Goal: Task Accomplishment & Management: Manage account settings

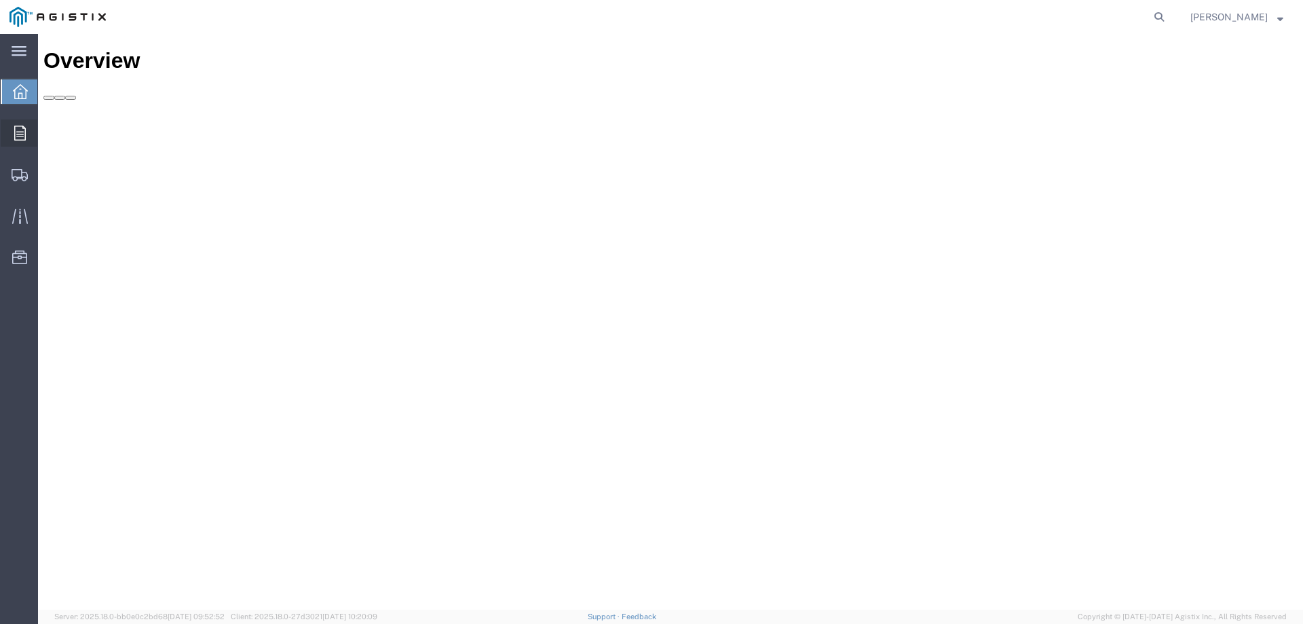
click at [18, 131] on icon at bounding box center [20, 133] width 12 height 15
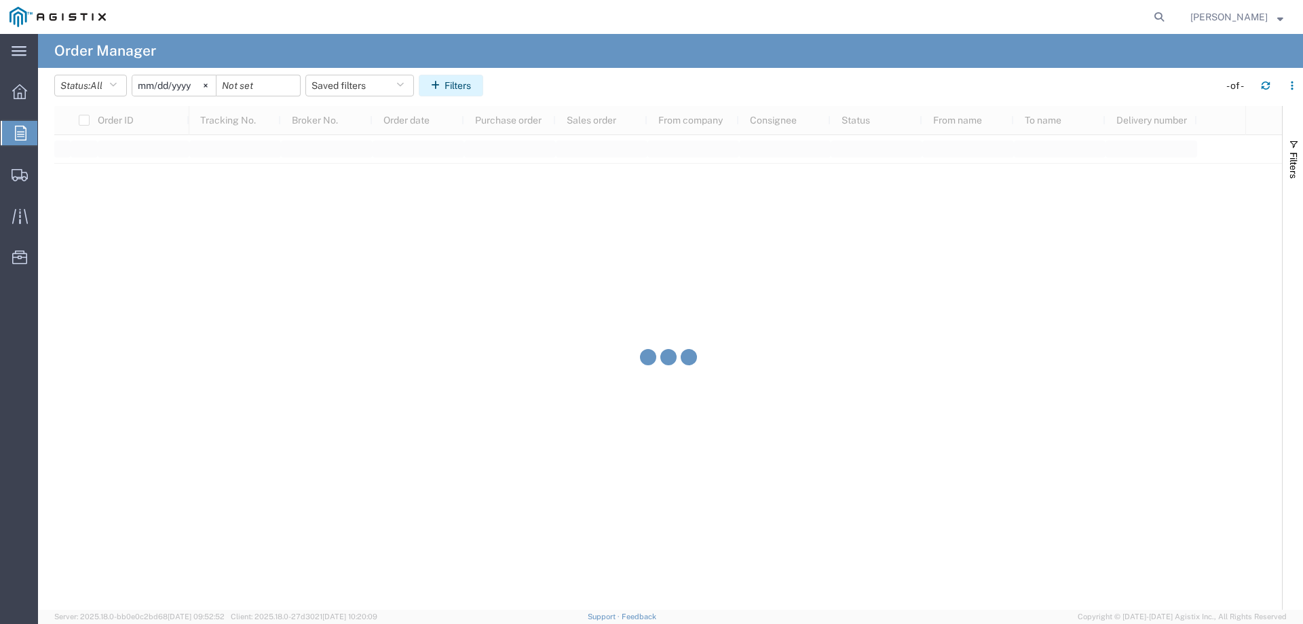
click at [458, 85] on button "Filters" at bounding box center [451, 86] width 64 height 22
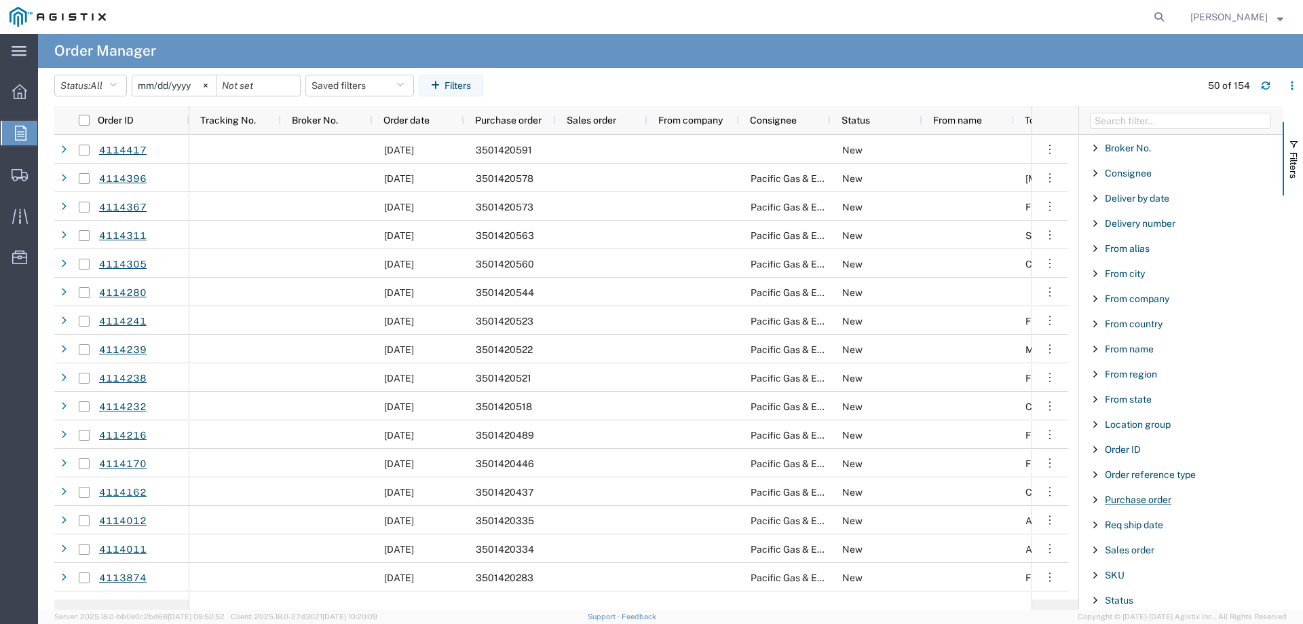
click at [1149, 498] on span "Purchase order" at bounding box center [1138, 499] width 67 height 11
click at [1140, 553] on input "Filter Value" at bounding box center [1186, 556] width 178 height 16
type input "3501417428"
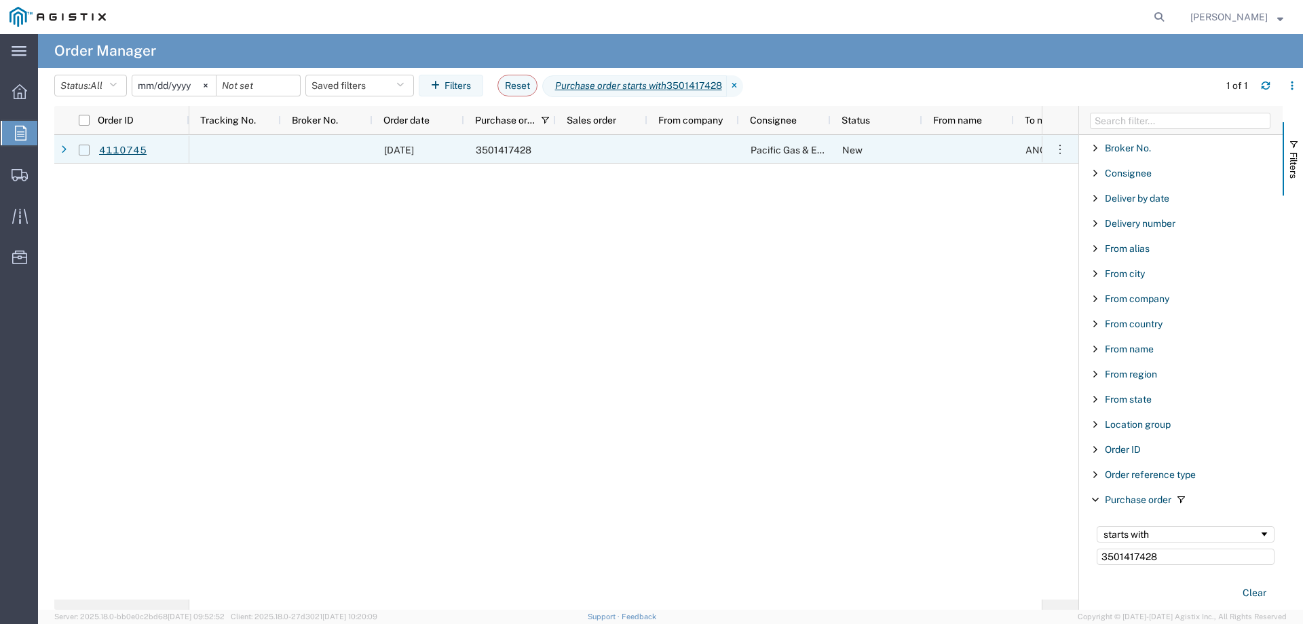
click at [85, 149] on input "Press Space to toggle row selection (unchecked)" at bounding box center [84, 150] width 11 height 11
checkbox input "true"
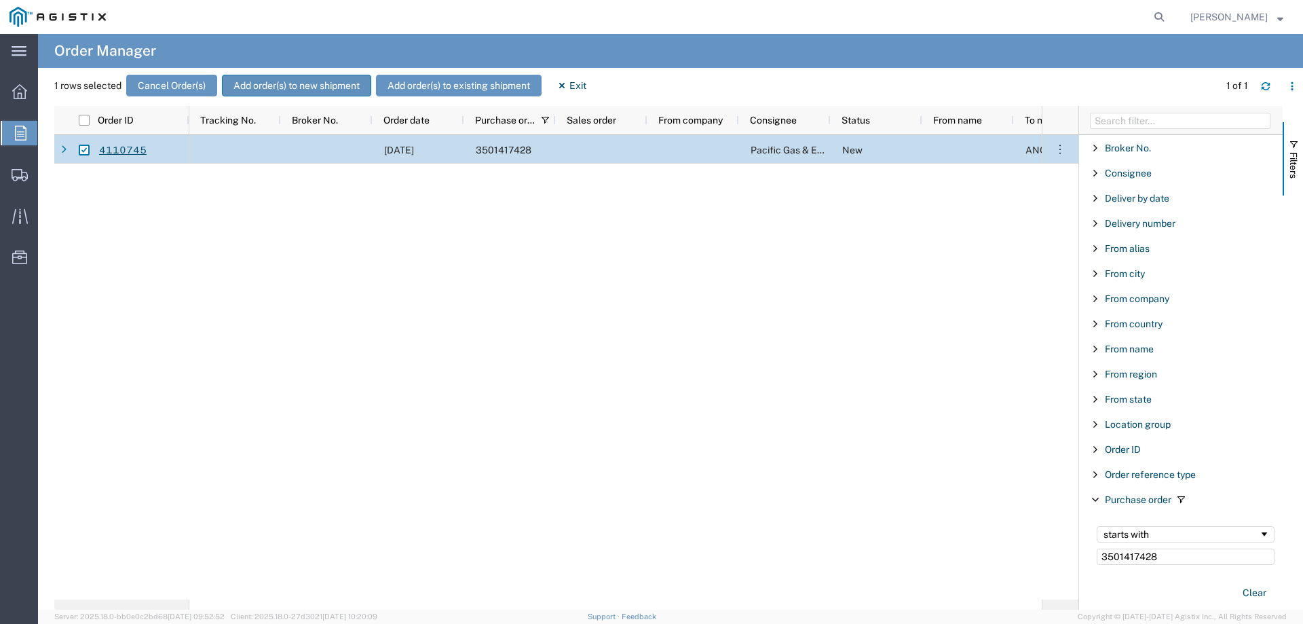
click at [289, 82] on button "Add order(s) to new shipment" at bounding box center [296, 86] width 149 height 22
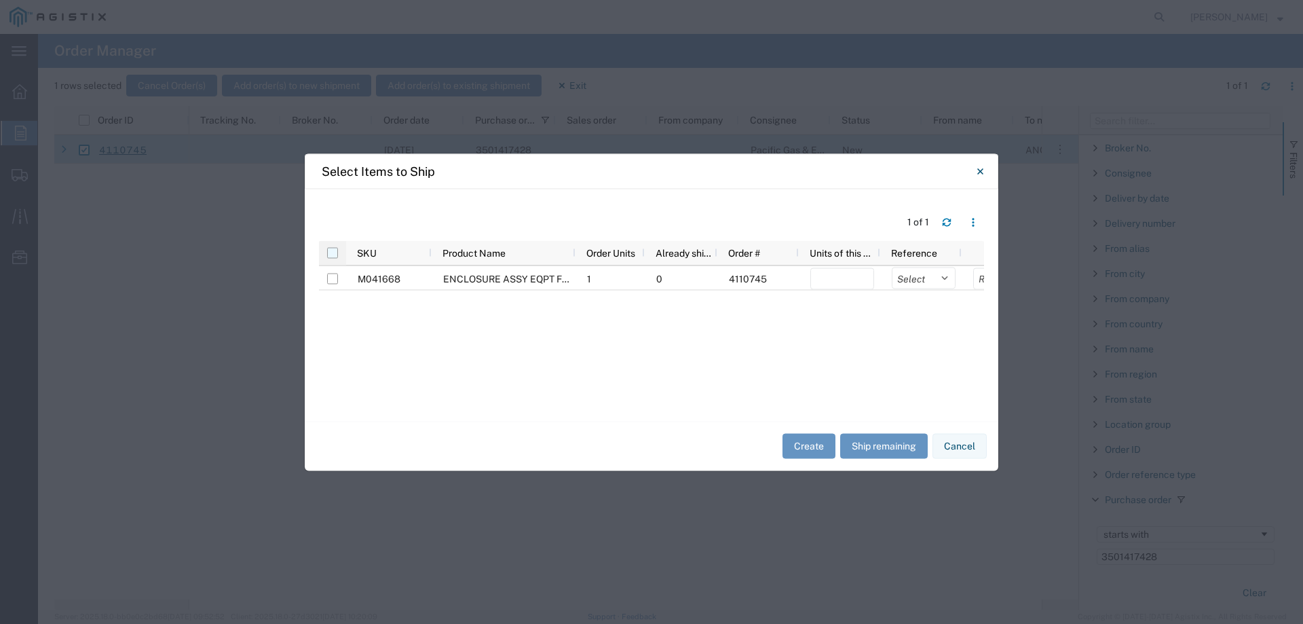
click at [335, 251] on input "checkbox" at bounding box center [332, 252] width 11 height 11
checkbox input "true"
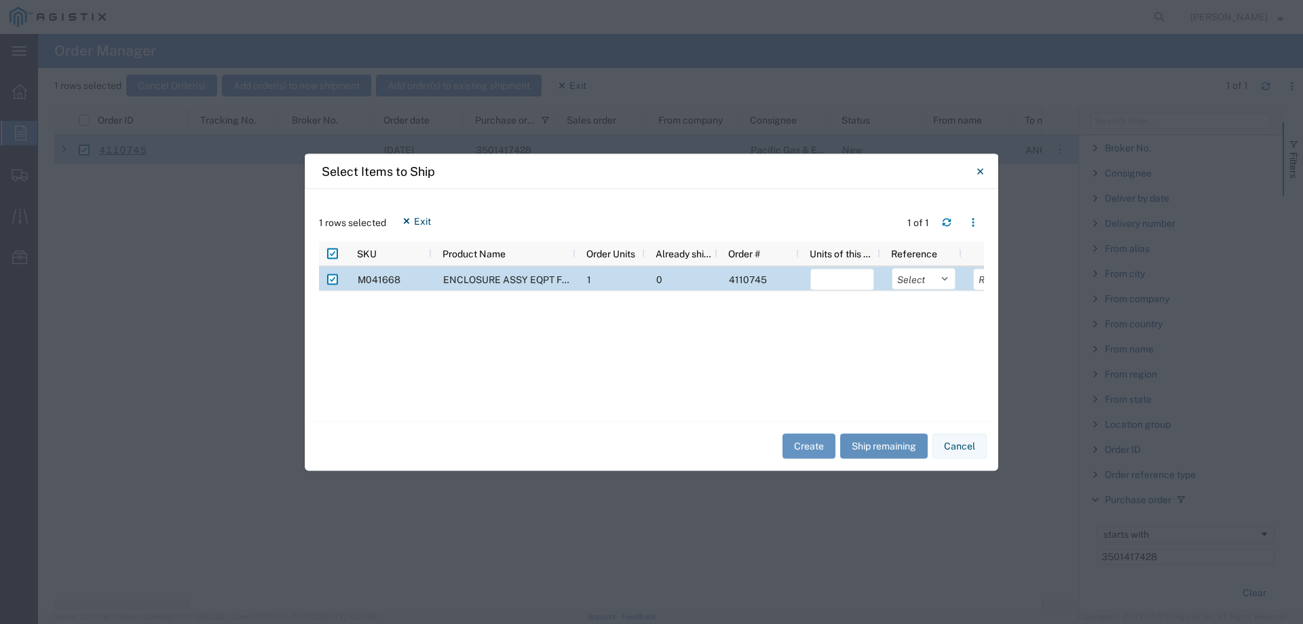
click at [899, 447] on button "Ship remaining" at bounding box center [884, 446] width 88 height 25
type input "1"
click at [903, 276] on select "Select Purchase Order Delivery Number" at bounding box center [924, 278] width 64 height 22
select select "PURCHORD"
click at [892, 267] on select "Select Purchase Order Delivery Number" at bounding box center [924, 278] width 64 height 22
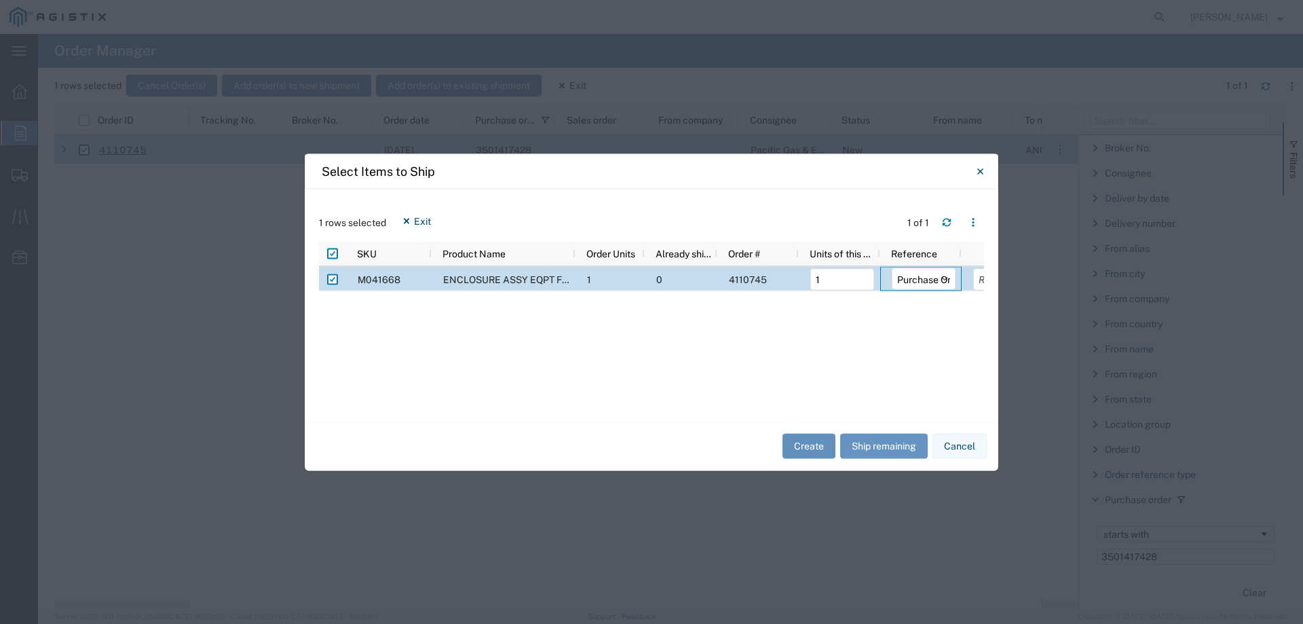
click at [812, 446] on button "Create" at bounding box center [809, 446] width 53 height 25
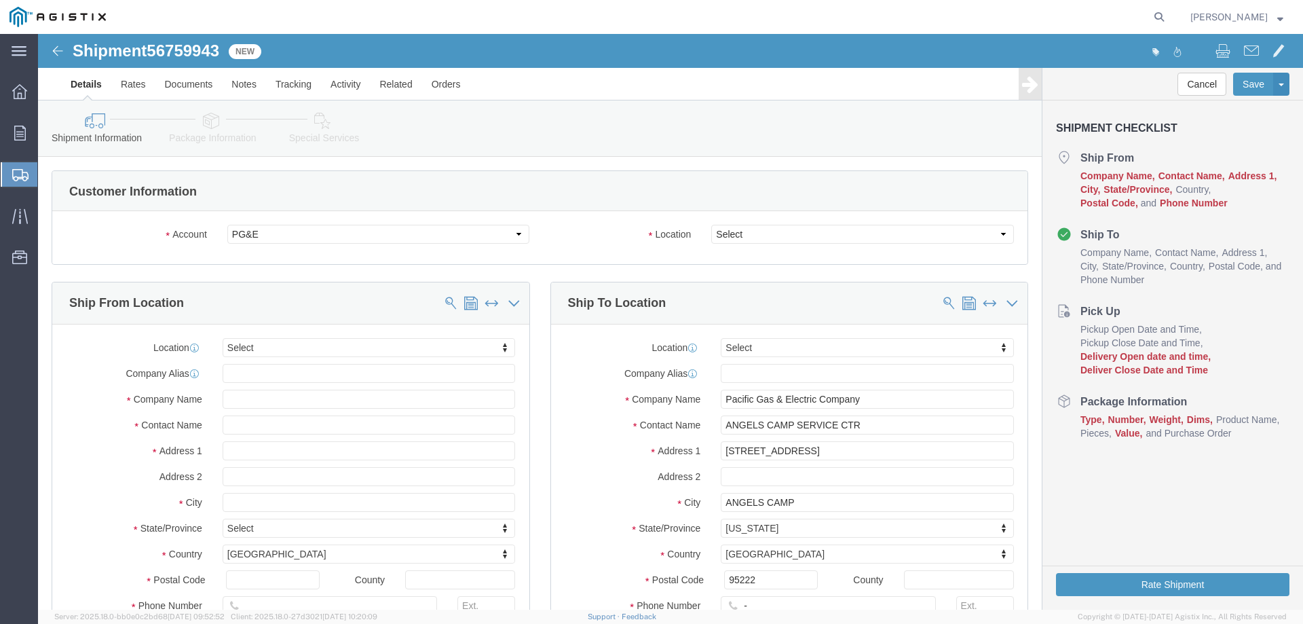
select select
click select "Select All Others [GEOGRAPHIC_DATA] [GEOGRAPHIC_DATA] [GEOGRAPHIC_DATA] [GEOGRA…"
select select "23082"
click select "Select All Others [GEOGRAPHIC_DATA] [GEOGRAPHIC_DATA] [GEOGRAPHIC_DATA] [GEOGRA…"
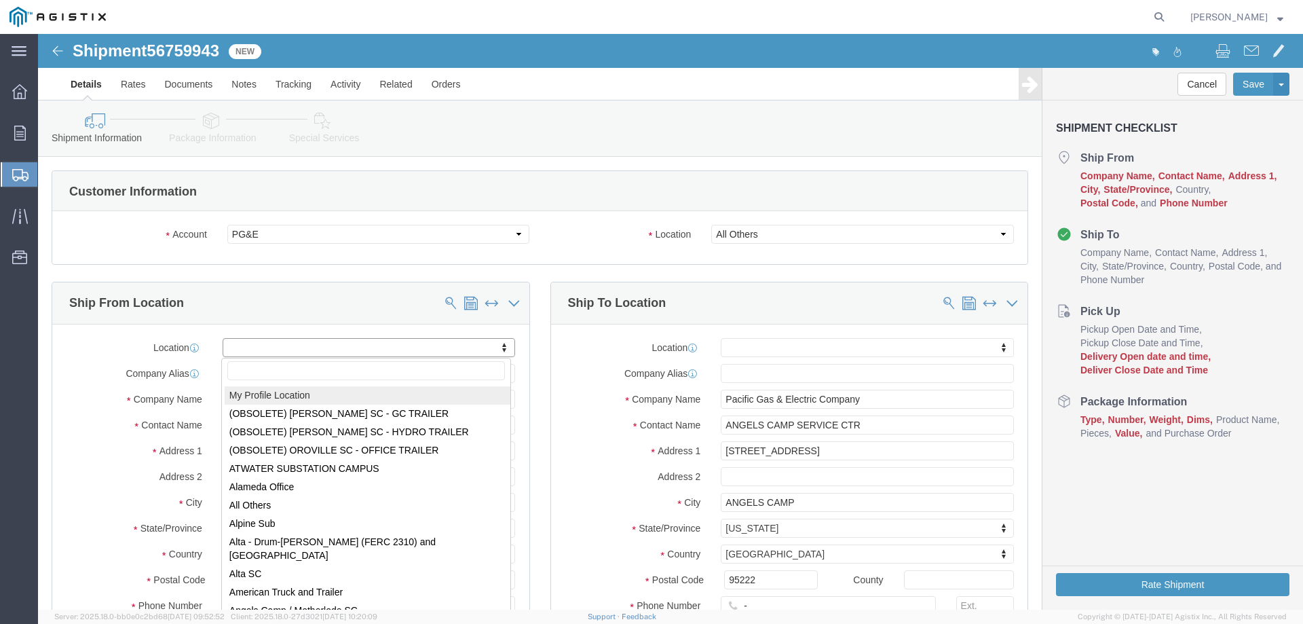
select select "MYPROFILE"
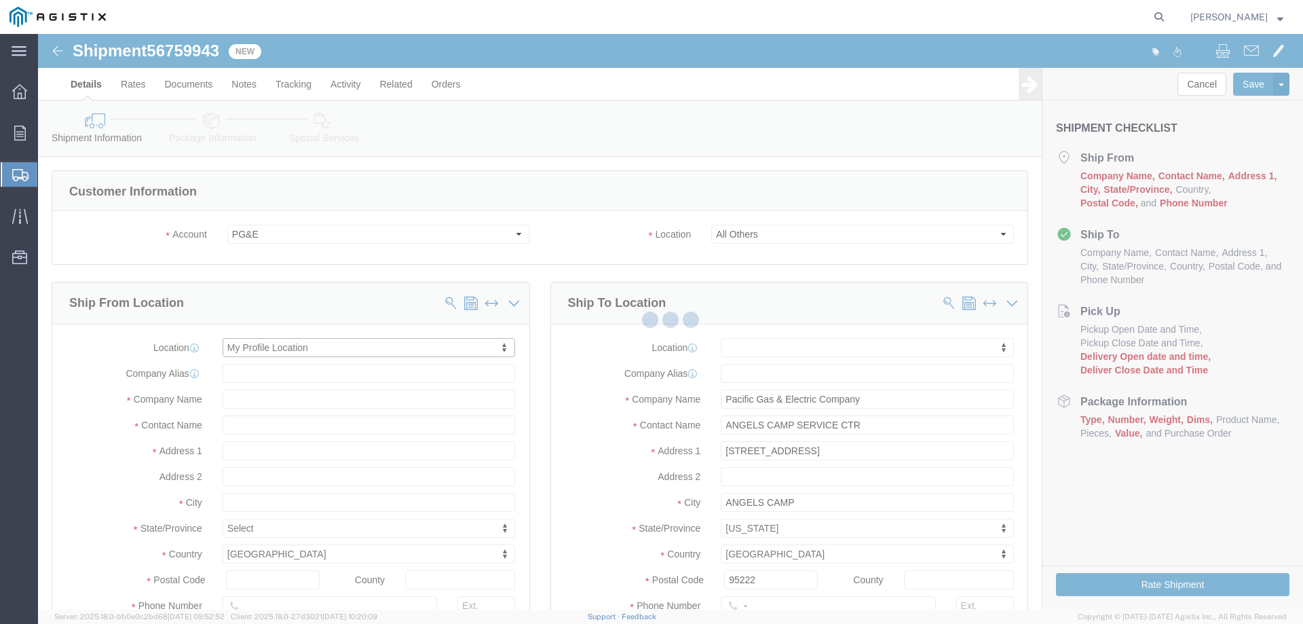
select select "CA"
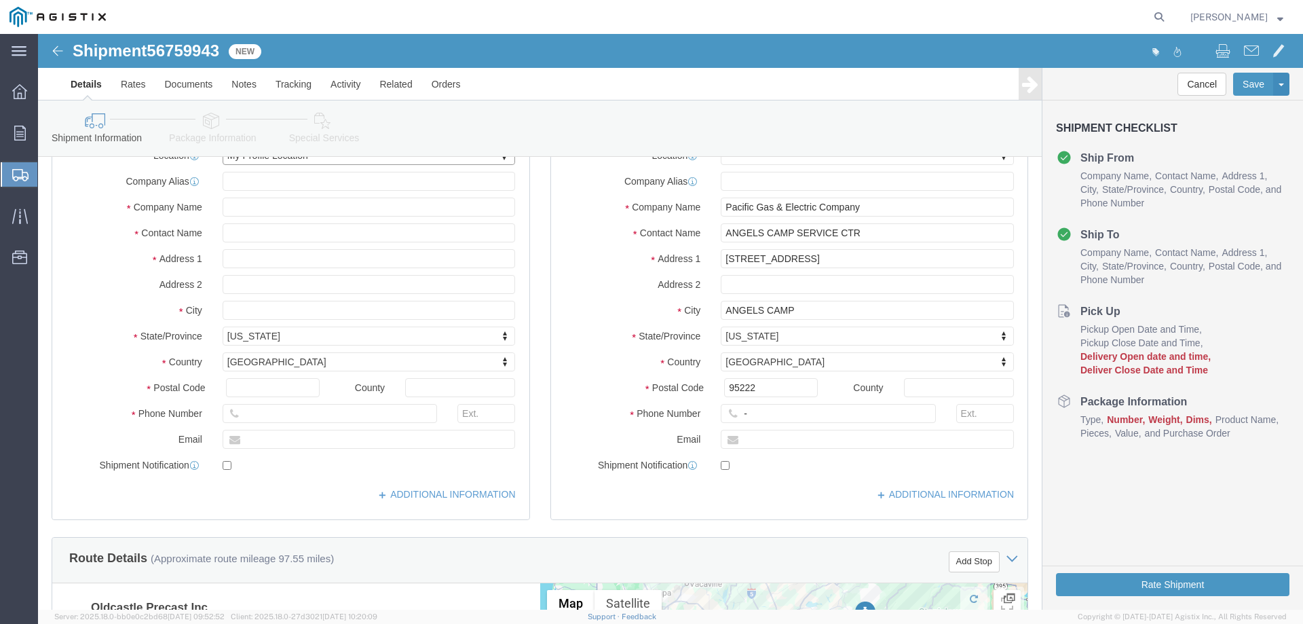
scroll to position [204, 0]
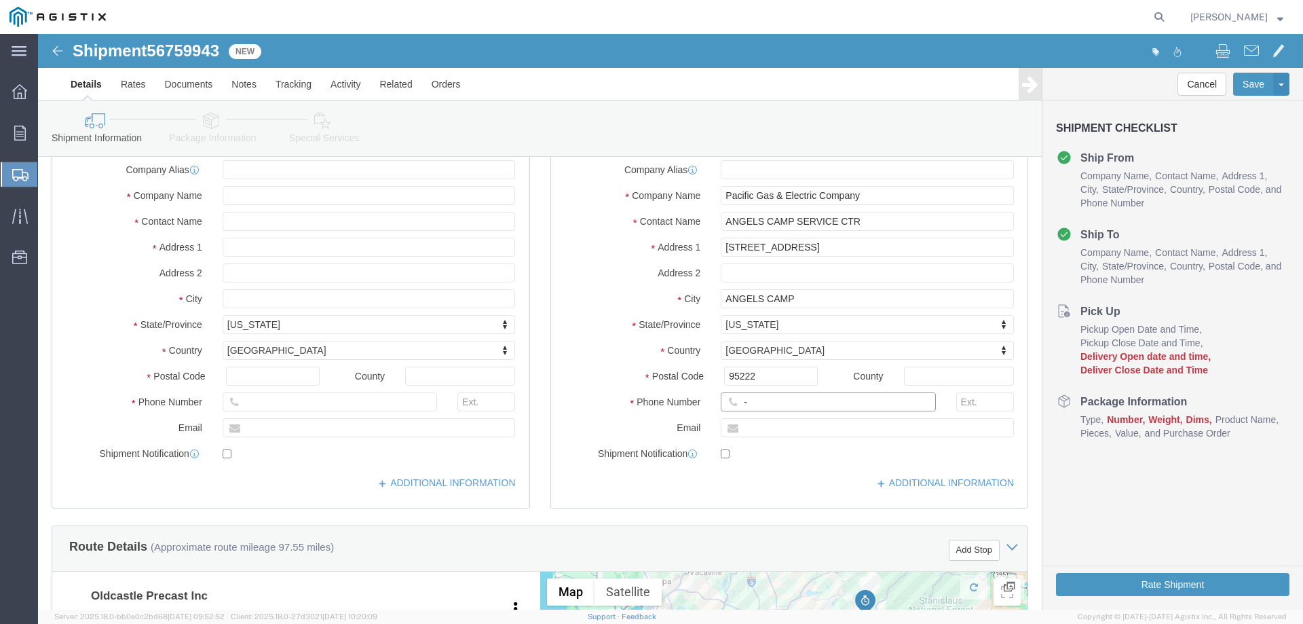
click input "-"
type input "123-456-7891"
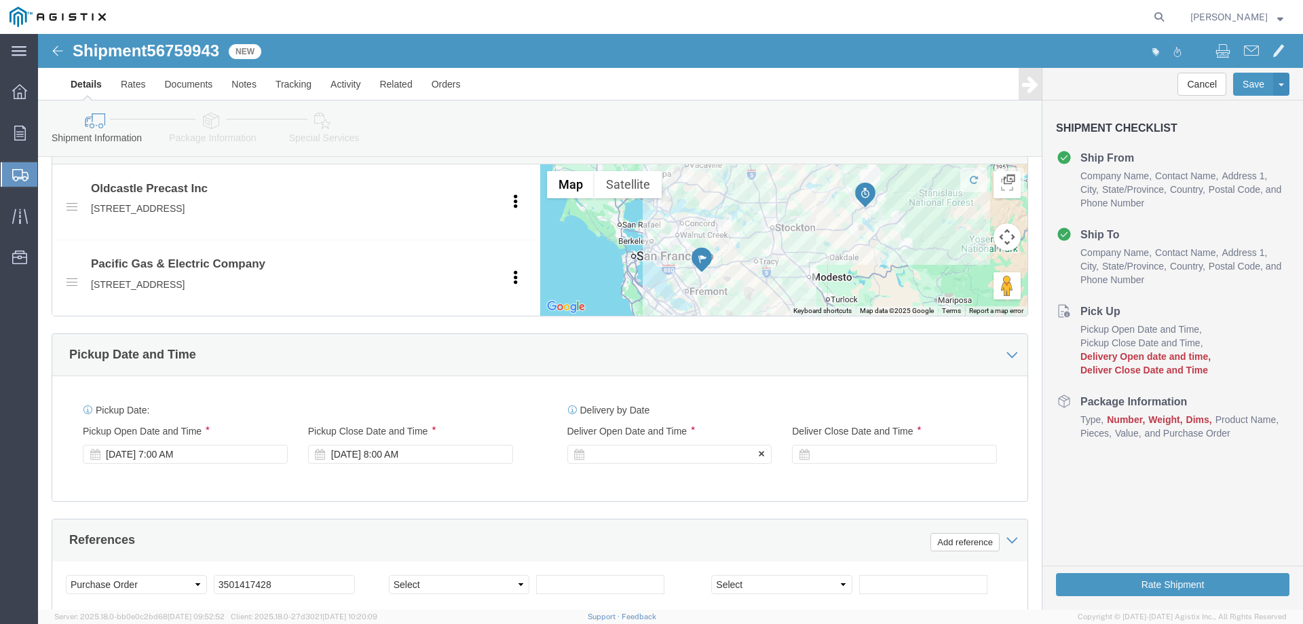
click div
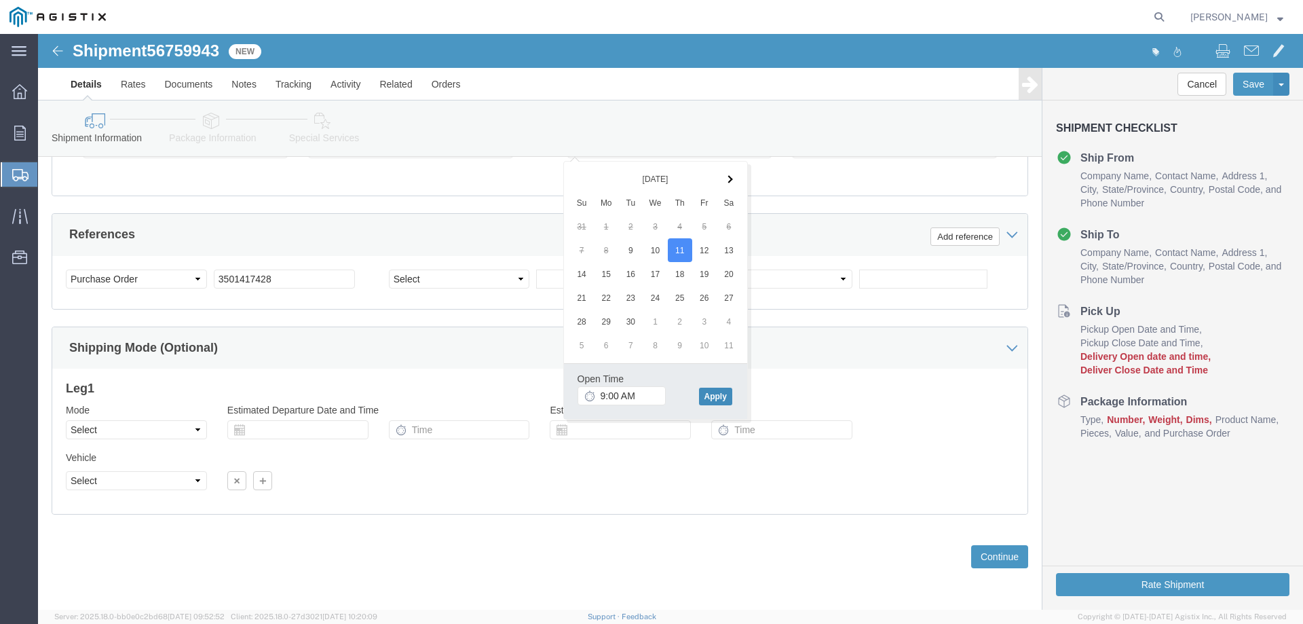
click button "Apply"
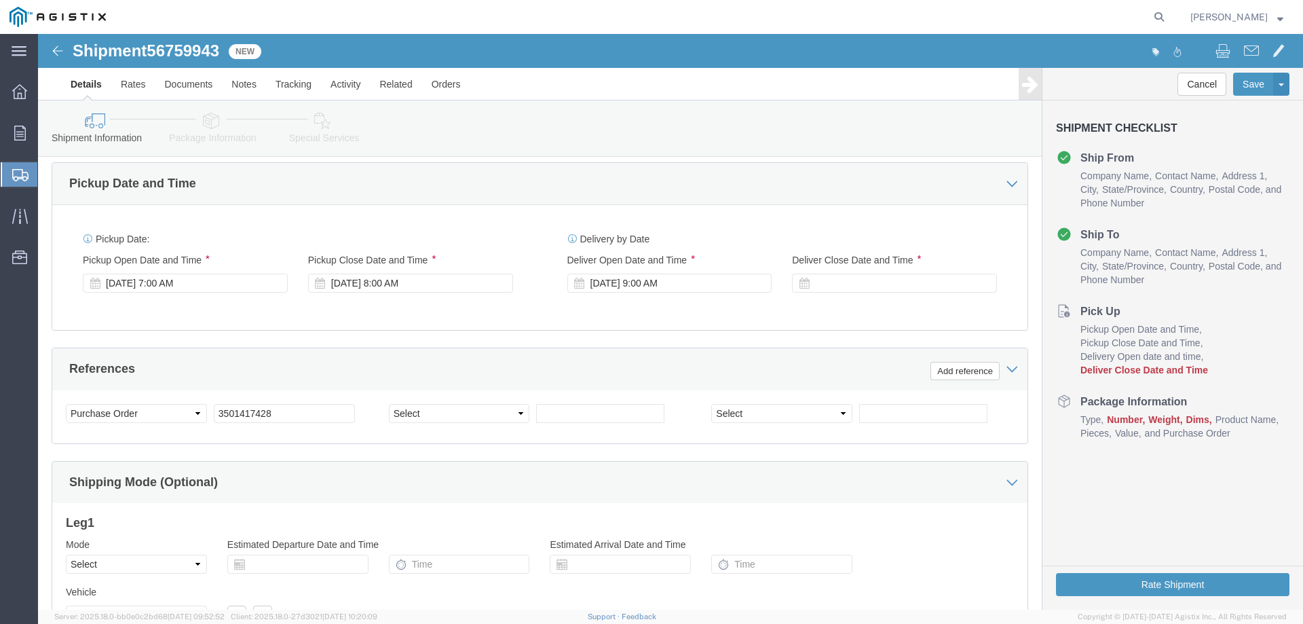
scroll to position [781, 0]
click div
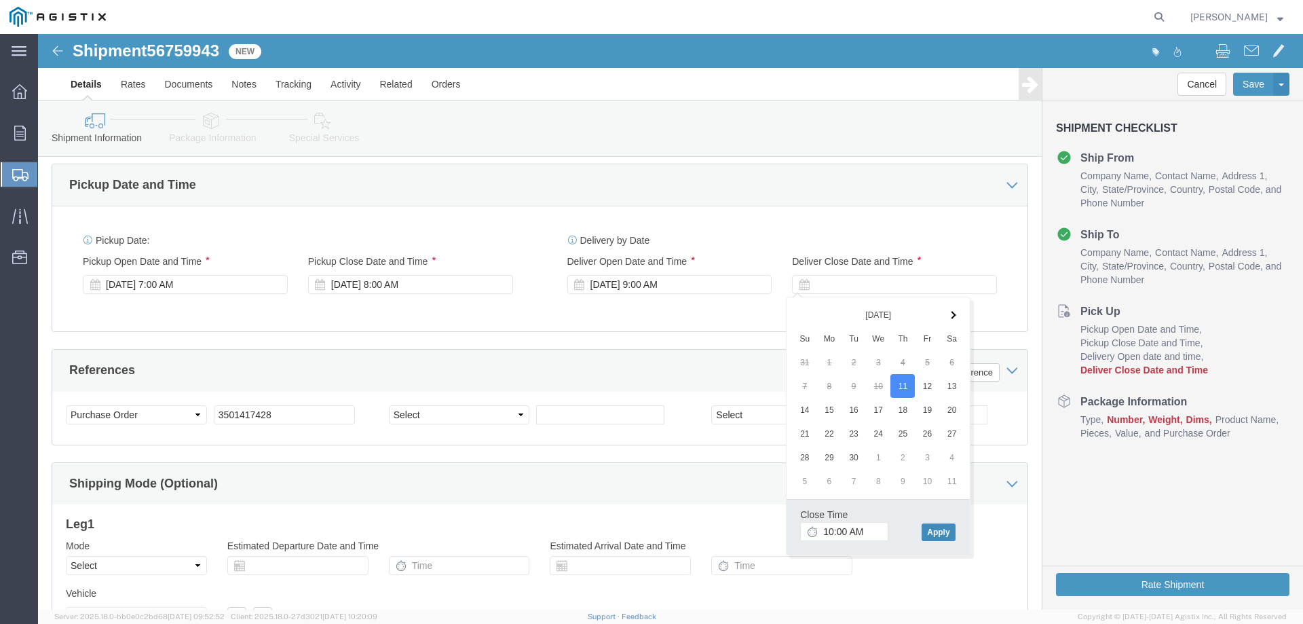
click button "Apply"
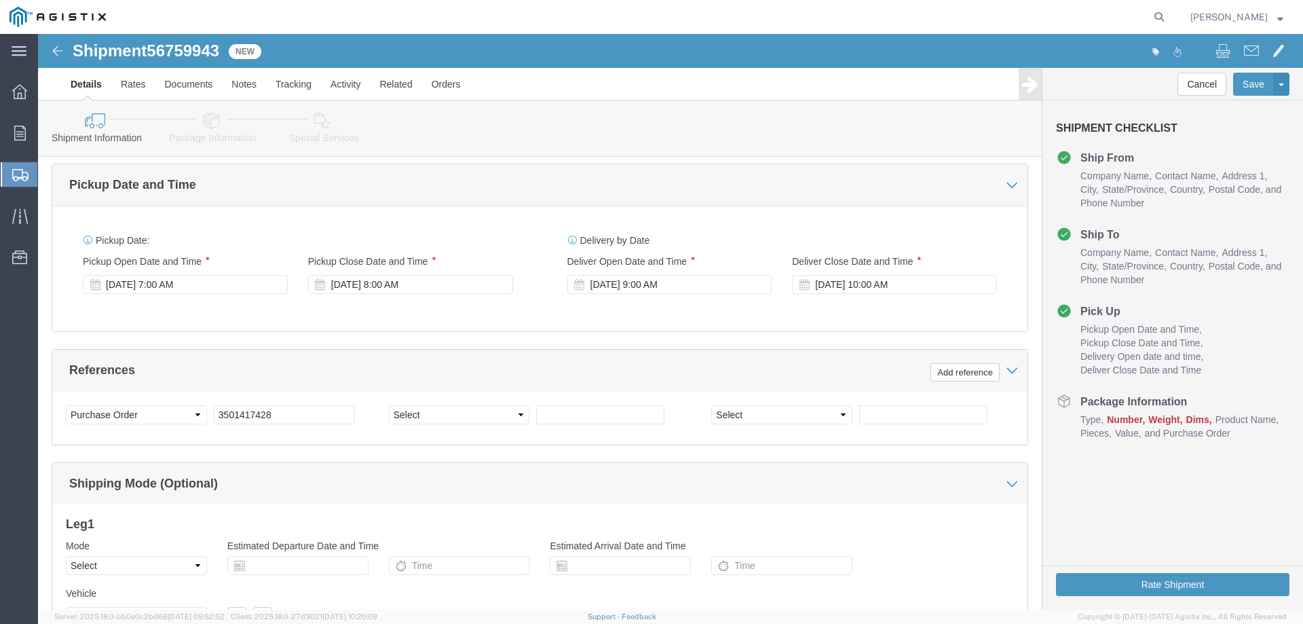
scroll to position [916, 0]
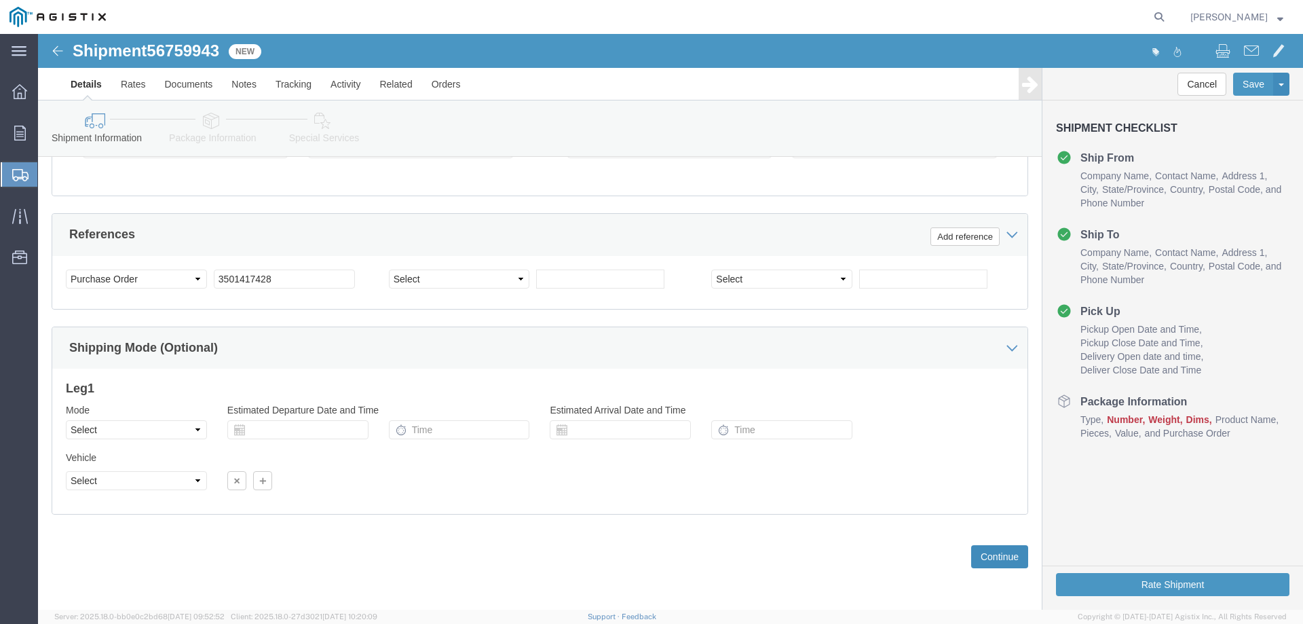
click button "Continue"
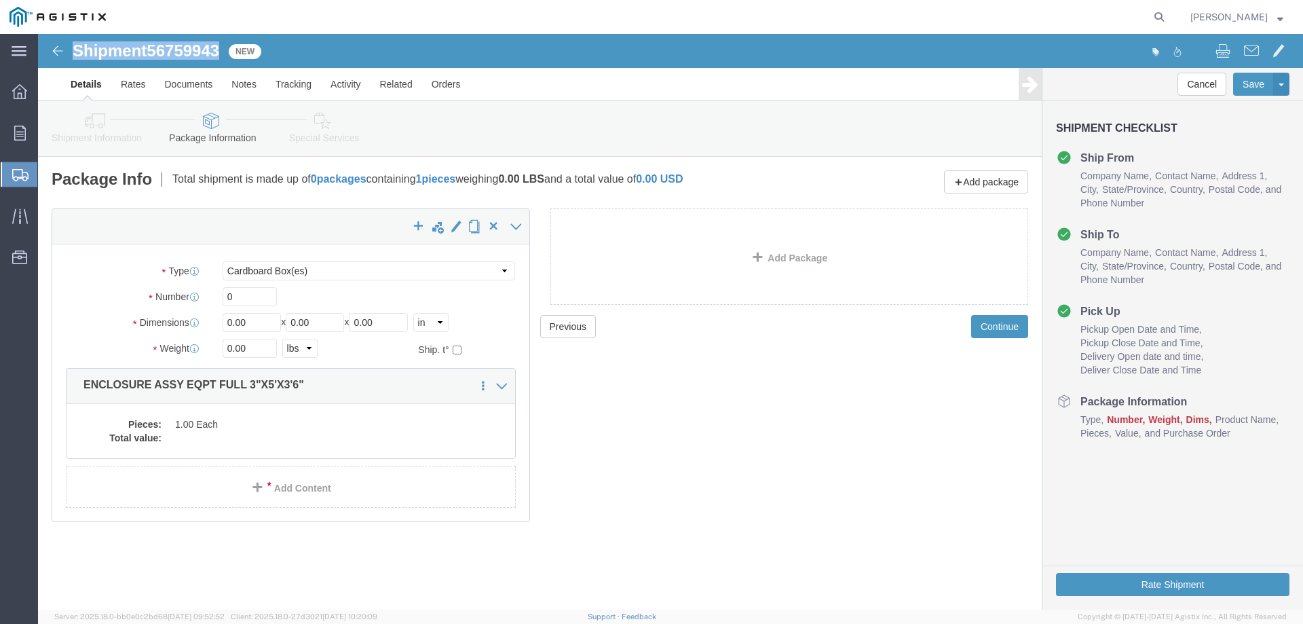
drag, startPoint x: 33, startPoint y: 16, endPoint x: 181, endPoint y: 21, distance: 147.4
click div "Shipment 56759943 New"
copy h1 "Shipment 56759943"
click select "Select Bulk Bundle(s) Cardboard Box(es) Carton(s) Crate(s) Drum(s) (Fiberboard)…"
select select "YRPK"
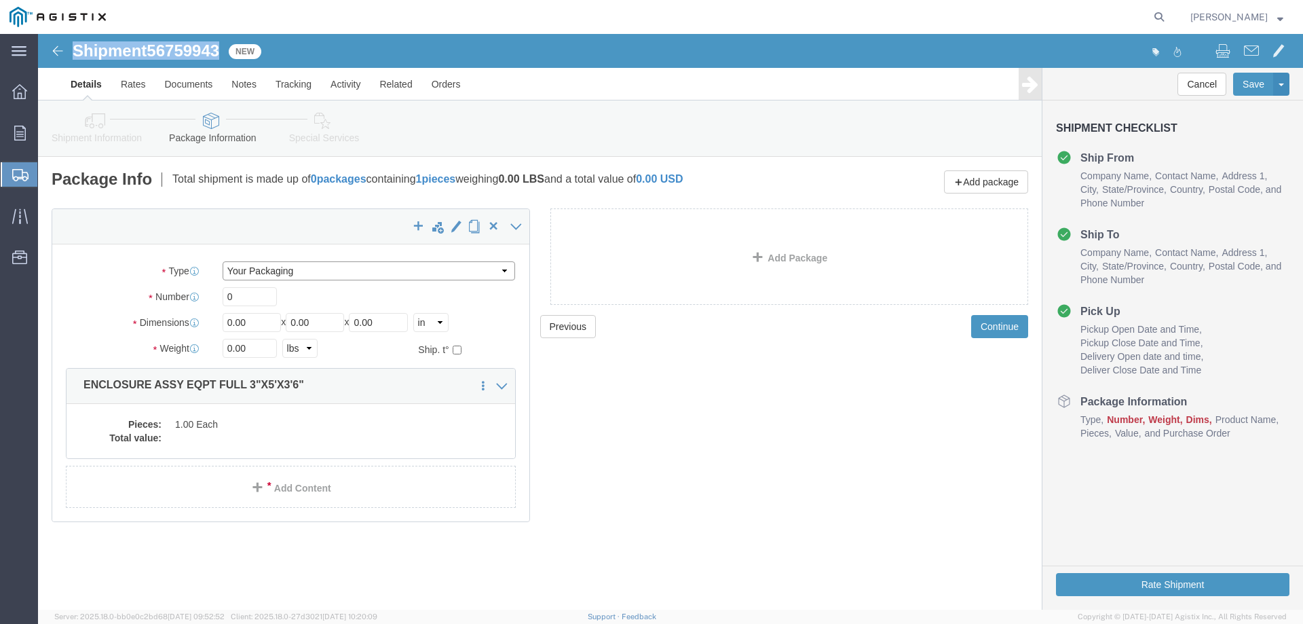
click select "Select Bulk Bundle(s) Cardboard Box(es) Carton(s) Crate(s) Drum(s) (Fiberboard)…"
click input "0"
type input "1"
type input "36"
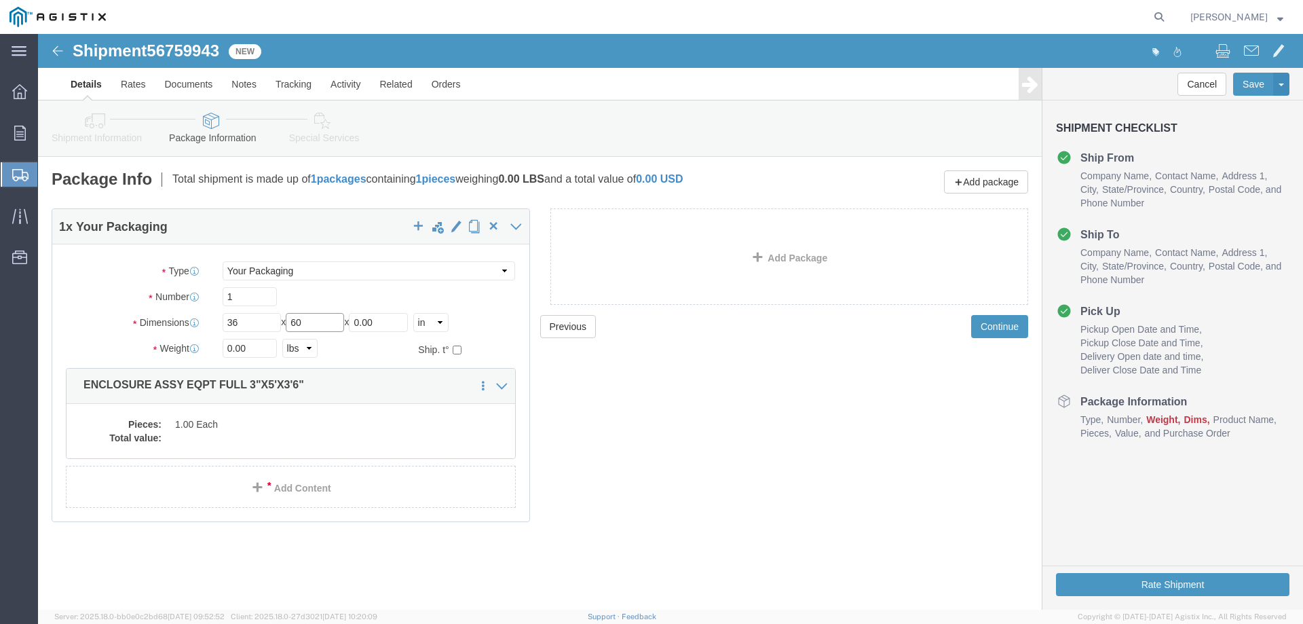
type input "60"
type input "42"
type input "6000"
click dd "1.00 Each"
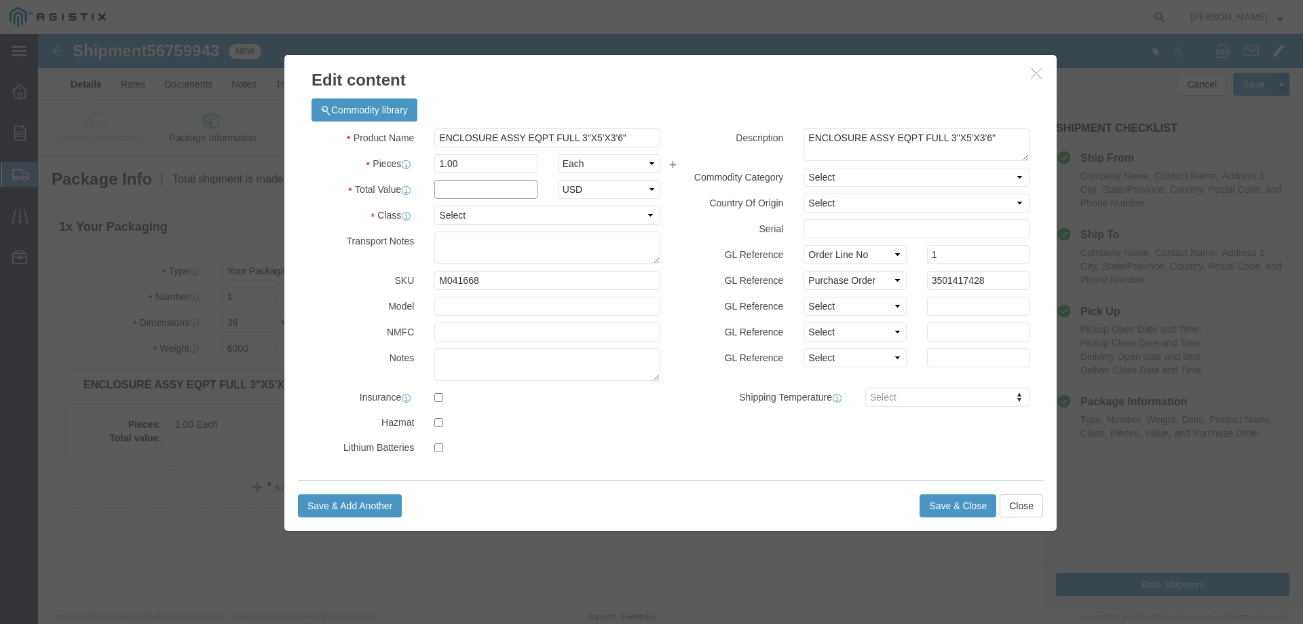
click input "text"
type input "1"
click select "Select 50 55 60 65 70 85 92.5 100 125 175 250 300 400"
select select "55"
click select "Select 50 55 60 65 70 85 92.5 100 125 175 250 300 400"
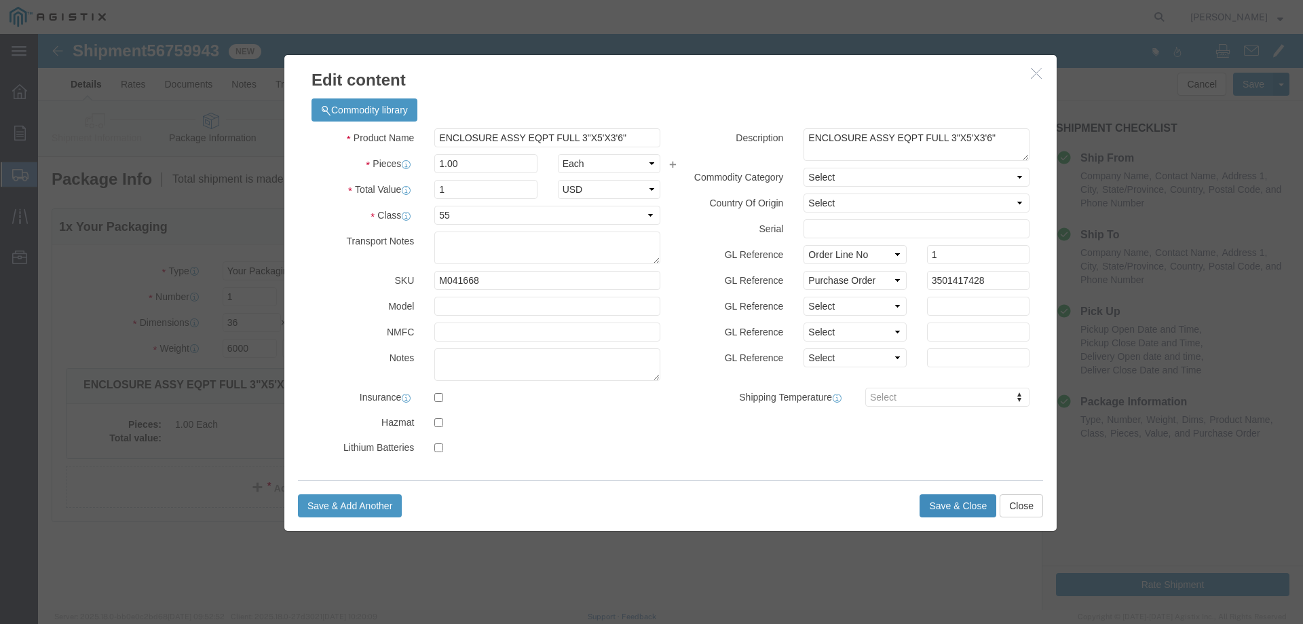
click button "Save & Close"
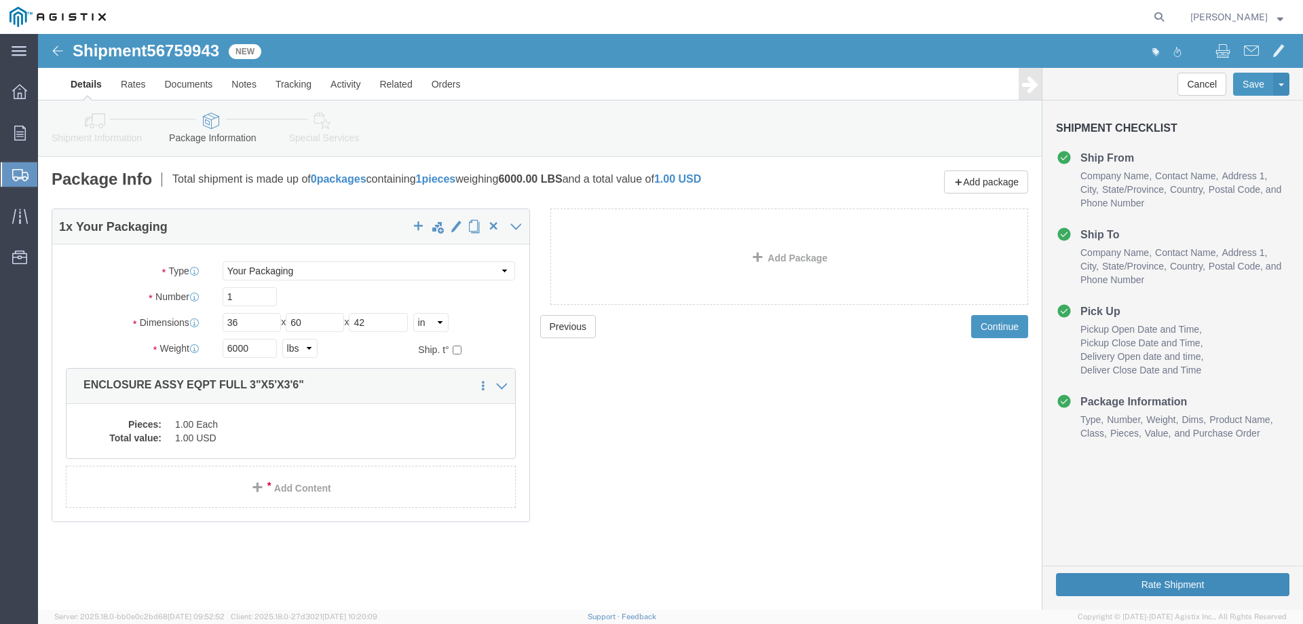
click button "Rate Shipment"
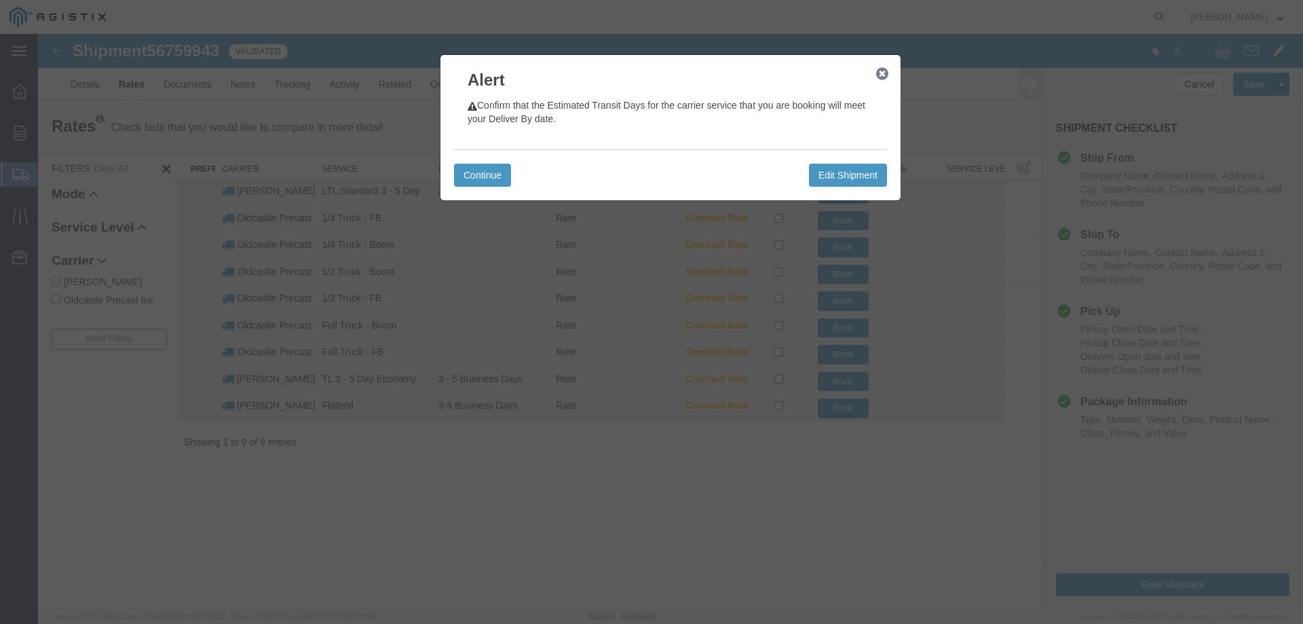
click at [884, 73] on icon "button" at bounding box center [882, 74] width 12 height 11
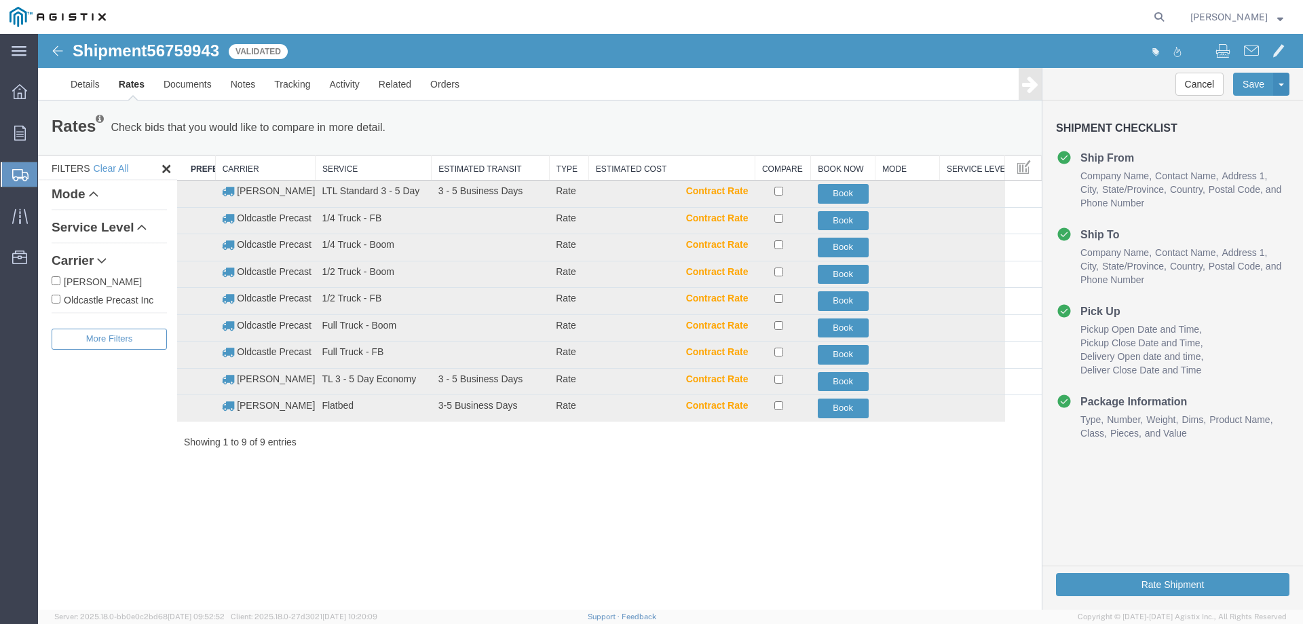
click at [94, 297] on label "Oldcastle Precast Inc" at bounding box center [109, 299] width 115 height 15
click at [60, 297] on input "Oldcastle Precast Inc" at bounding box center [56, 299] width 9 height 9
checkbox input "true"
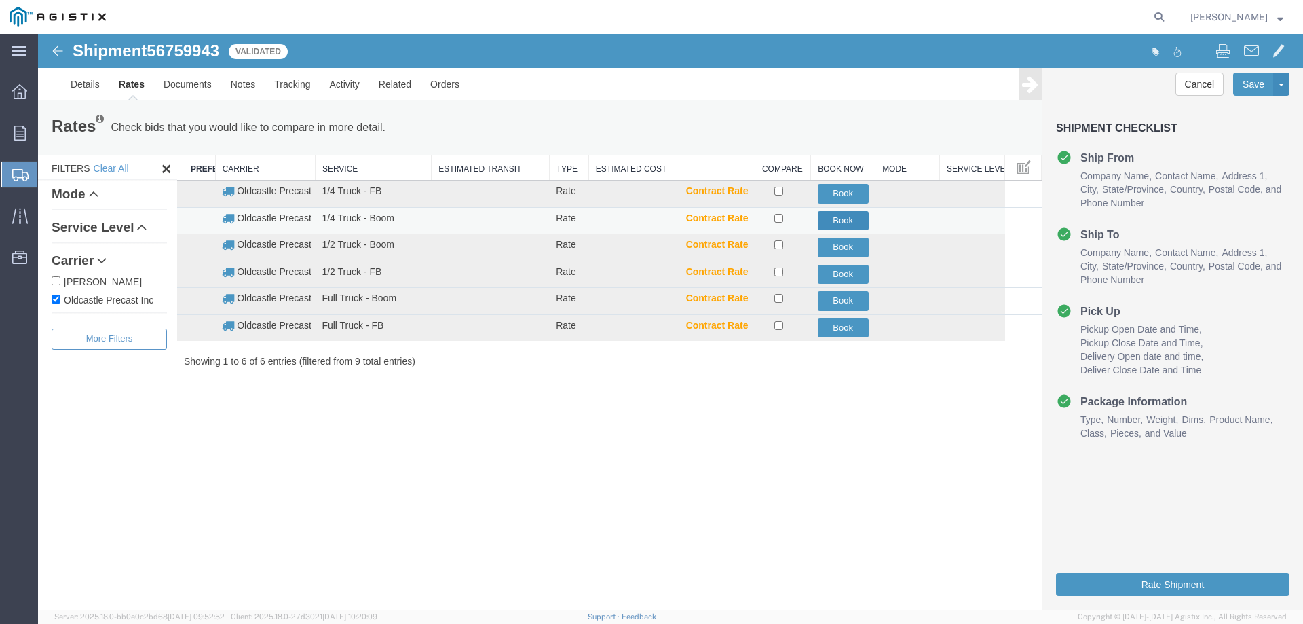
click at [844, 219] on button "Book" at bounding box center [843, 221] width 51 height 20
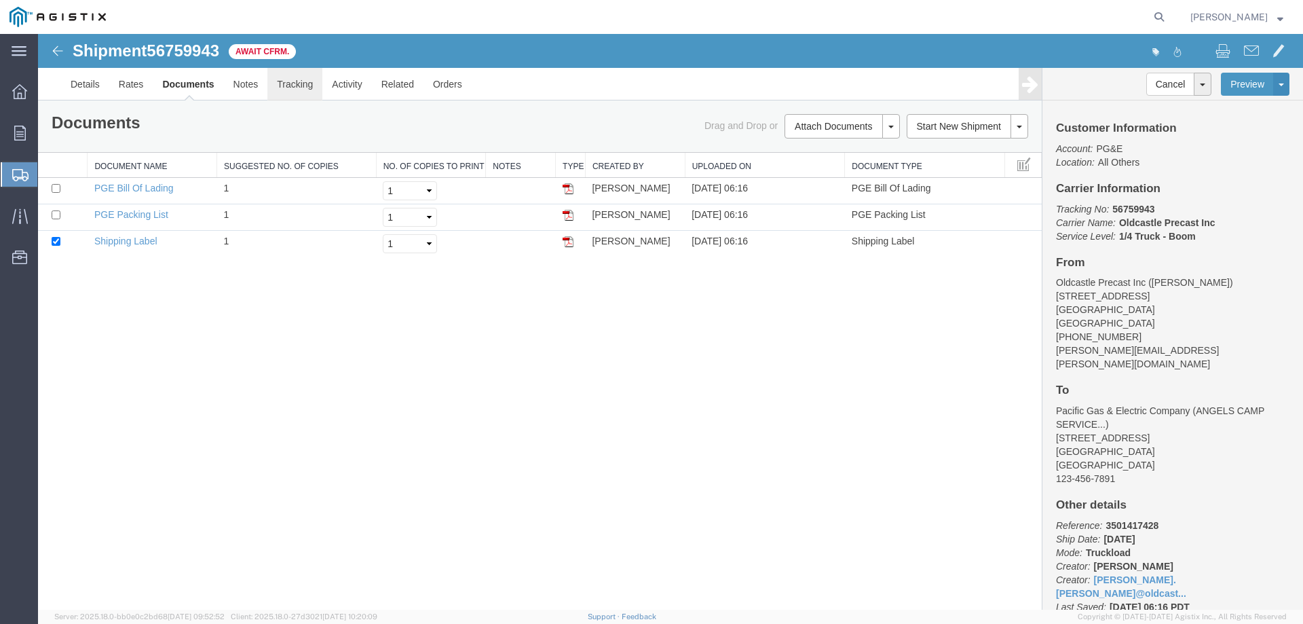
click at [285, 78] on link "Tracking" at bounding box center [294, 84] width 55 height 33
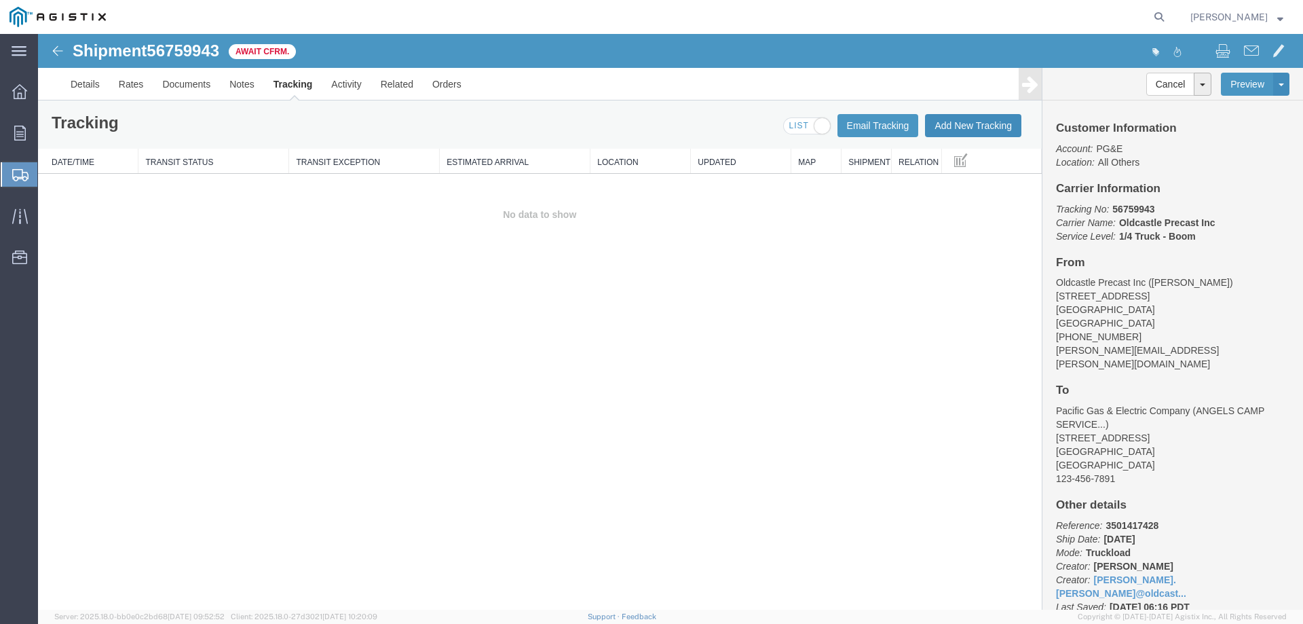
click at [952, 126] on button "Add New Tracking" at bounding box center [973, 125] width 96 height 23
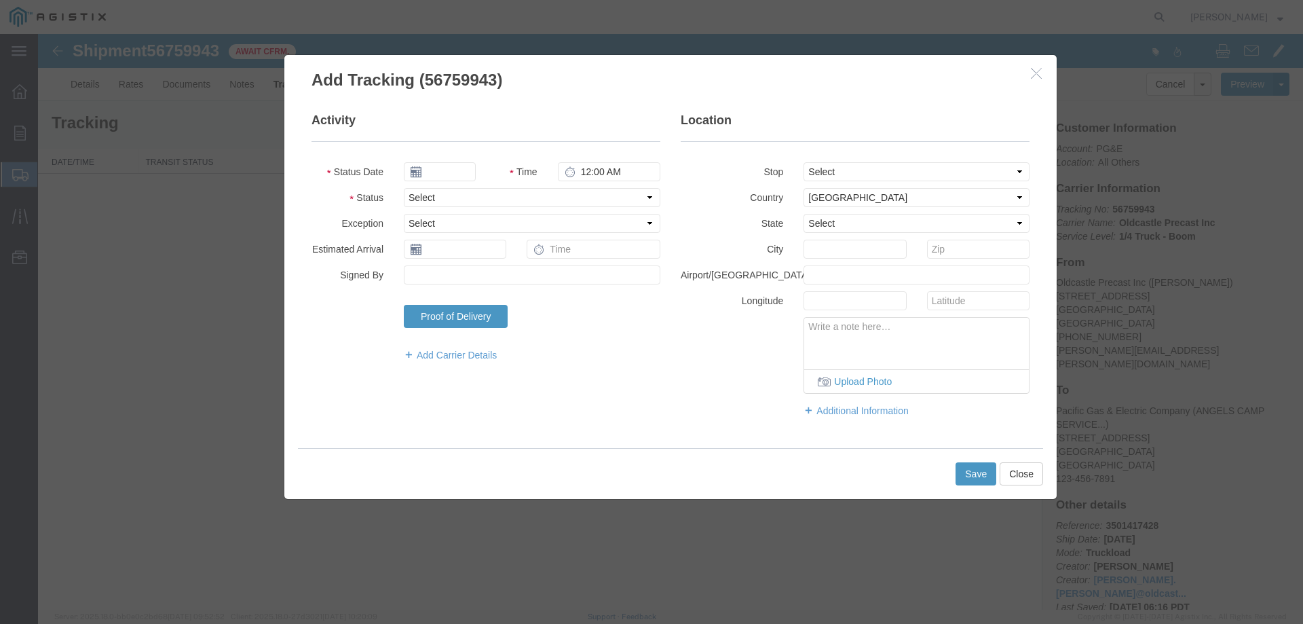
type input "[DATE]"
type input "7:00 AM"
click at [425, 191] on select "Select Arrival Notice Available Arrival Notice Imported Arrive at Delivery Loca…" at bounding box center [532, 197] width 257 height 19
select select "DELIVRED"
click at [404, 188] on select "Select Arrival Notice Available Arrival Notice Imported Arrive at Delivery Loca…" at bounding box center [532, 197] width 257 height 19
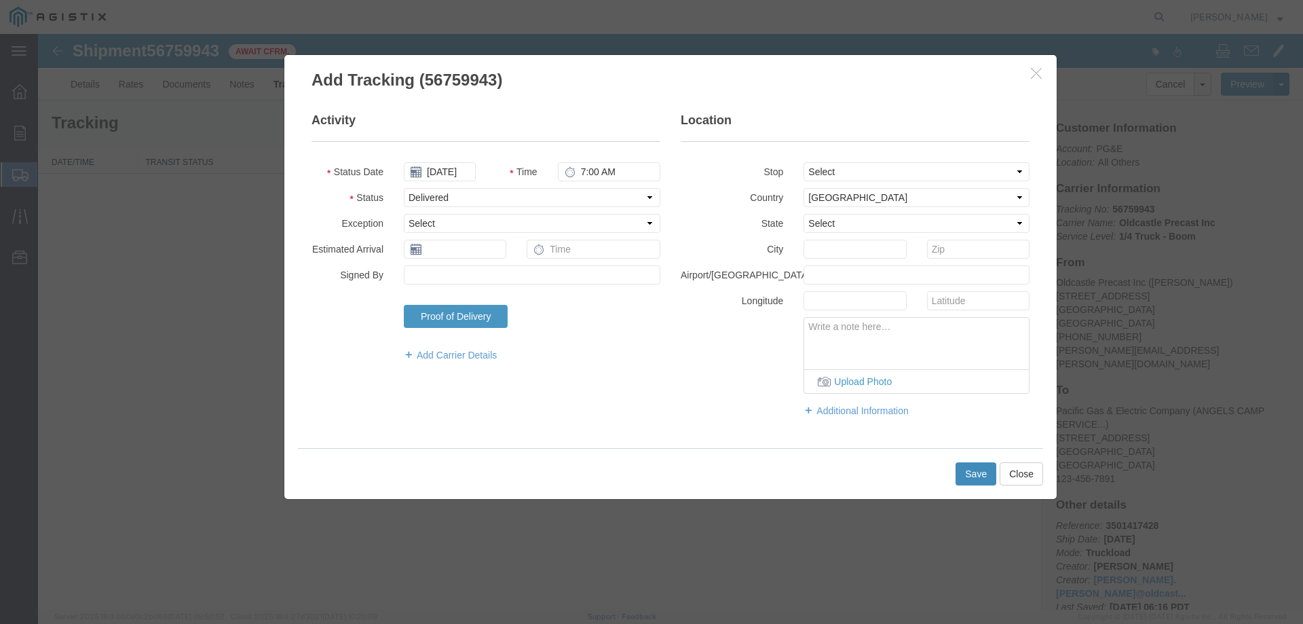
click at [971, 472] on button "Save" at bounding box center [976, 473] width 41 height 23
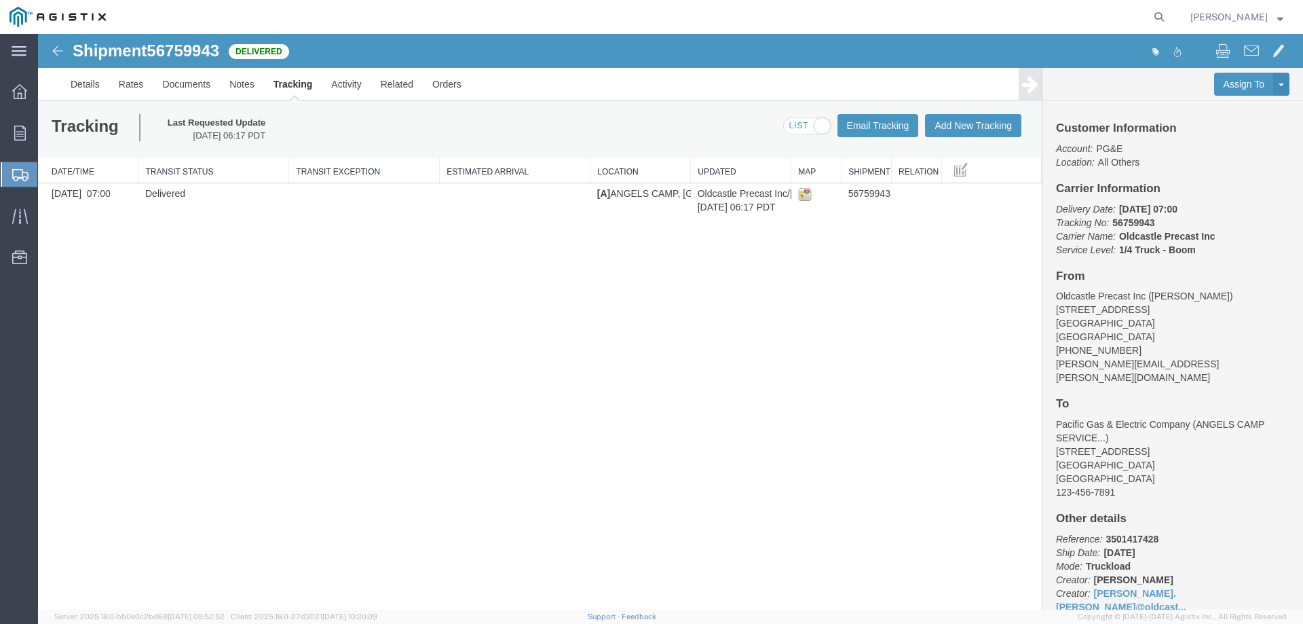
click at [24, 125] on div at bounding box center [20, 132] width 38 height 27
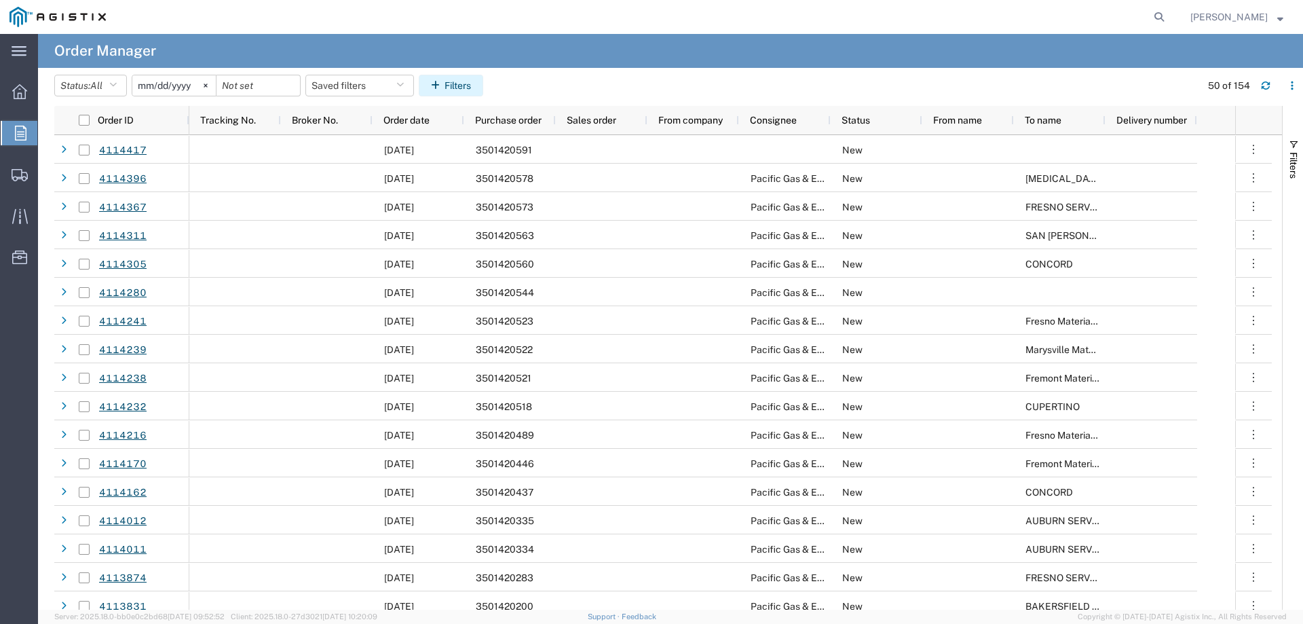
click at [468, 90] on button "Filters" at bounding box center [451, 86] width 64 height 22
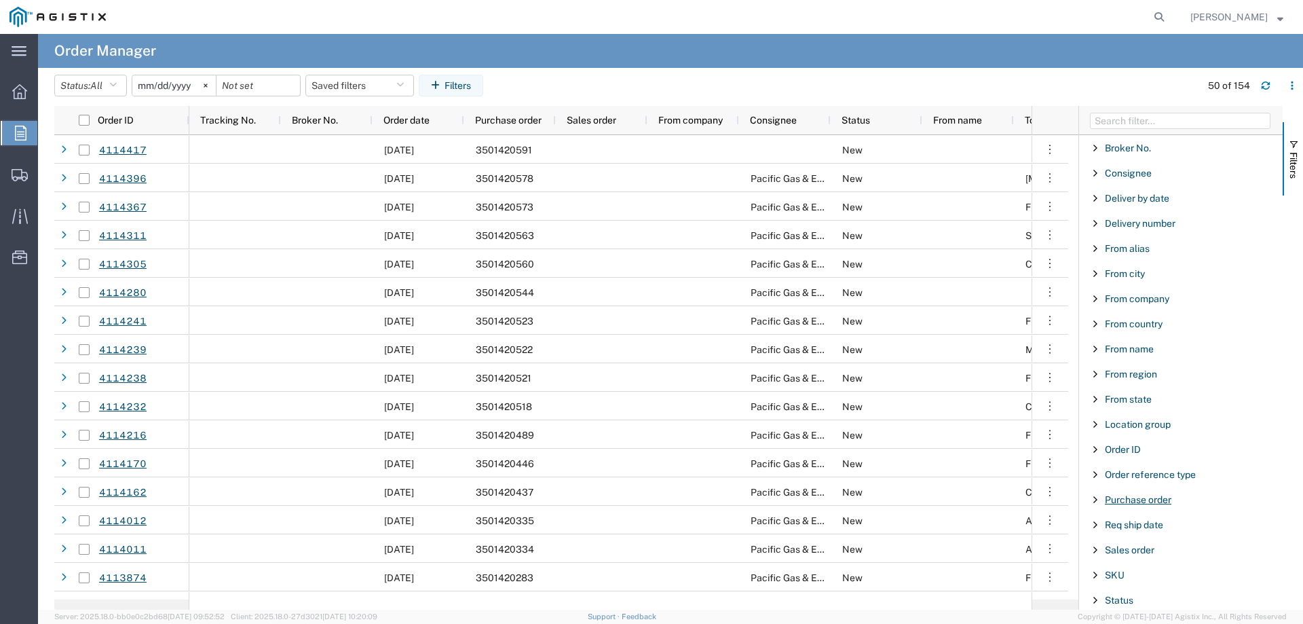
click at [1154, 496] on span "Purchase order" at bounding box center [1138, 499] width 67 height 11
click at [1146, 553] on input "Filter Value" at bounding box center [1186, 556] width 178 height 16
type input "3501417934"
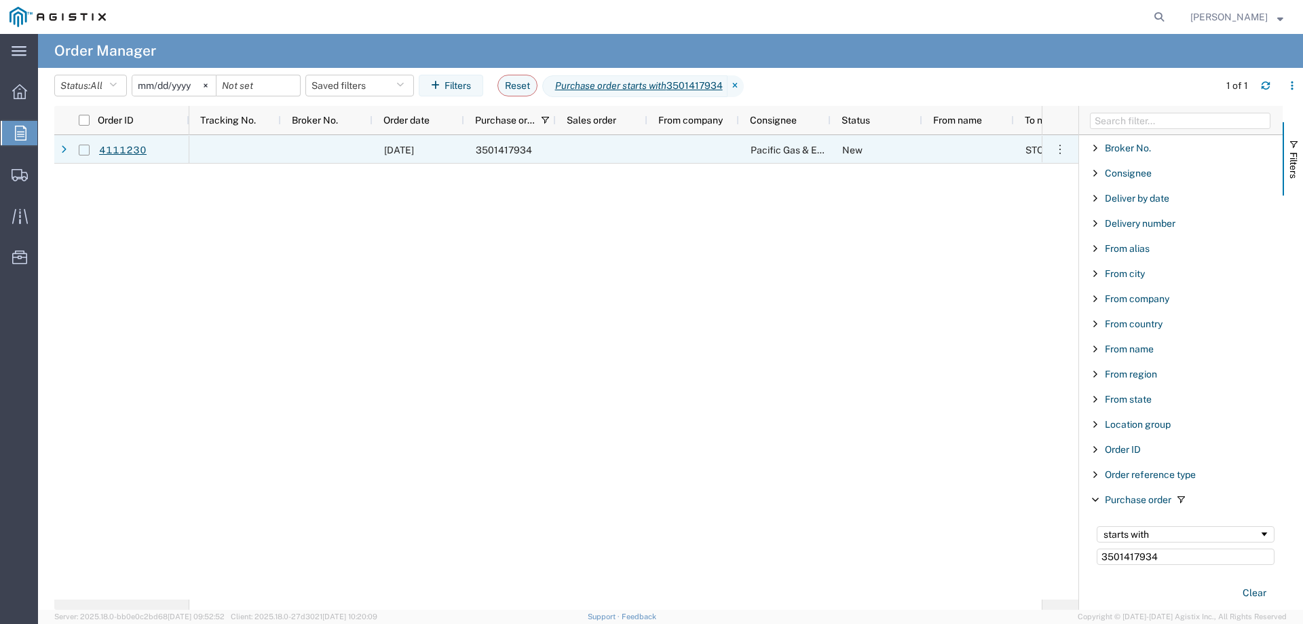
click at [83, 148] on input "Press Space to toggle row selection (unchecked)" at bounding box center [84, 150] width 11 height 11
checkbox input "true"
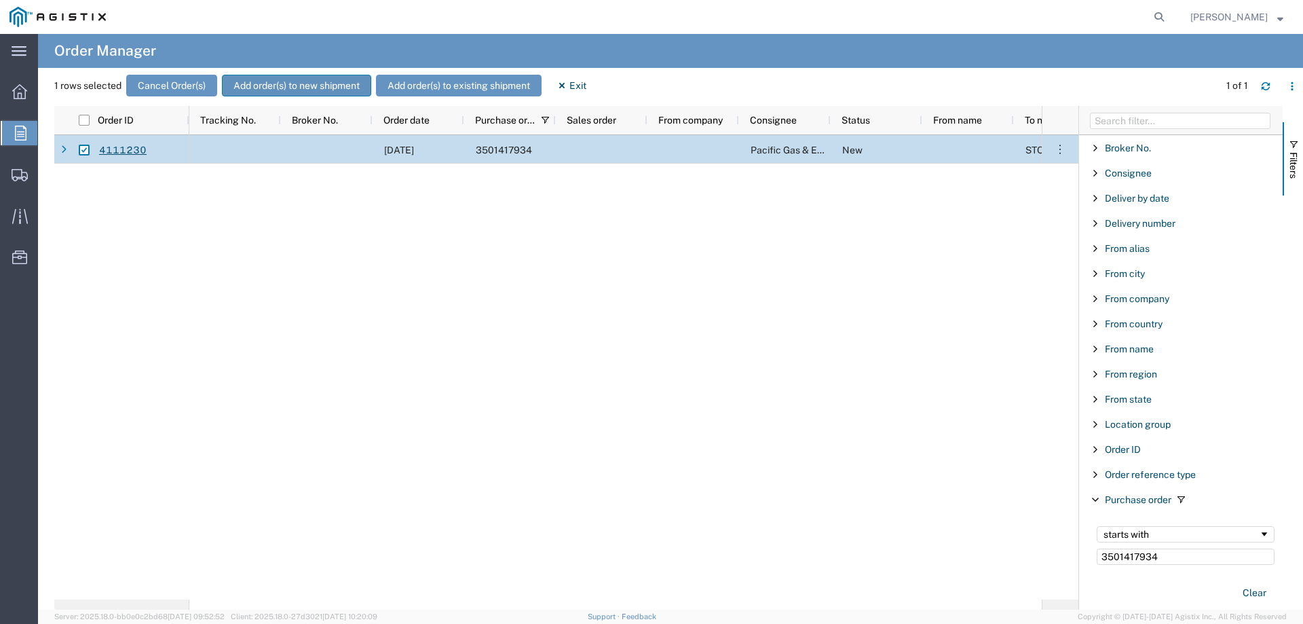
click at [326, 90] on button "Add order(s) to new shipment" at bounding box center [296, 86] width 149 height 22
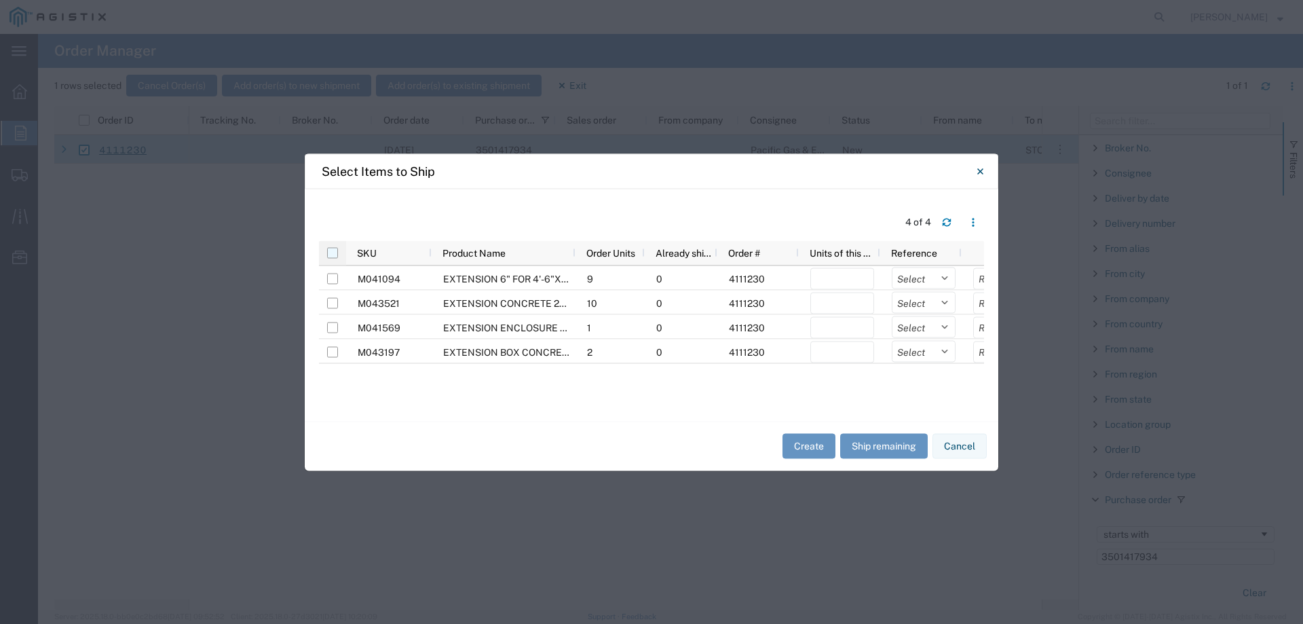
click at [335, 248] on input "checkbox" at bounding box center [332, 252] width 11 height 11
checkbox input "true"
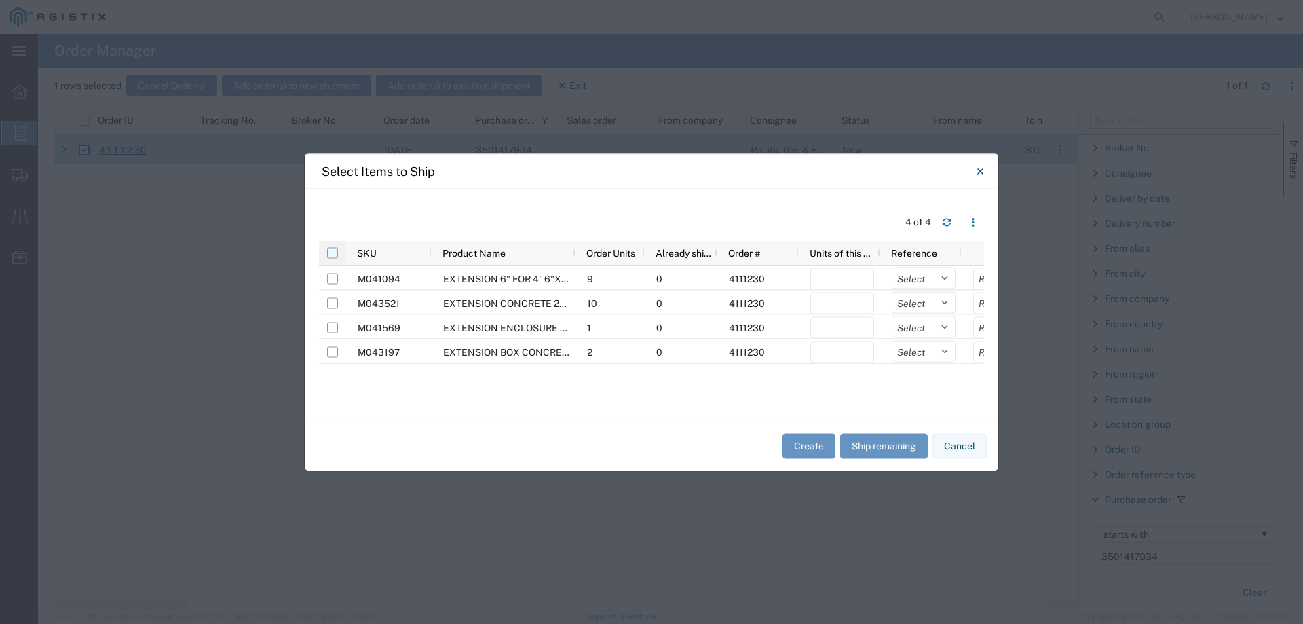
checkbox input "true"
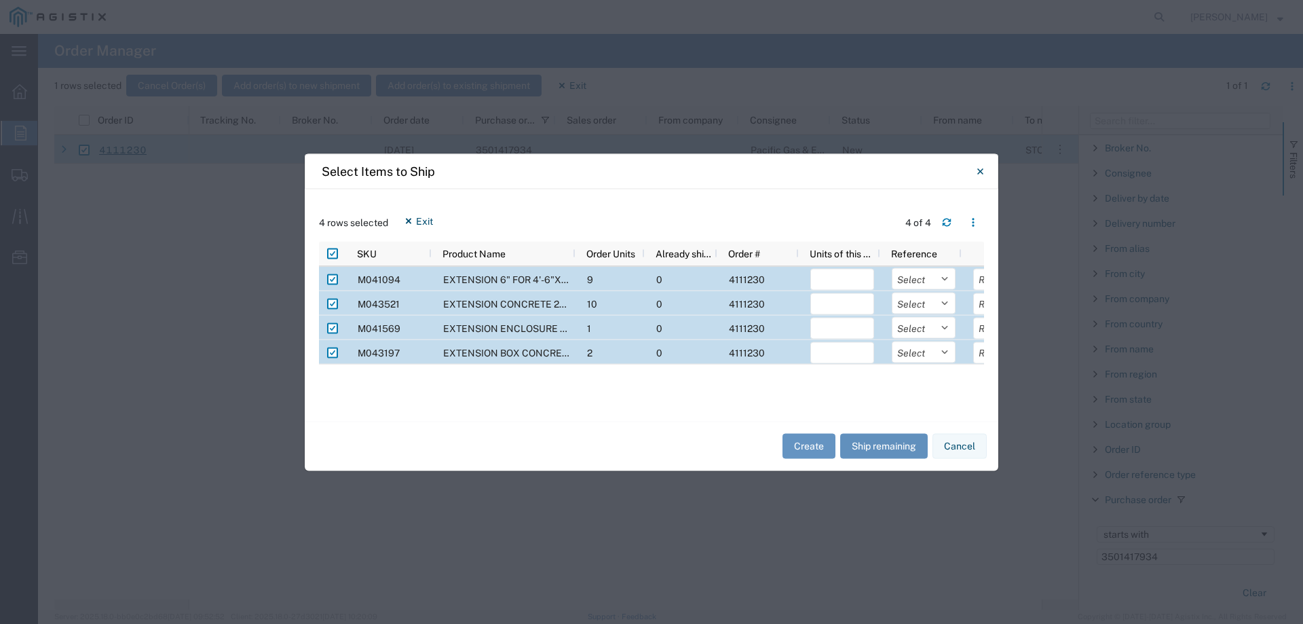
click at [891, 449] on button "Ship remaining" at bounding box center [884, 446] width 88 height 25
type input "9"
type input "10"
type input "1"
type input "2"
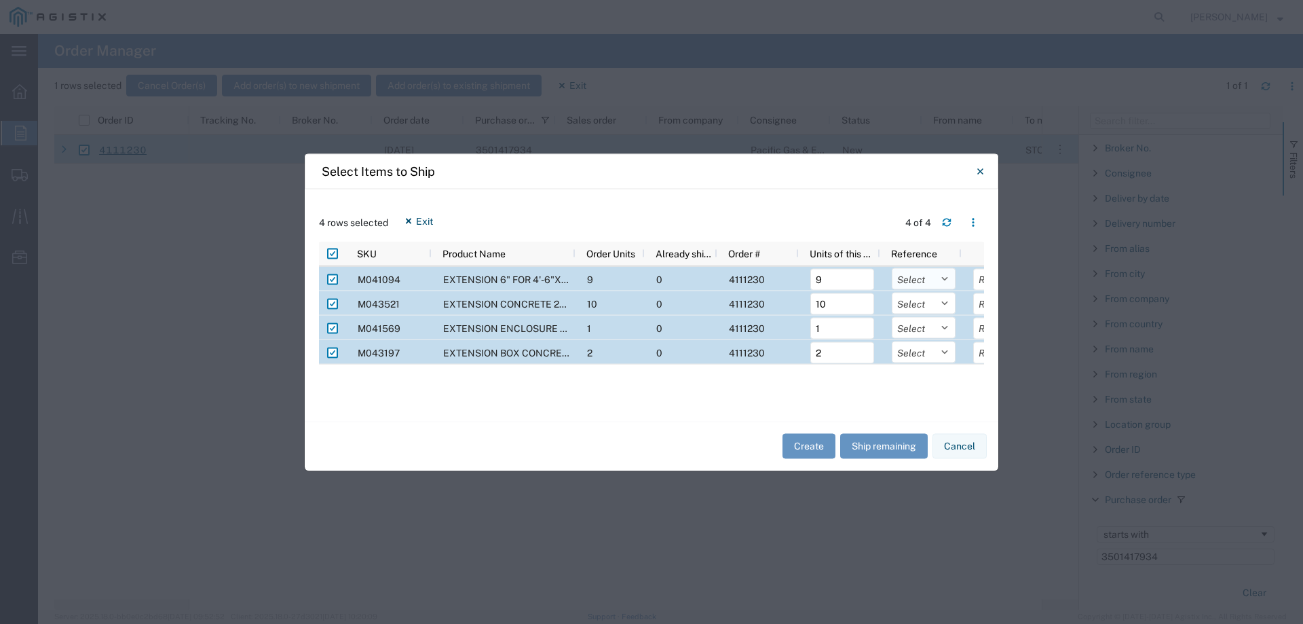
click at [920, 277] on select "Select Purchase Order Delivery Number" at bounding box center [924, 278] width 64 height 22
select select "PURCHORD"
click at [892, 267] on select "Select Purchase Order Delivery Number" at bounding box center [924, 278] width 64 height 22
click at [918, 309] on select "Select Purchase Order Delivery Number" at bounding box center [924, 303] width 64 height 22
select select "PURCHORD"
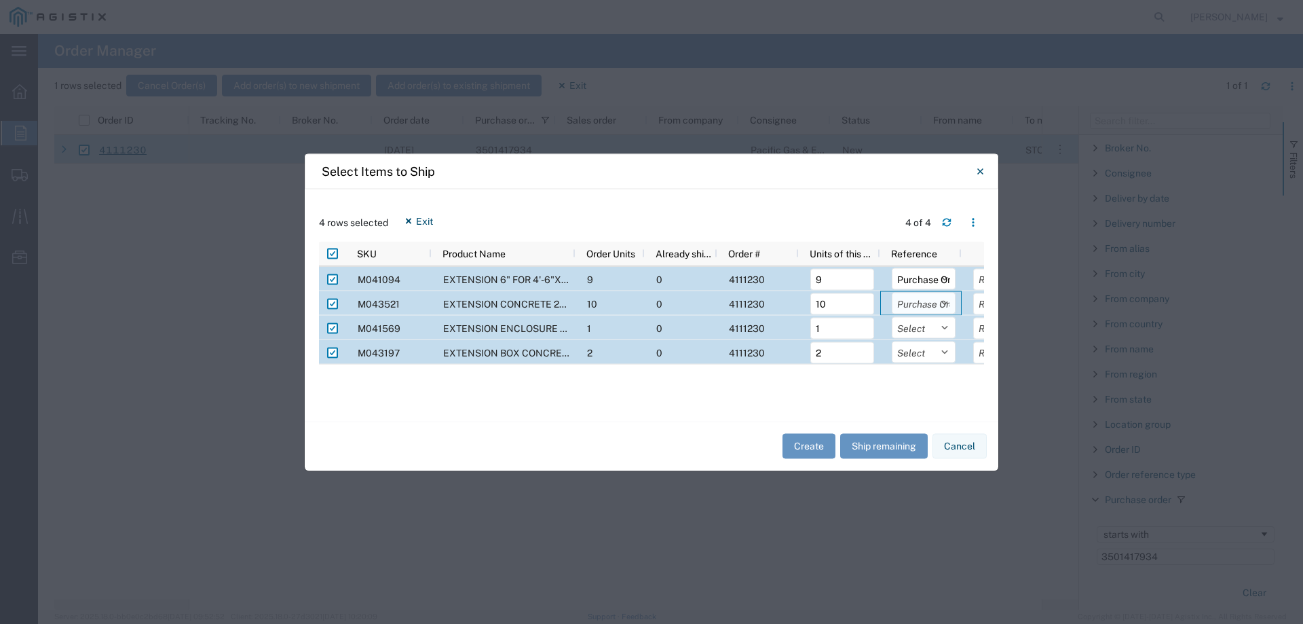
click at [892, 292] on select "Select Purchase Order Delivery Number" at bounding box center [924, 303] width 64 height 22
click at [917, 329] on select "Select Purchase Order Delivery Number" at bounding box center [924, 327] width 64 height 22
select select "PURCHORD"
click at [892, 316] on select "Select Purchase Order Delivery Number" at bounding box center [924, 327] width 64 height 22
click at [917, 352] on select "Select Purchase Order Delivery Number" at bounding box center [924, 352] width 64 height 22
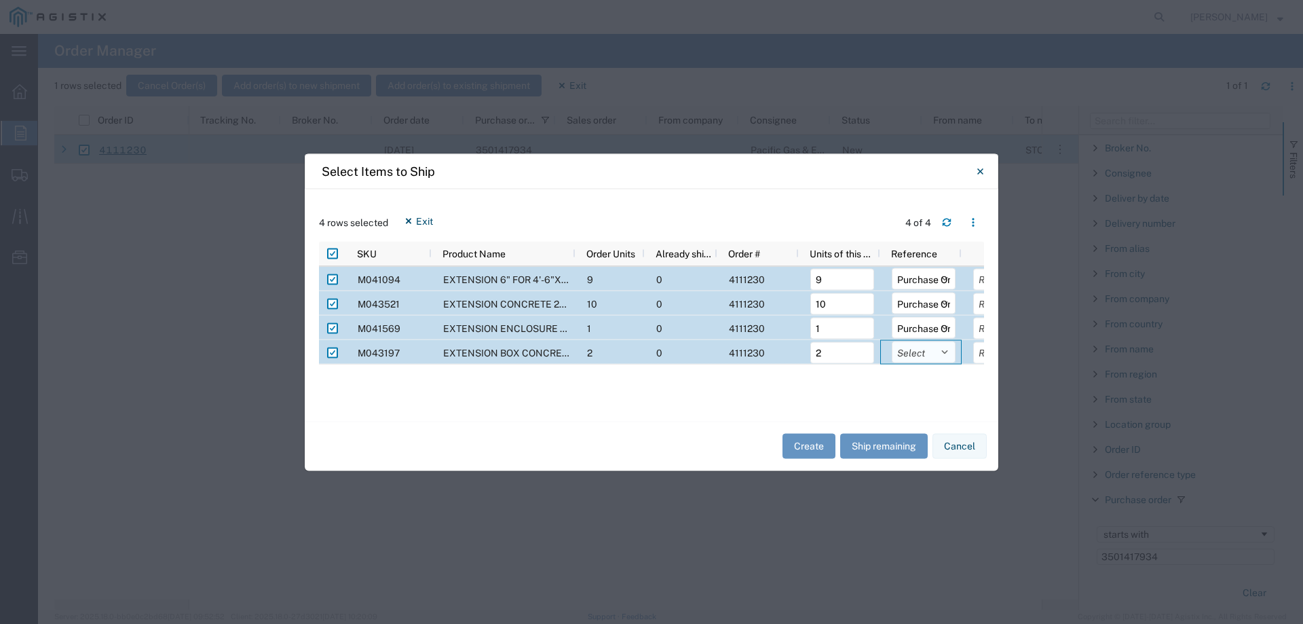
select select "PURCHORD"
click at [892, 341] on select "Select Purchase Order Delivery Number" at bounding box center [924, 352] width 64 height 22
click at [803, 445] on button "Create" at bounding box center [809, 446] width 53 height 25
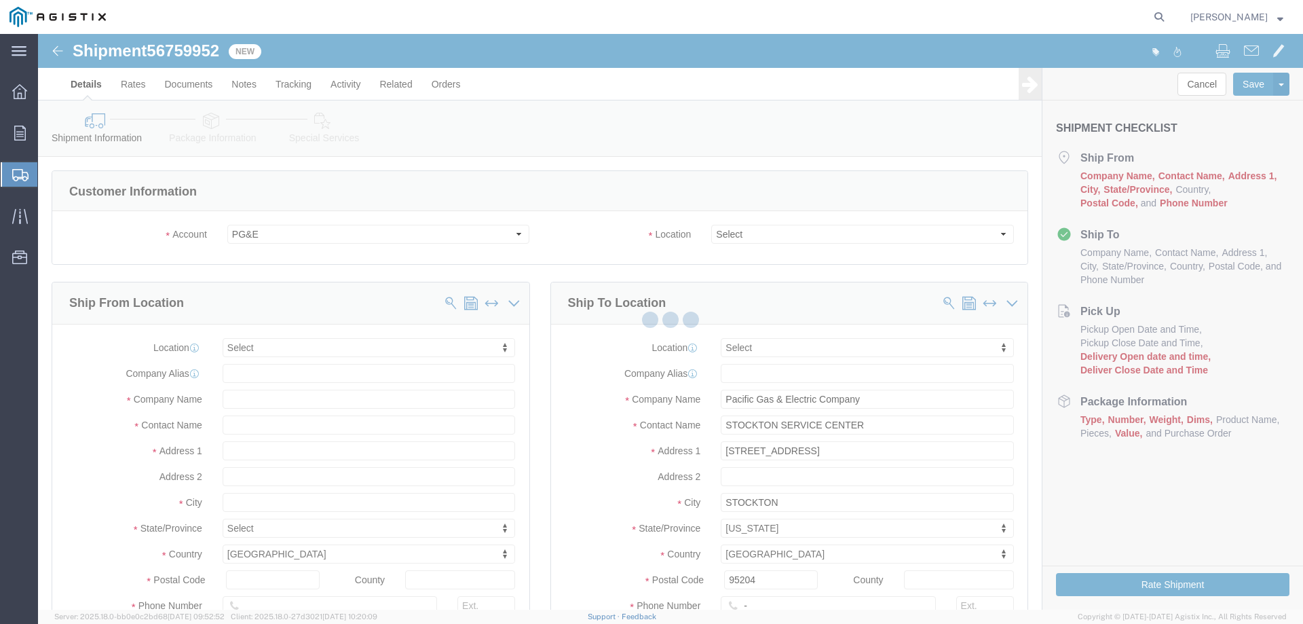
select select
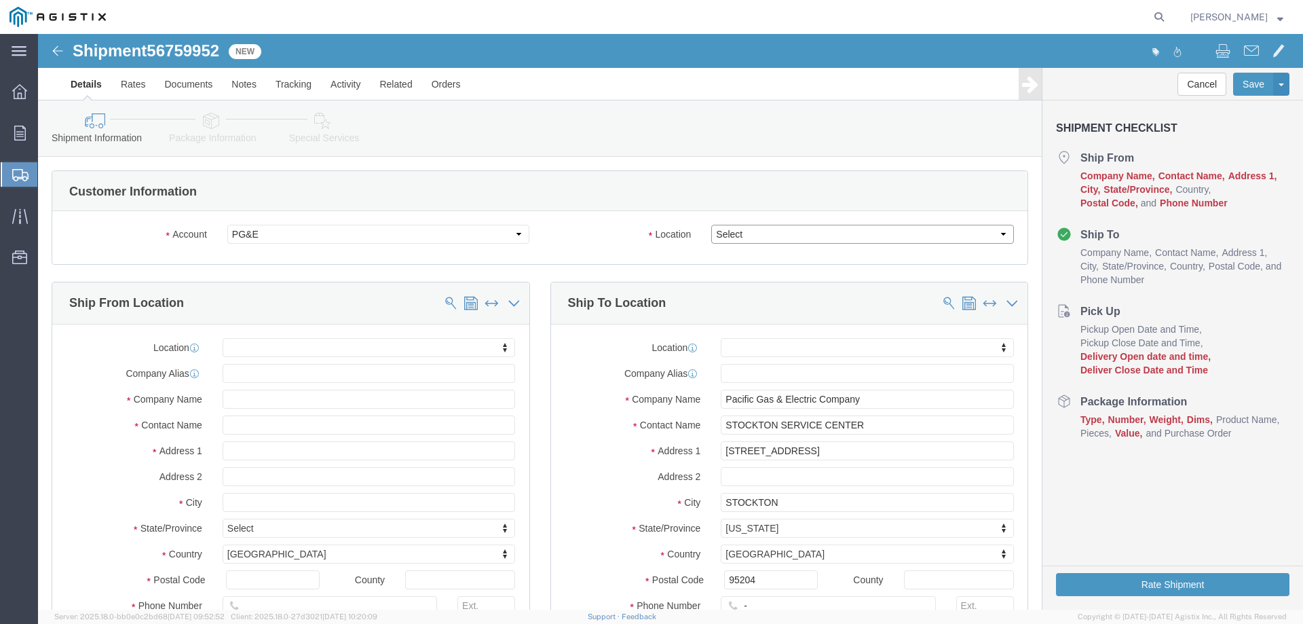
drag, startPoint x: 745, startPoint y: 234, endPoint x: 707, endPoint y: 200, distance: 51.0
click select "Select All Others [GEOGRAPHIC_DATA] [GEOGRAPHIC_DATA] [GEOGRAPHIC_DATA] [GEOGRA…"
select select "23082"
click select "Select All Others [GEOGRAPHIC_DATA] [GEOGRAPHIC_DATA] [GEOGRAPHIC_DATA] [GEOGRA…"
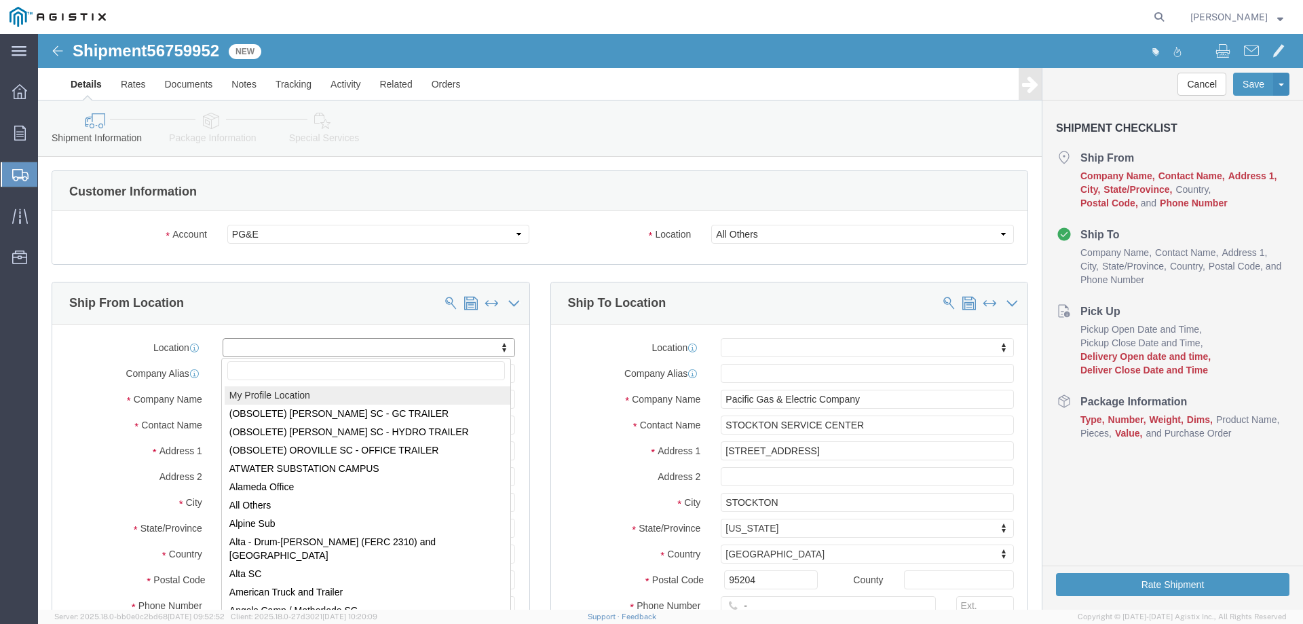
select select "MYPROFILE"
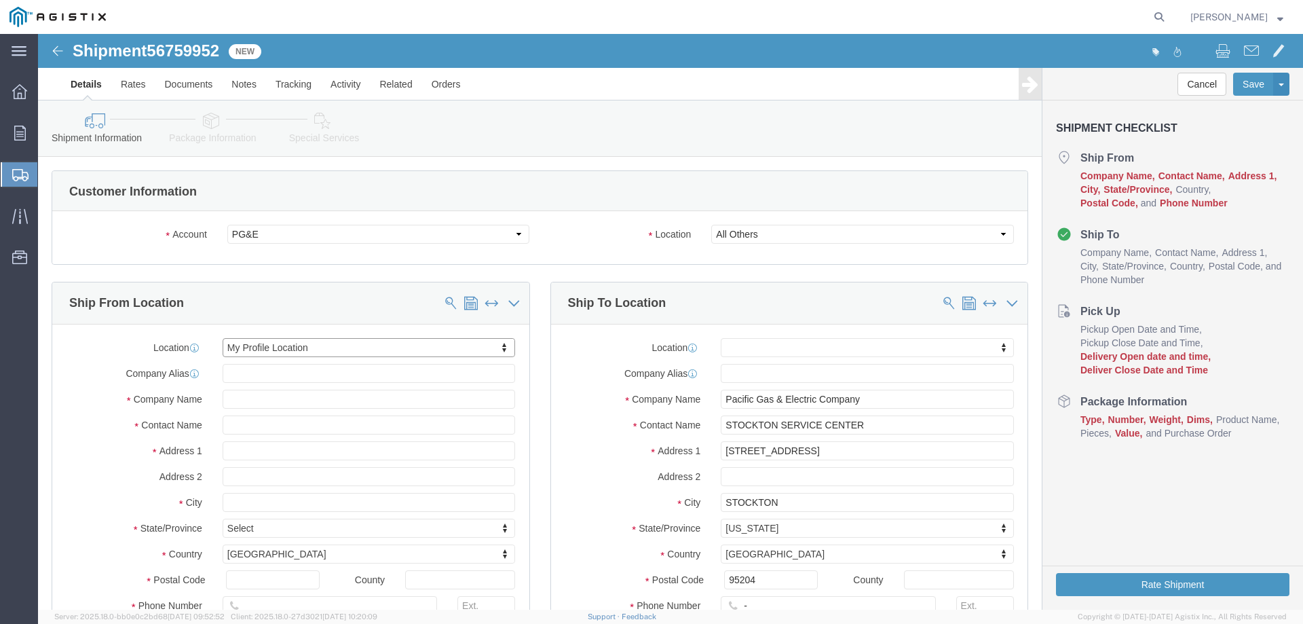
select select "CA"
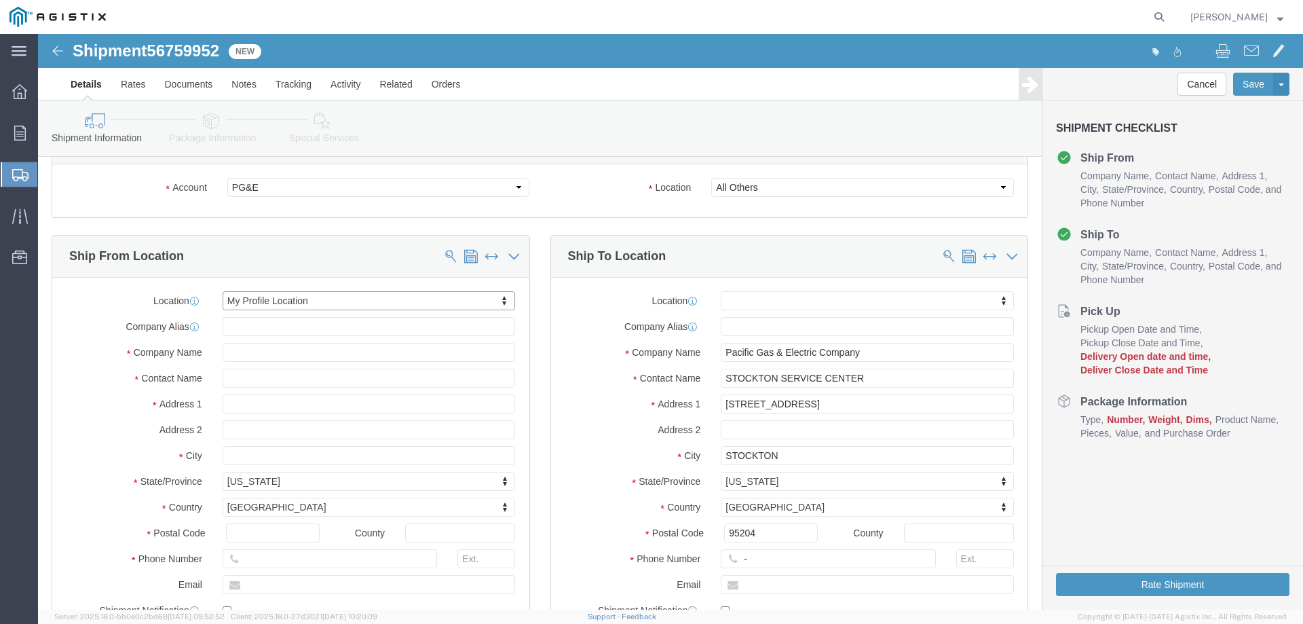
scroll to position [204, 0]
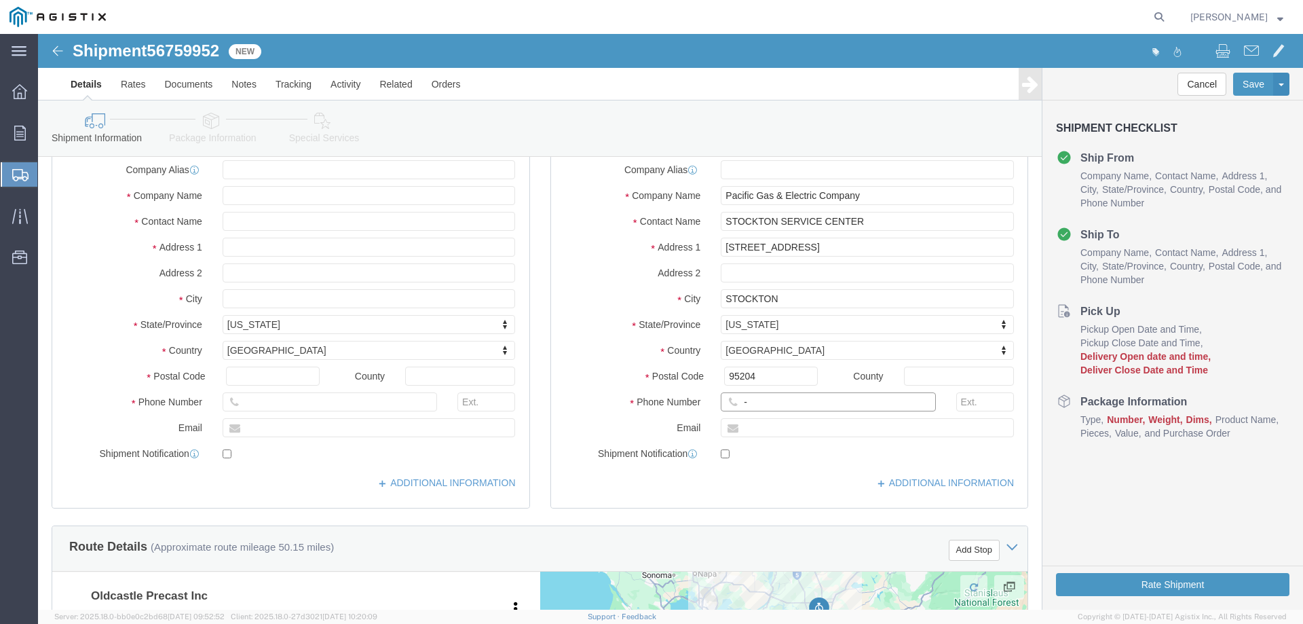
click input "-"
type input "123-456-7891"
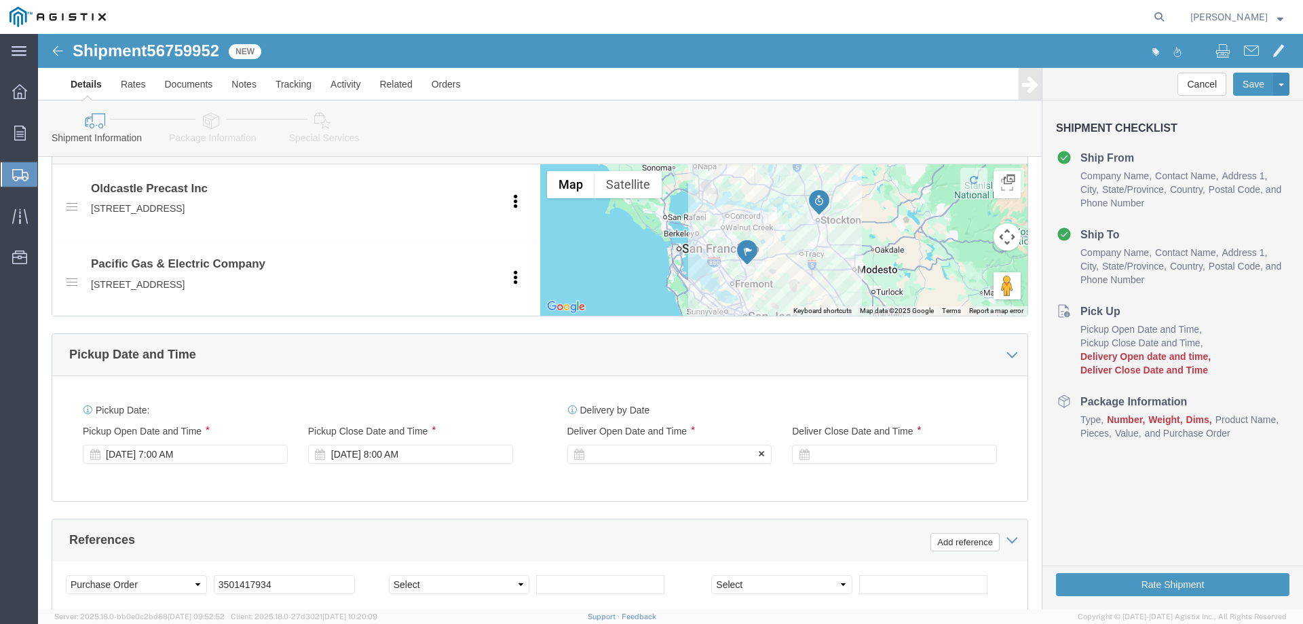
click div
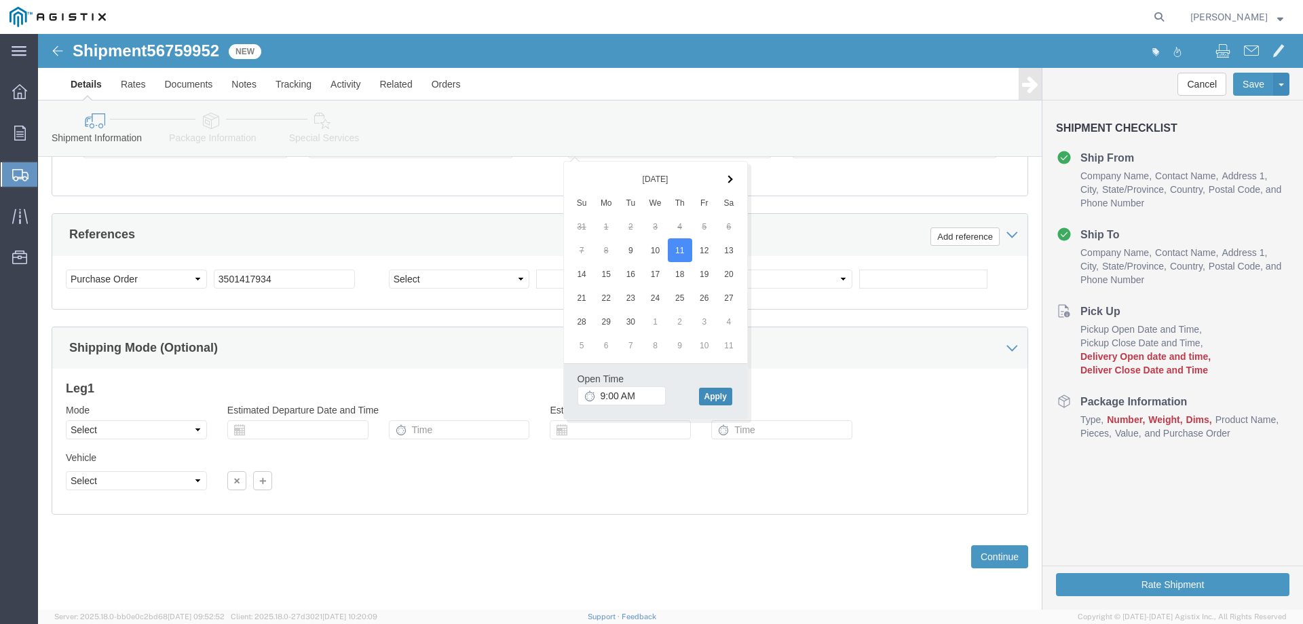
click button "Apply"
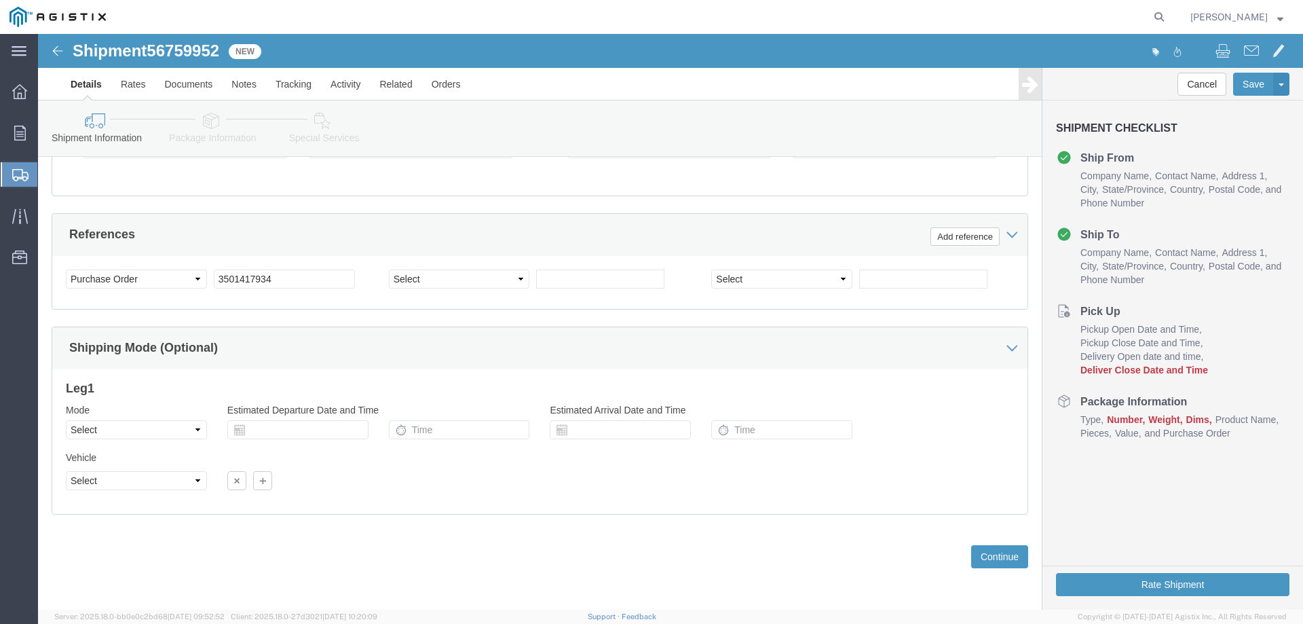
scroll to position [781, 0]
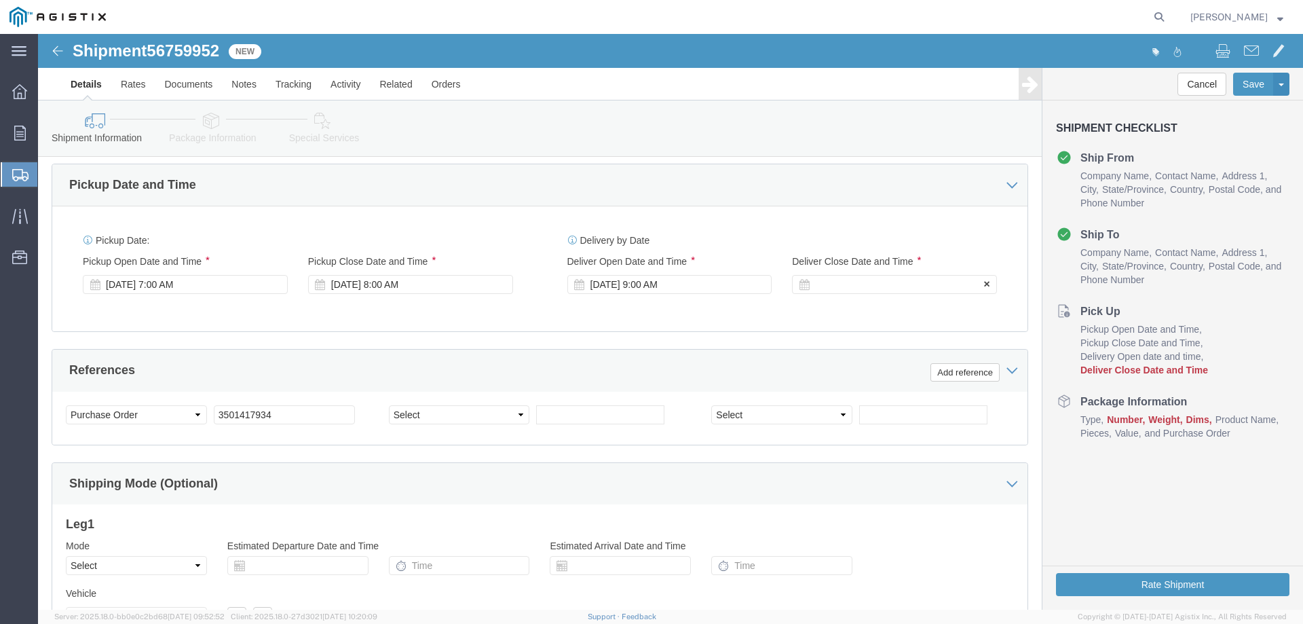
click div
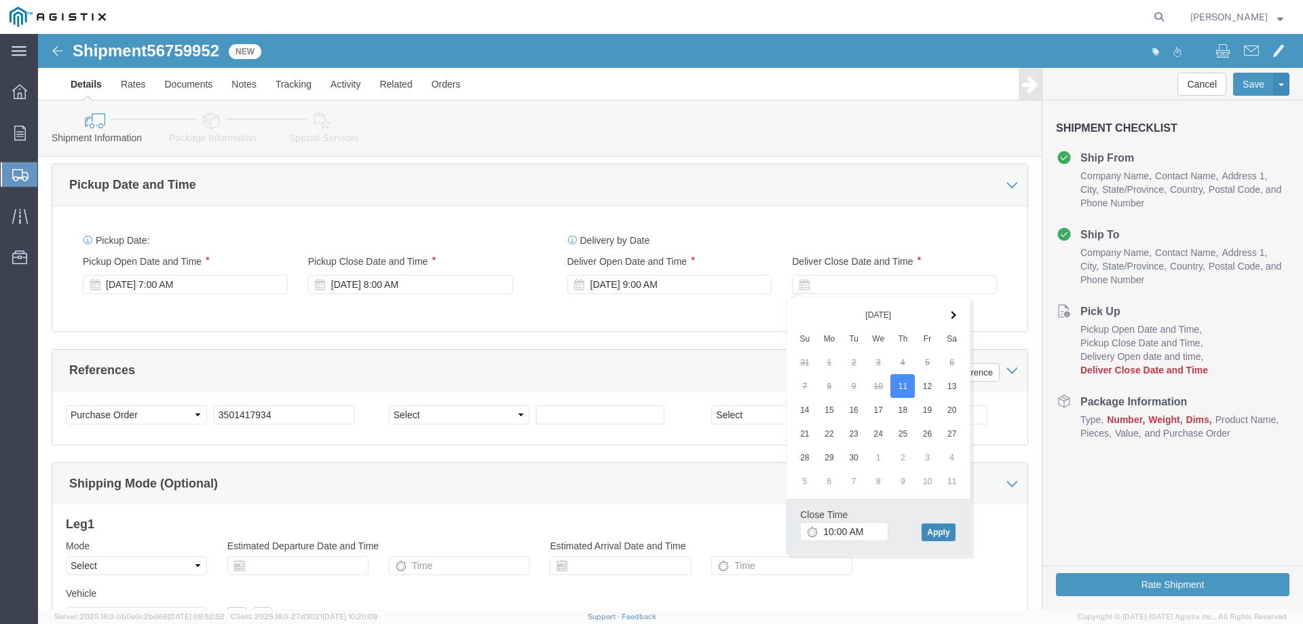
click button "Apply"
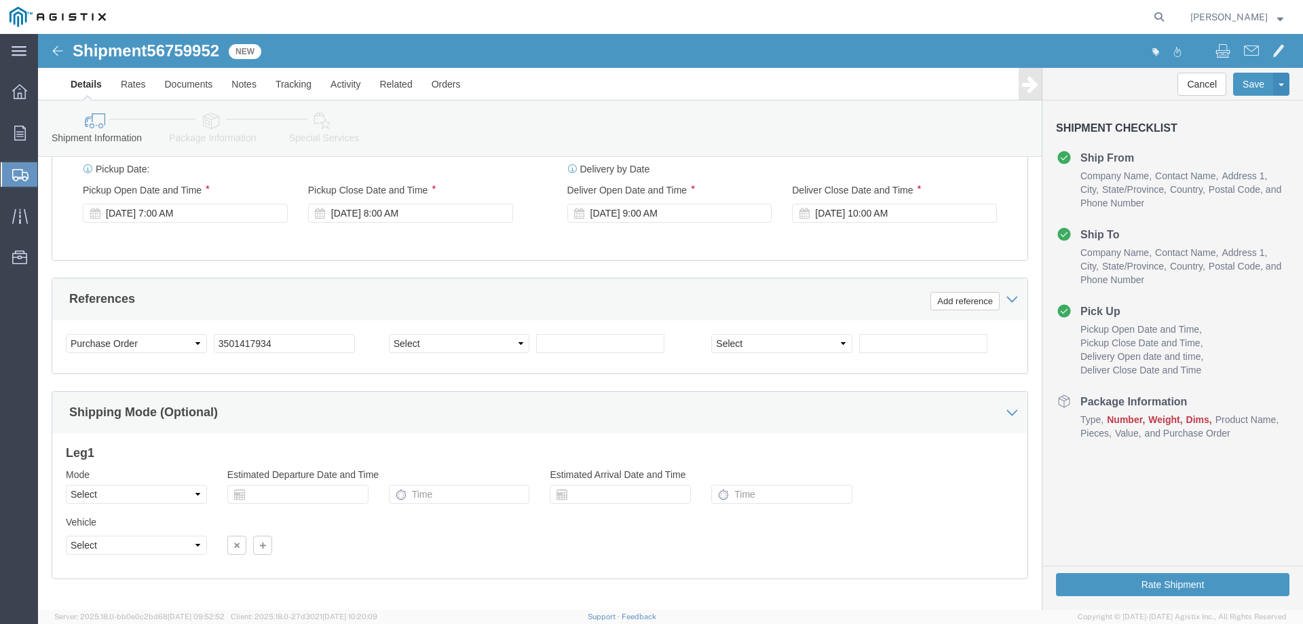
scroll to position [916, 0]
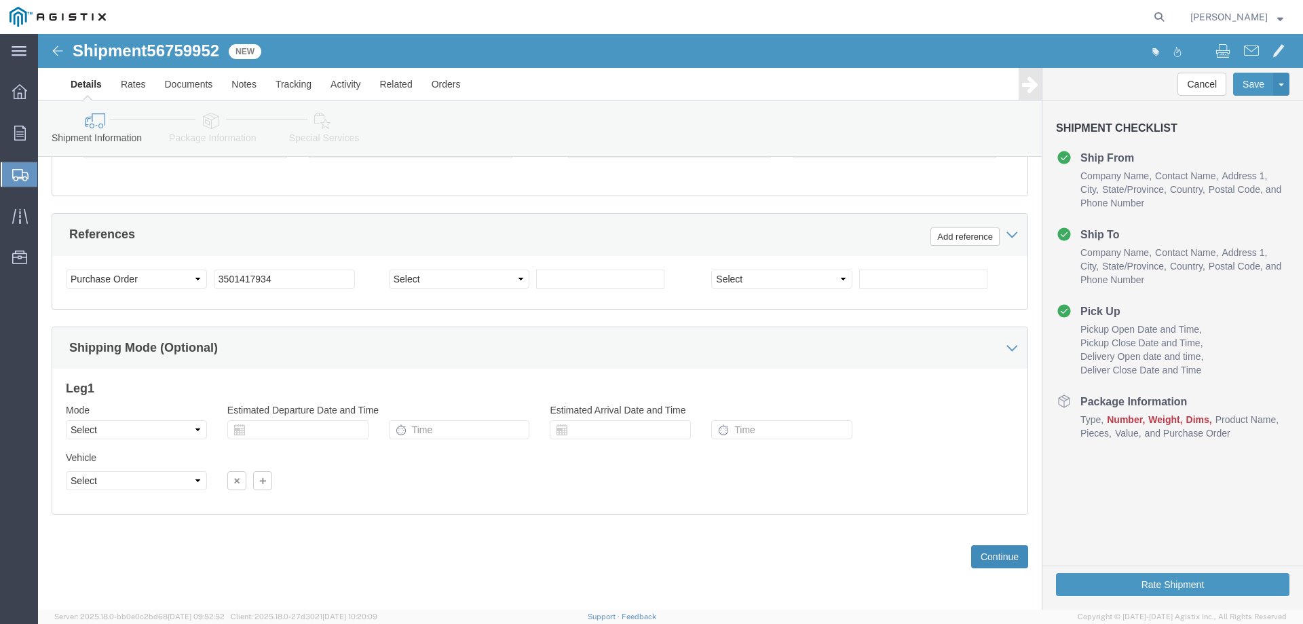
click button "Continue"
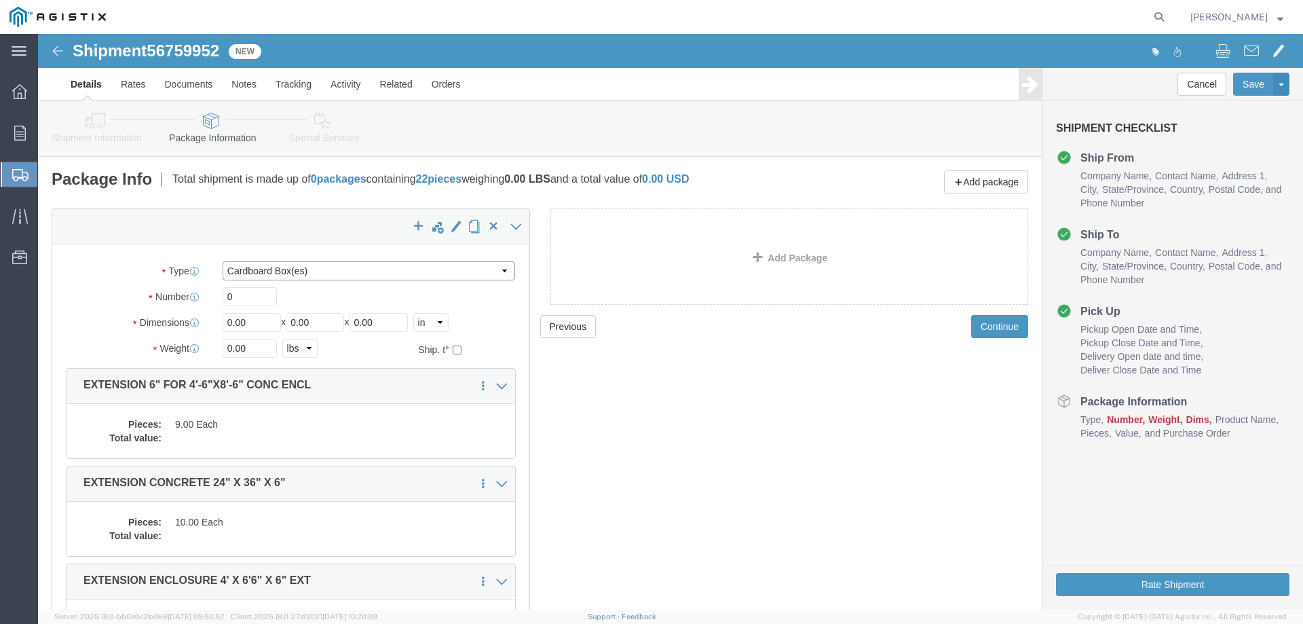
click select "Select Bulk Bundle(s) Cardboard Box(es) Carton(s) Crate(s) Drum(s) (Fiberboard)…"
select select "YRPK"
click select "Select Bulk Bundle(s) Cardboard Box(es) Carton(s) Crate(s) Drum(s) (Fiberboard)…"
click input "0"
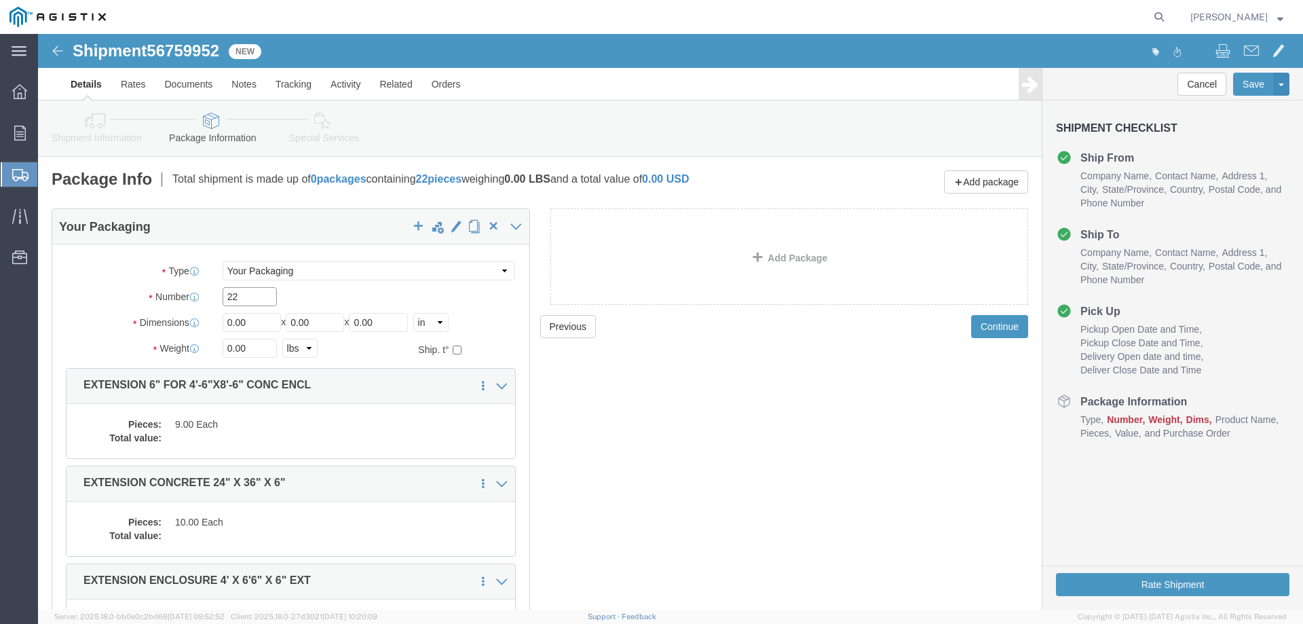
type input "22"
type input "54"
type input "102"
type input "6"
click input "0.00"
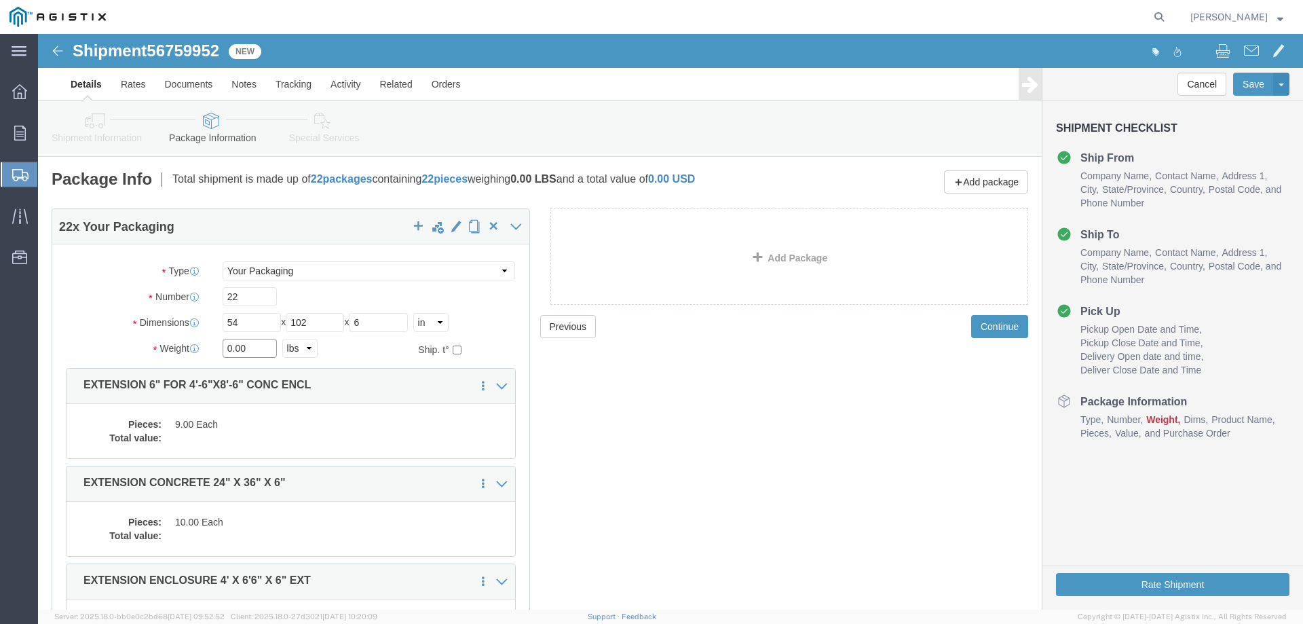
click input "0.00"
type input "13000"
drag, startPoint x: 33, startPoint y: 15, endPoint x: 183, endPoint y: 18, distance: 150.7
click div "Shipment 56759952 New"
copy h1 "Shipment 56759952"
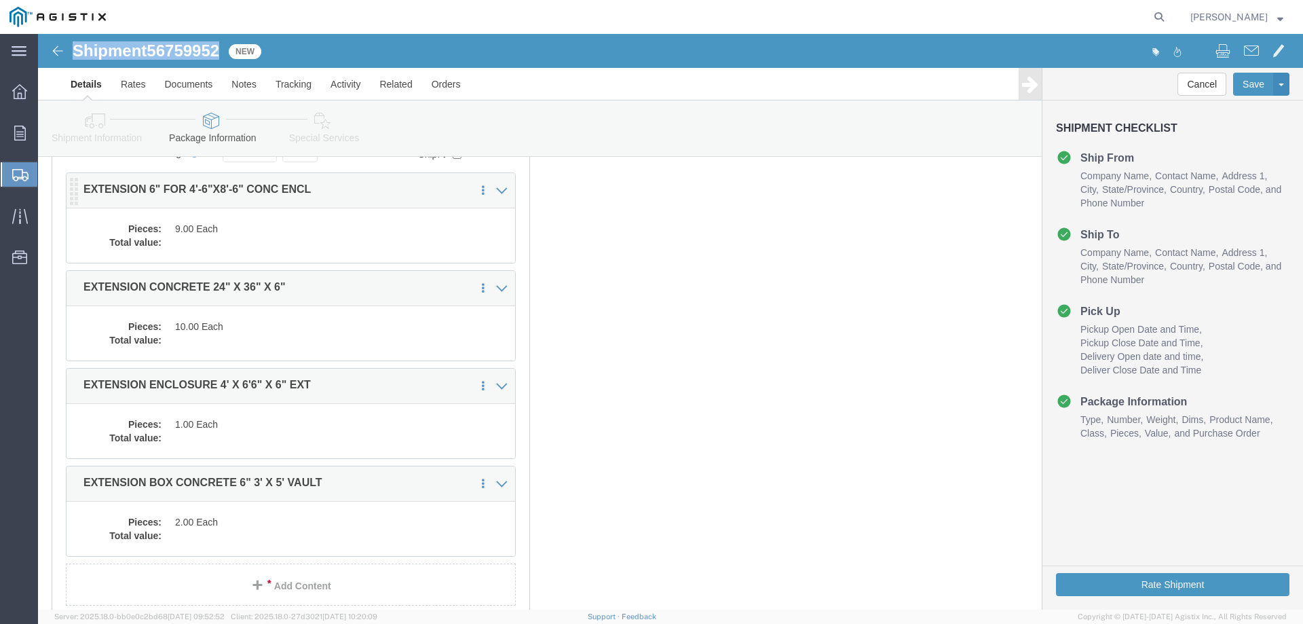
scroll to position [196, 0]
click dd "9.00 Each"
click div
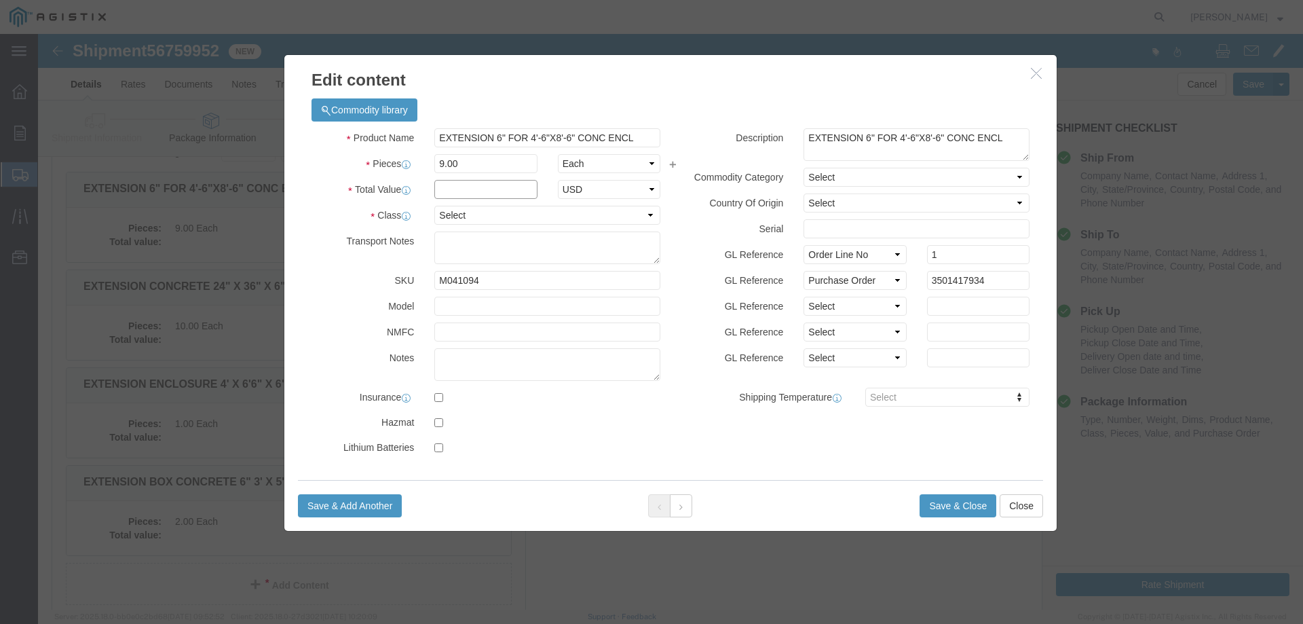
click input "text"
type input "1"
select select "USD"
select select "55"
click button "Save & Close"
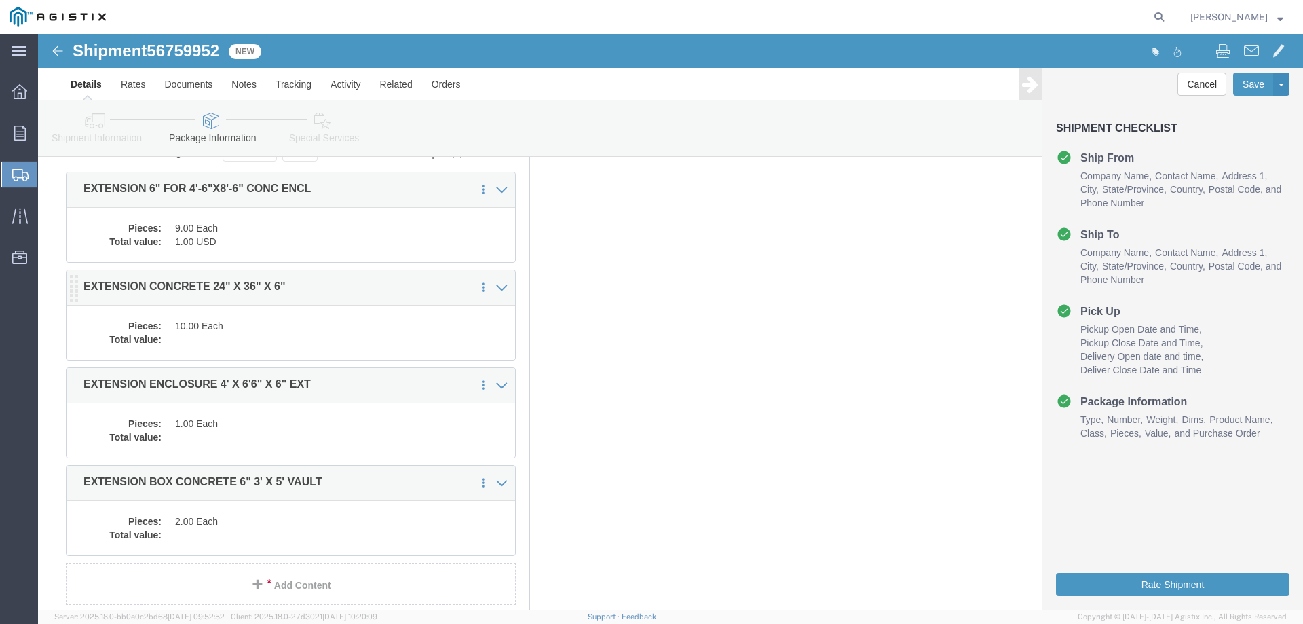
click dd "10.00 Each"
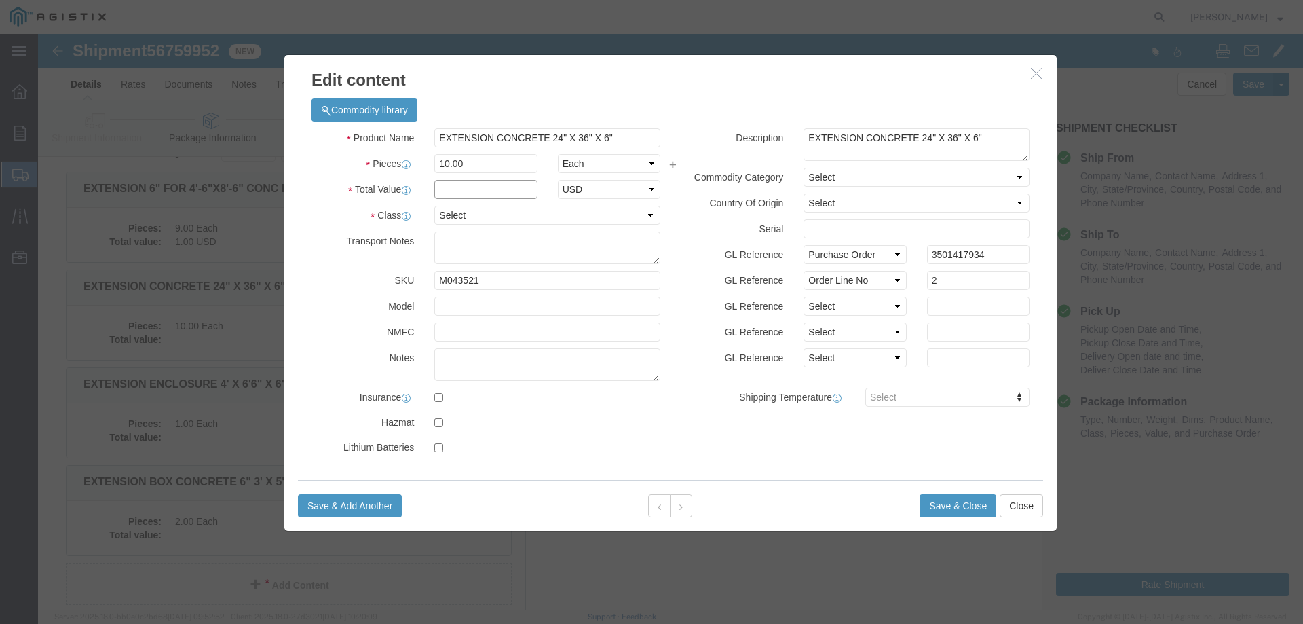
click input "text"
type input "1"
select select "USD"
select select "55"
click button "Save & Close"
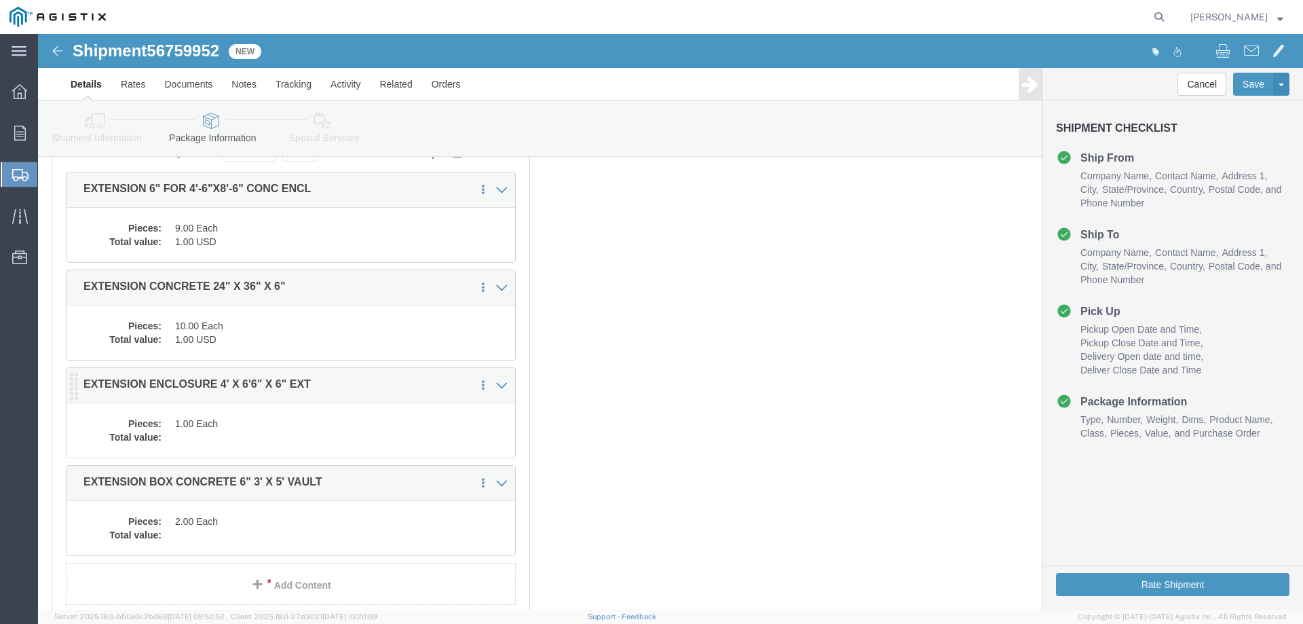
click div "Save in commodity library Clone this content Delete this content EXTENSION ENCL…"
click dd "1.00 Each"
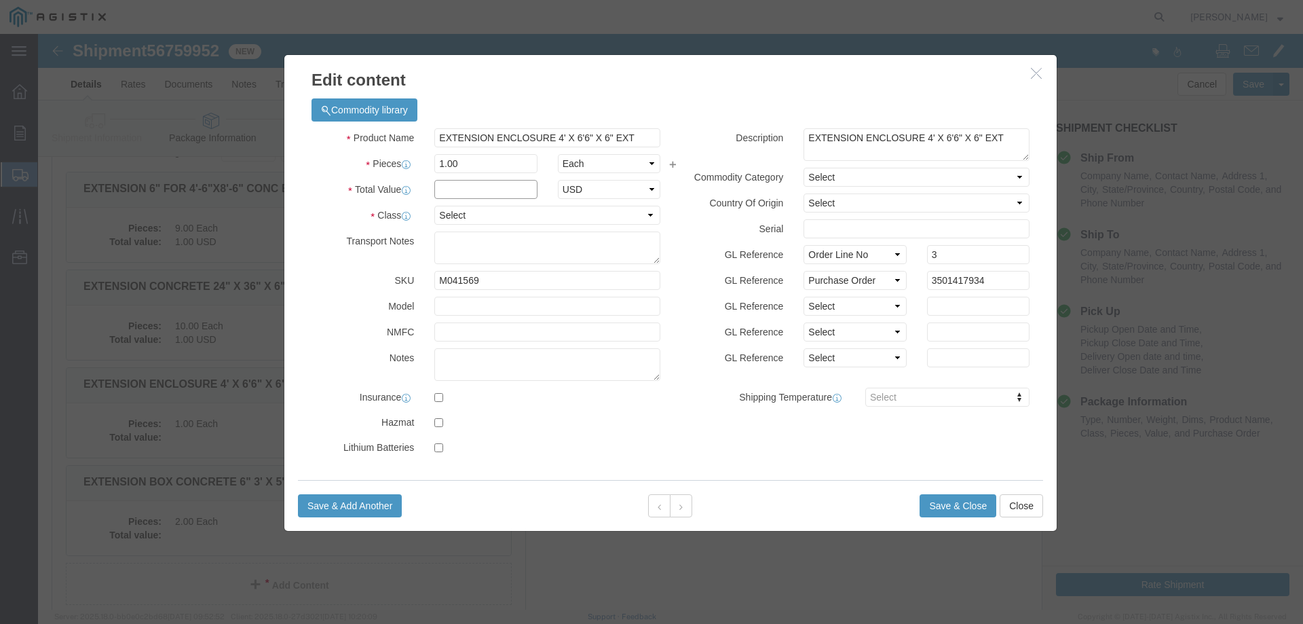
click input "text"
type input "1"
select select "USD"
select select "55"
click button "Save & Close"
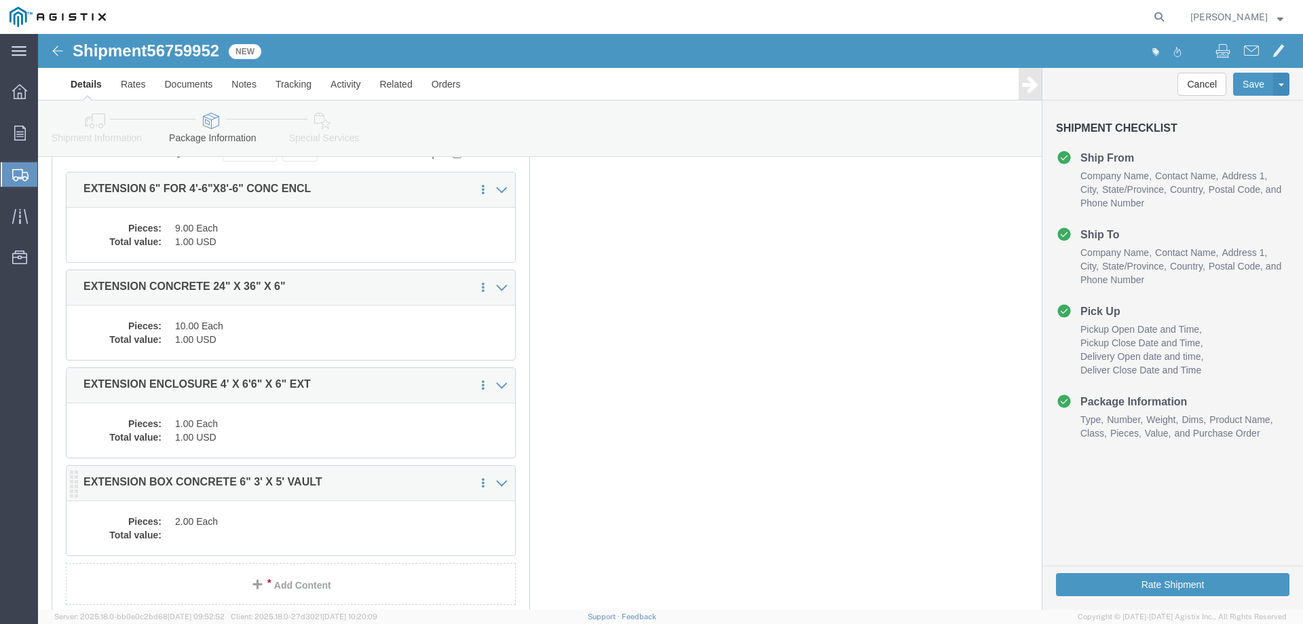
click dd "2.00 Each"
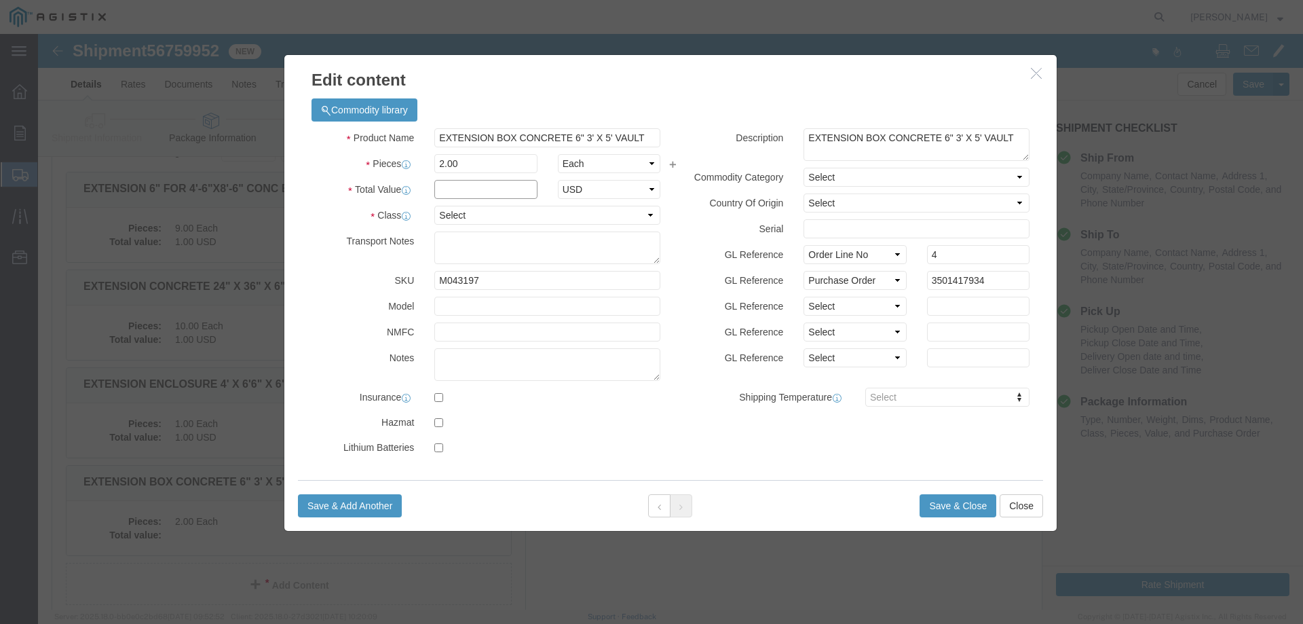
click input "text"
type input "1"
select select "USD"
select select "55"
click button "Save & Close"
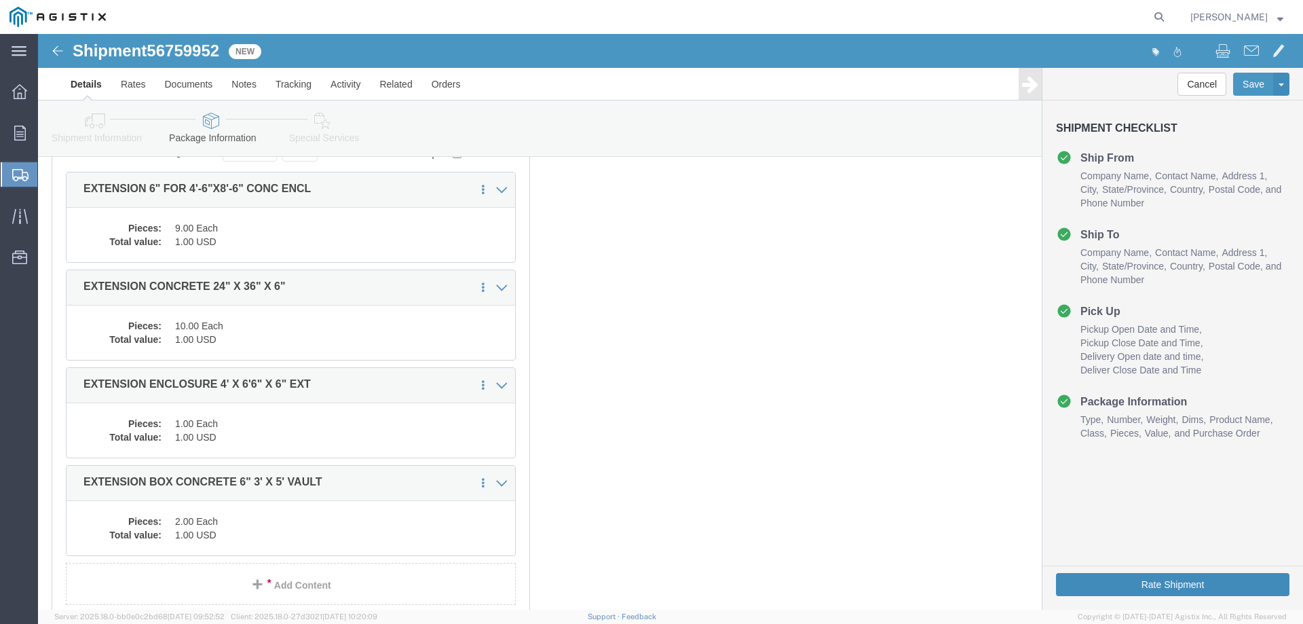
click button "Rate Shipment"
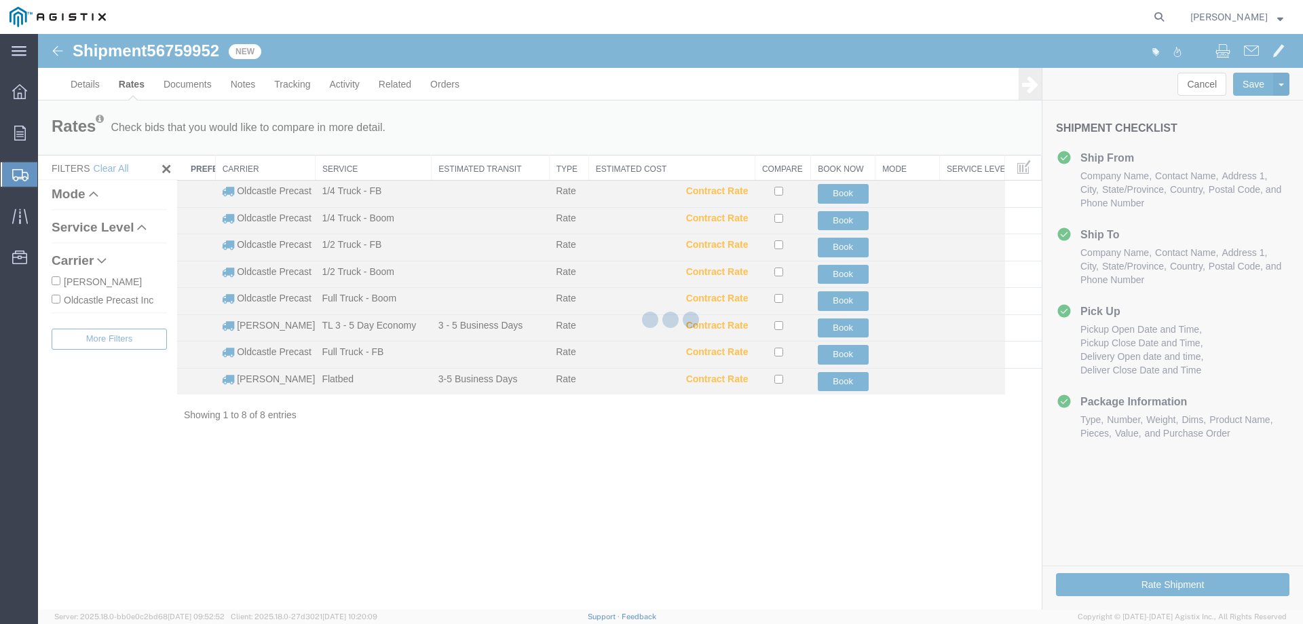
scroll to position [0, 0]
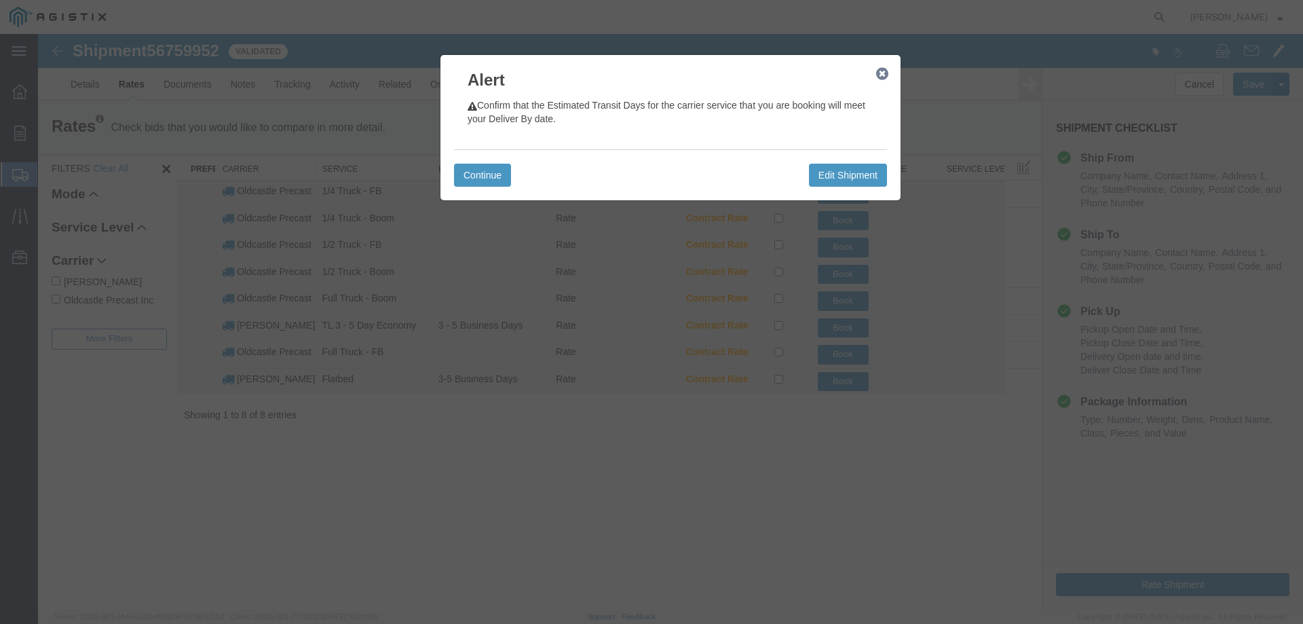
click at [882, 75] on icon "button" at bounding box center [882, 74] width 12 height 11
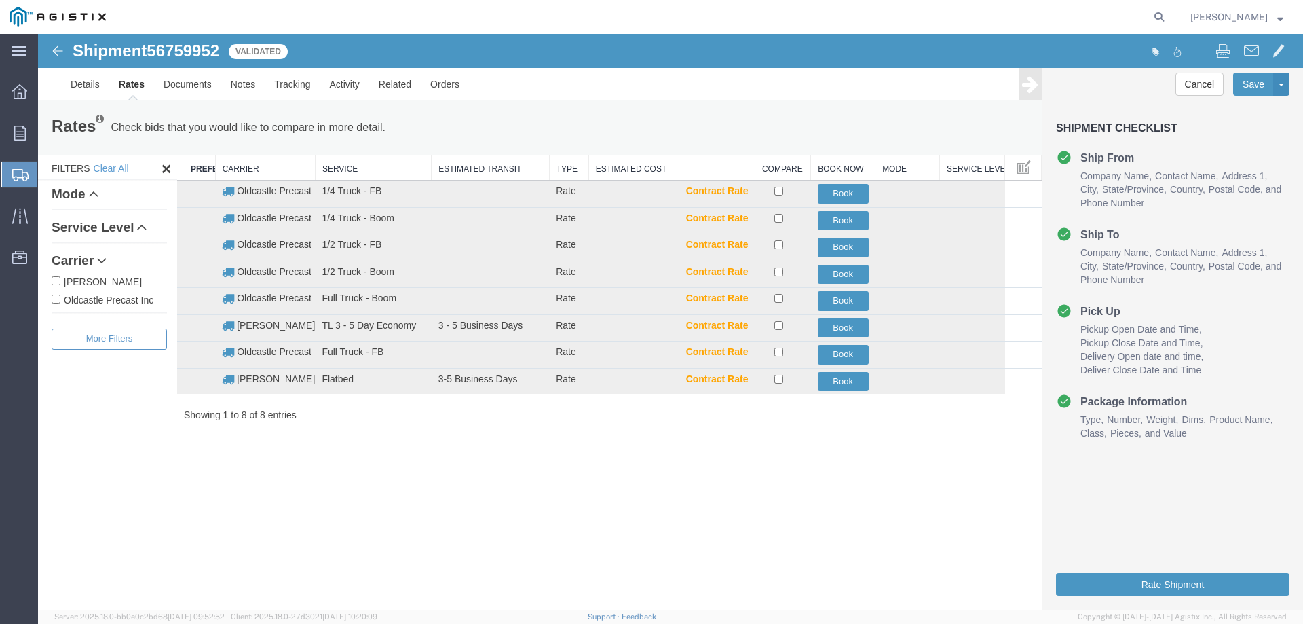
click at [102, 295] on label "Oldcastle Precast Inc" at bounding box center [109, 299] width 115 height 15
click at [60, 295] on input "Oldcastle Precast Inc" at bounding box center [56, 299] width 9 height 9
checkbox input "true"
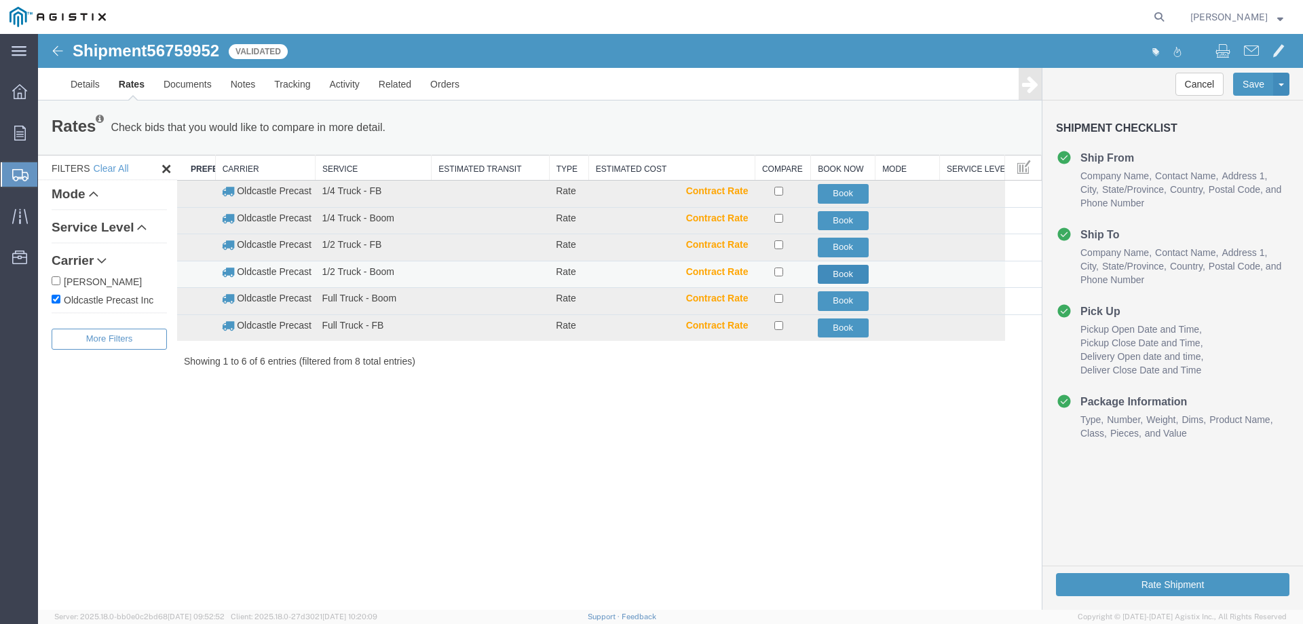
click at [853, 276] on button "Book" at bounding box center [843, 275] width 51 height 20
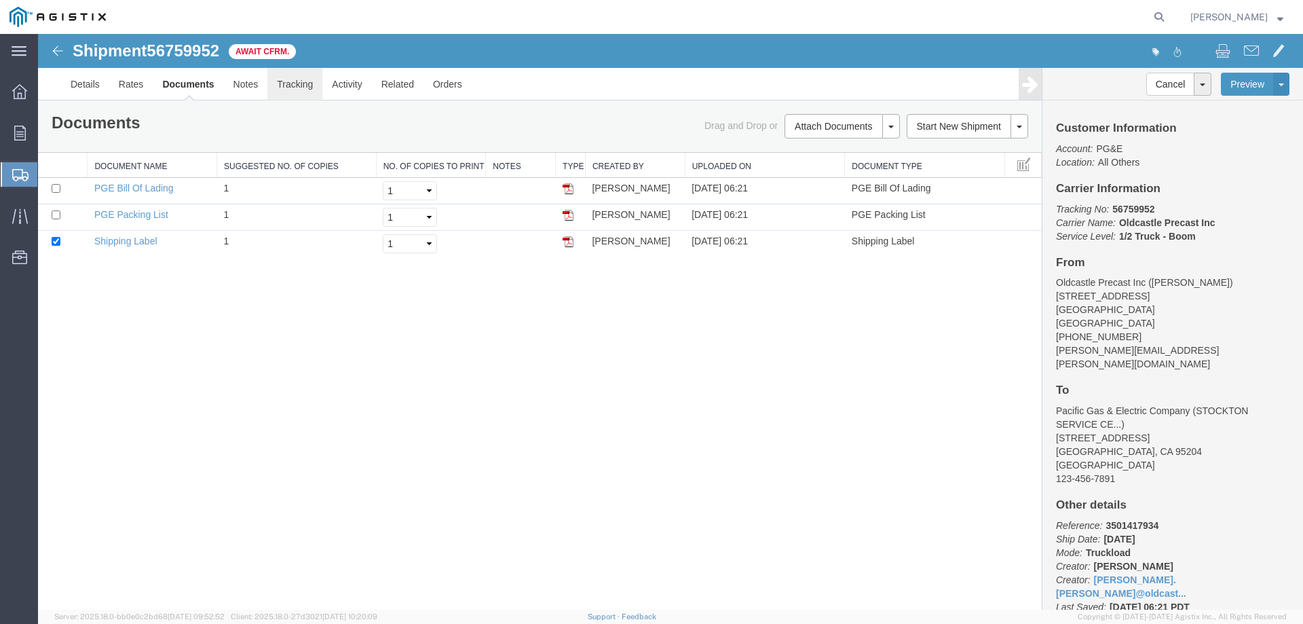
click at [301, 79] on link "Tracking" at bounding box center [294, 84] width 55 height 33
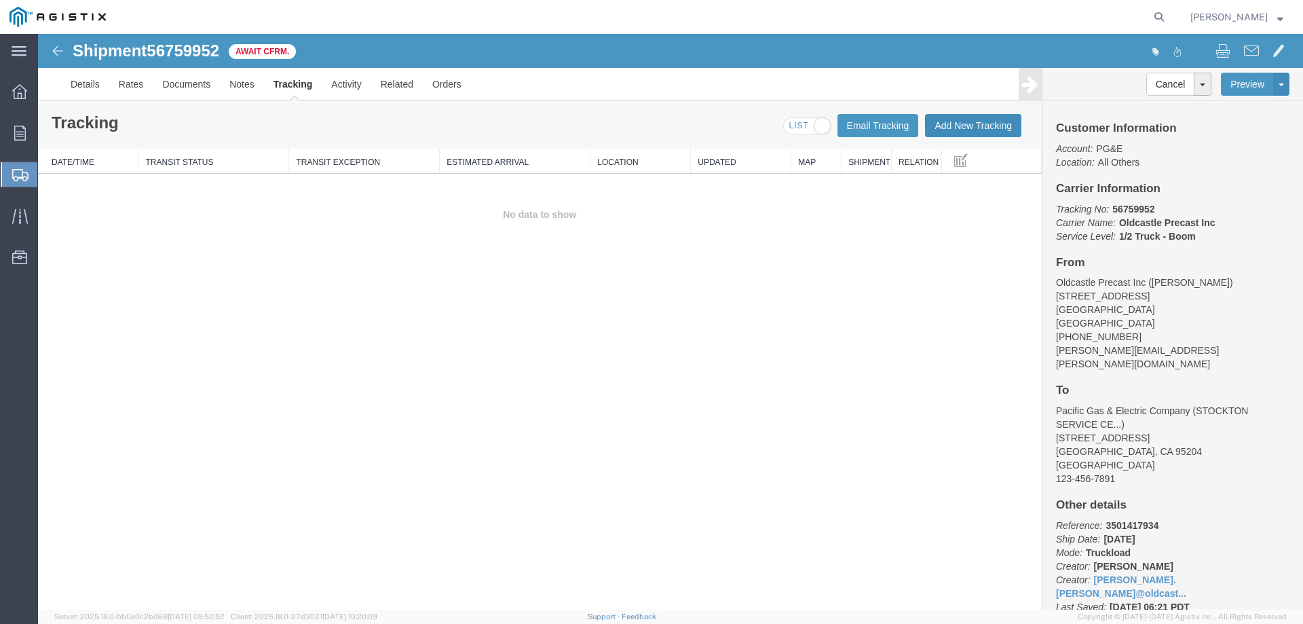
click at [978, 129] on button "Add New Tracking" at bounding box center [973, 125] width 96 height 23
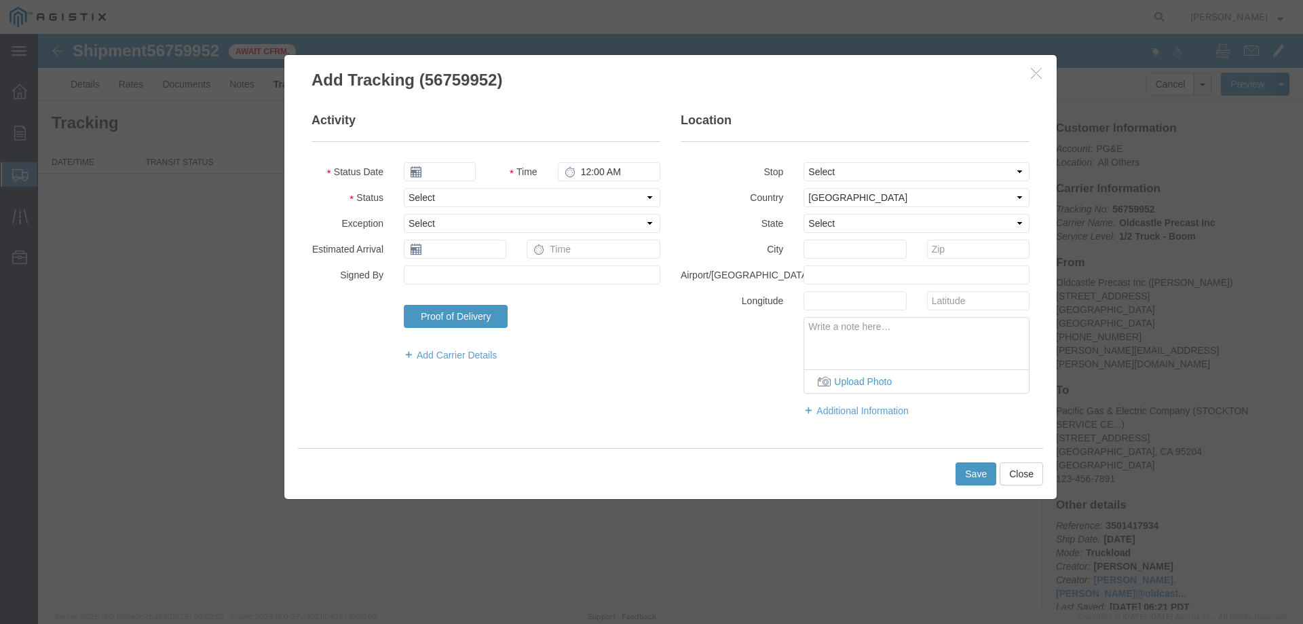
type input "[DATE]"
type input "7:00 AM"
click at [419, 191] on select "Select Arrival Notice Available Arrival Notice Imported Arrive at Delivery Loca…" at bounding box center [532, 197] width 257 height 19
select select "DELIVRED"
click at [404, 188] on select "Select Arrival Notice Available Arrival Notice Imported Arrive at Delivery Loca…" at bounding box center [532, 197] width 257 height 19
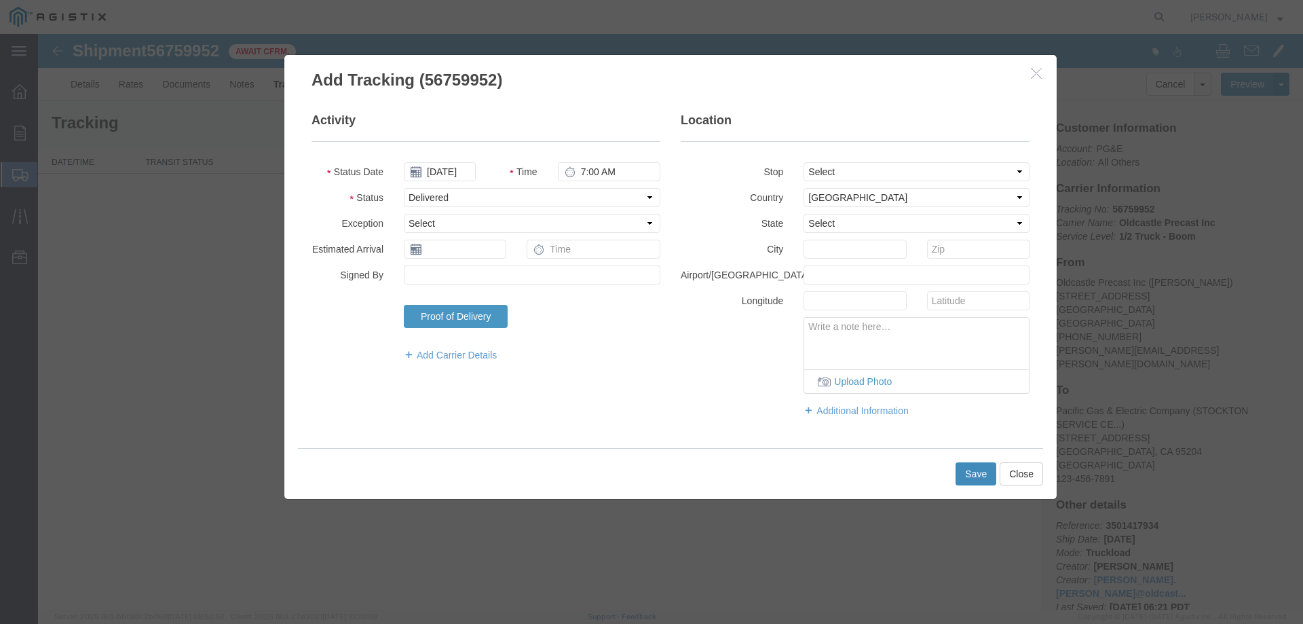
click at [966, 471] on button "Save" at bounding box center [976, 473] width 41 height 23
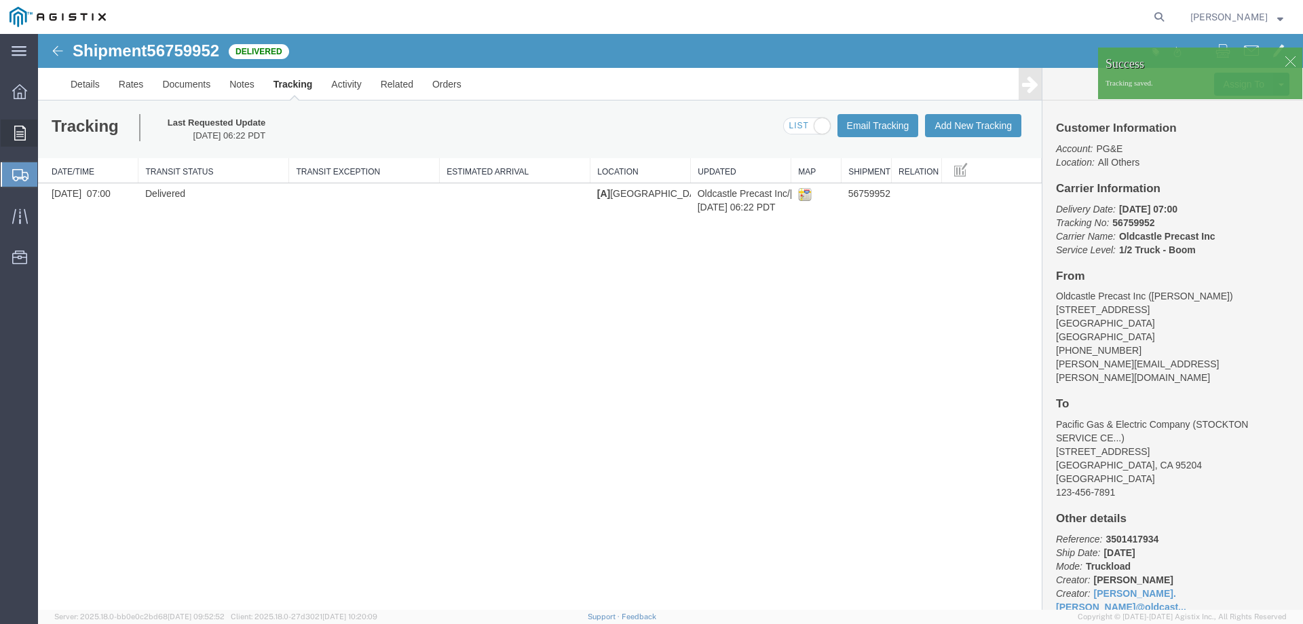
click at [20, 134] on icon at bounding box center [20, 133] width 12 height 15
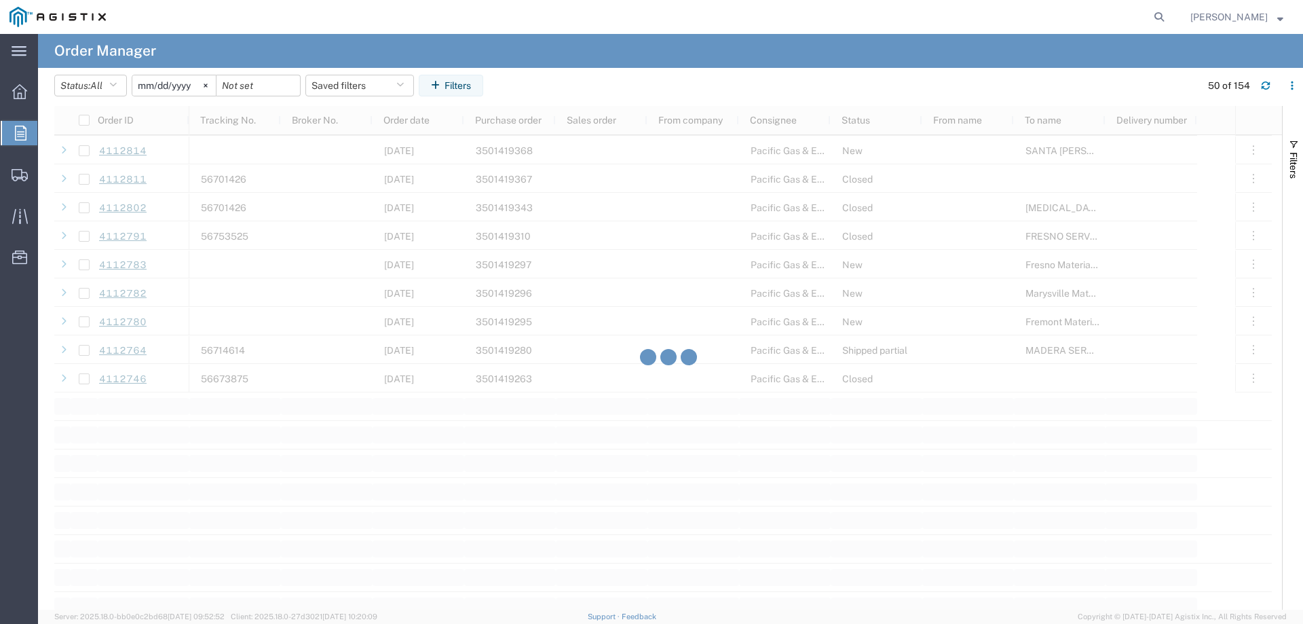
scroll to position [1222, 0]
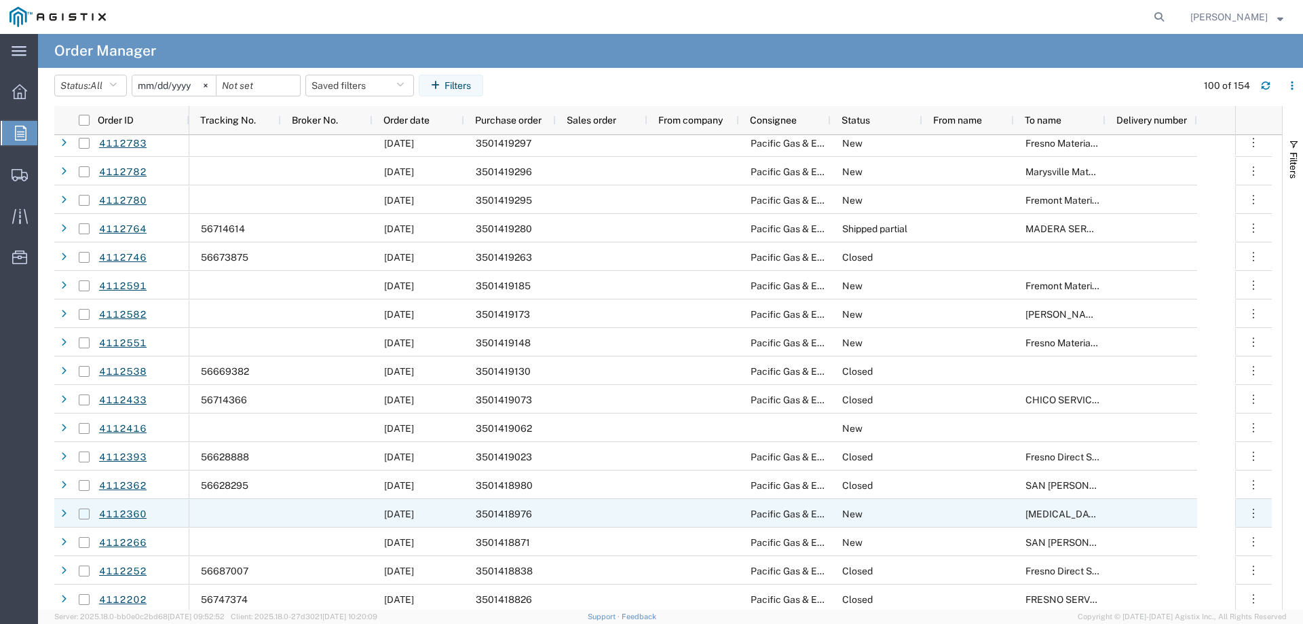
click at [81, 513] on input "Press Space to toggle row selection (unchecked)" at bounding box center [84, 513] width 11 height 11
checkbox input "true"
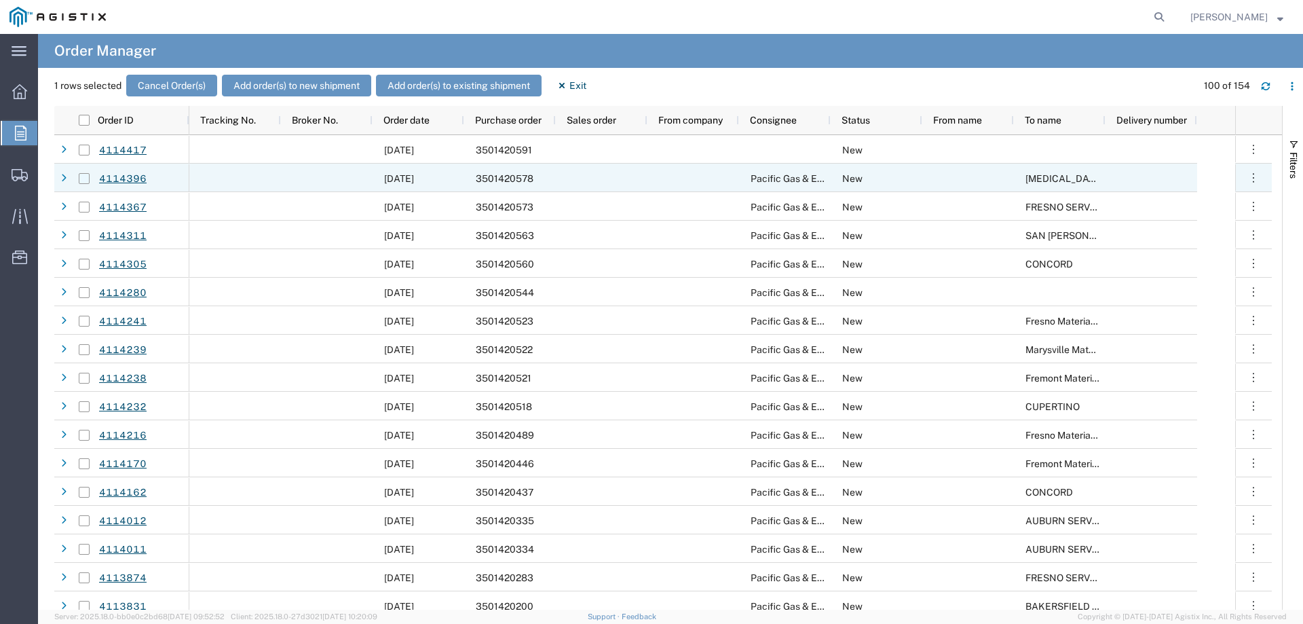
click at [82, 177] on input "Press Space to toggle row selection (unchecked)" at bounding box center [84, 178] width 11 height 11
checkbox input "true"
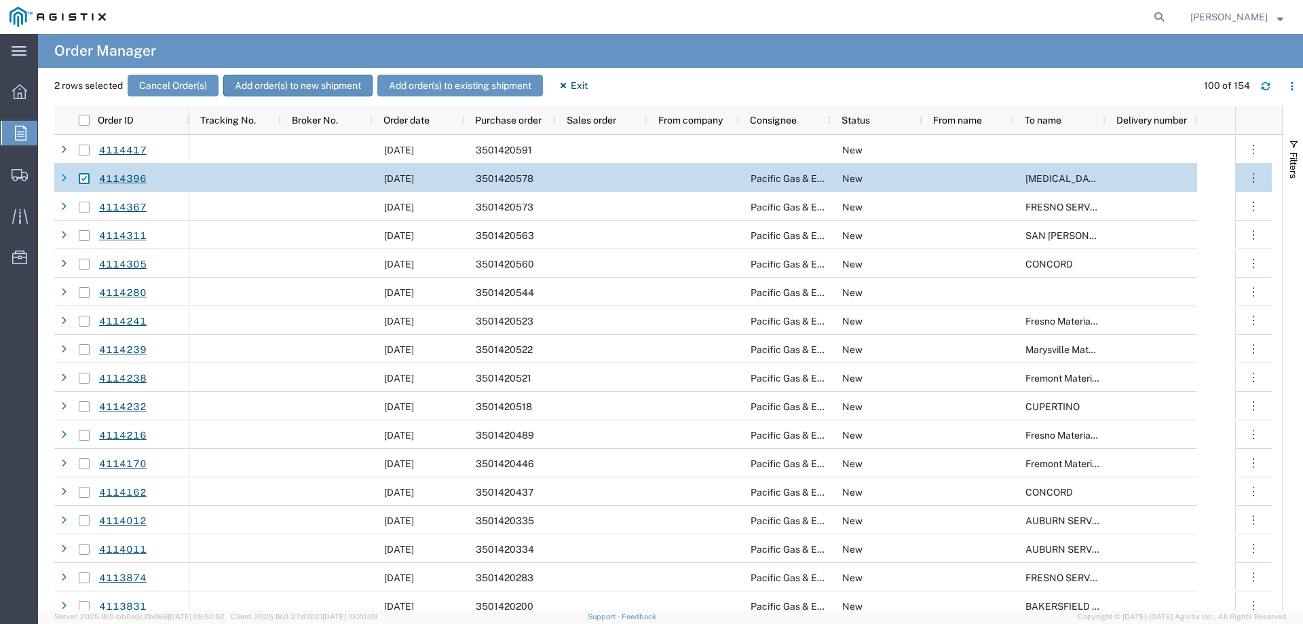
click at [261, 84] on button "Add order(s) to new shipment" at bounding box center [297, 86] width 149 height 22
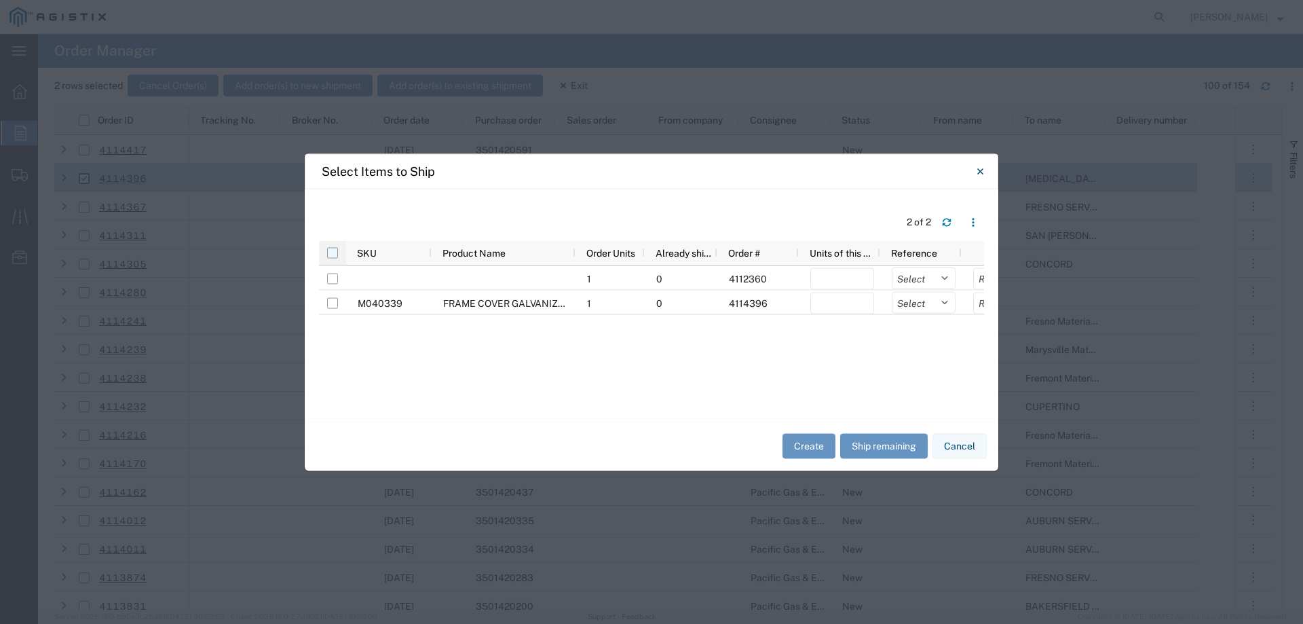
click at [335, 253] on input "checkbox" at bounding box center [332, 252] width 11 height 11
checkbox input "true"
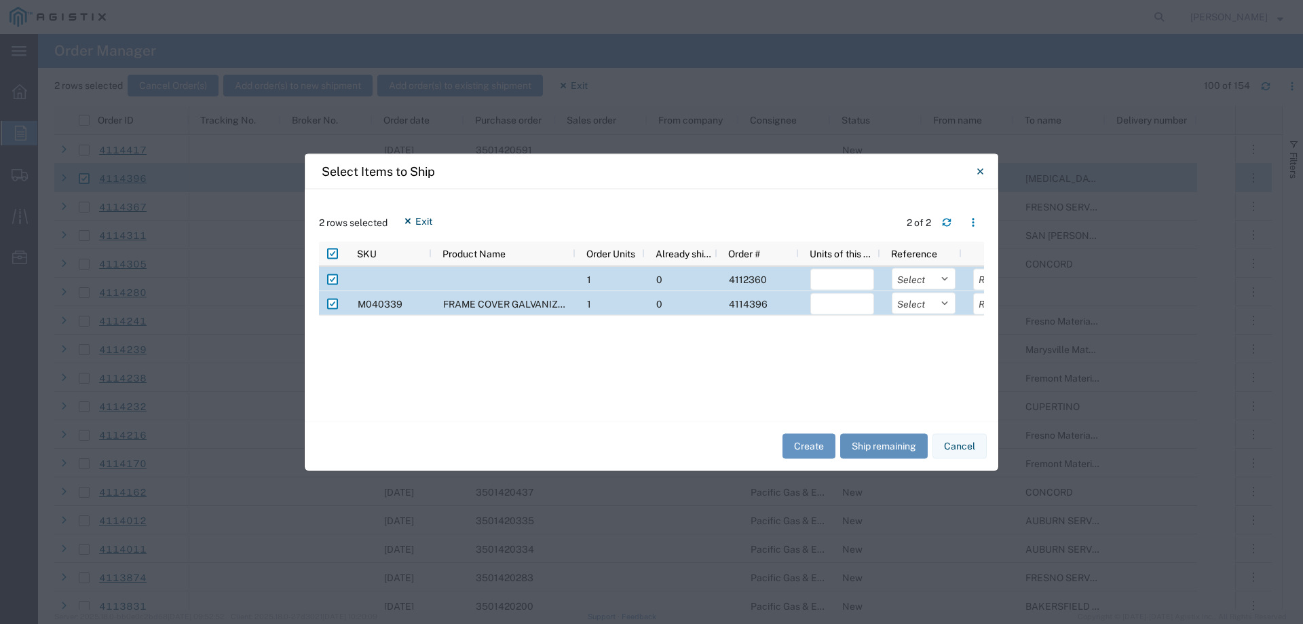
click at [907, 451] on button "Ship remaining" at bounding box center [884, 446] width 88 height 25
type input "1"
click at [903, 272] on select "Select Purchase Order Delivery Number" at bounding box center [924, 278] width 64 height 22
select select "PURCHORD"
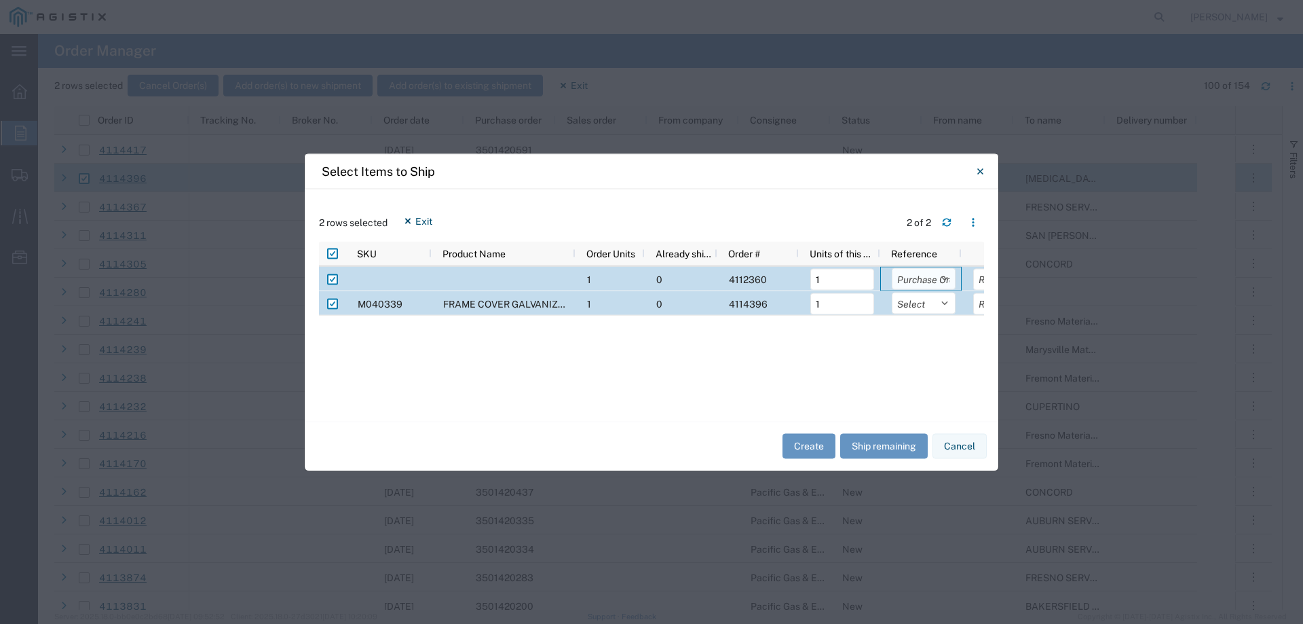
click at [892, 267] on select "Select Purchase Order Delivery Number" at bounding box center [924, 278] width 64 height 22
click at [903, 302] on select "Select Purchase Order Delivery Number" at bounding box center [924, 303] width 64 height 22
select select "PURCHORD"
click at [892, 292] on select "Select Purchase Order Delivery Number" at bounding box center [924, 303] width 64 height 22
click at [802, 449] on button "Create" at bounding box center [809, 446] width 53 height 25
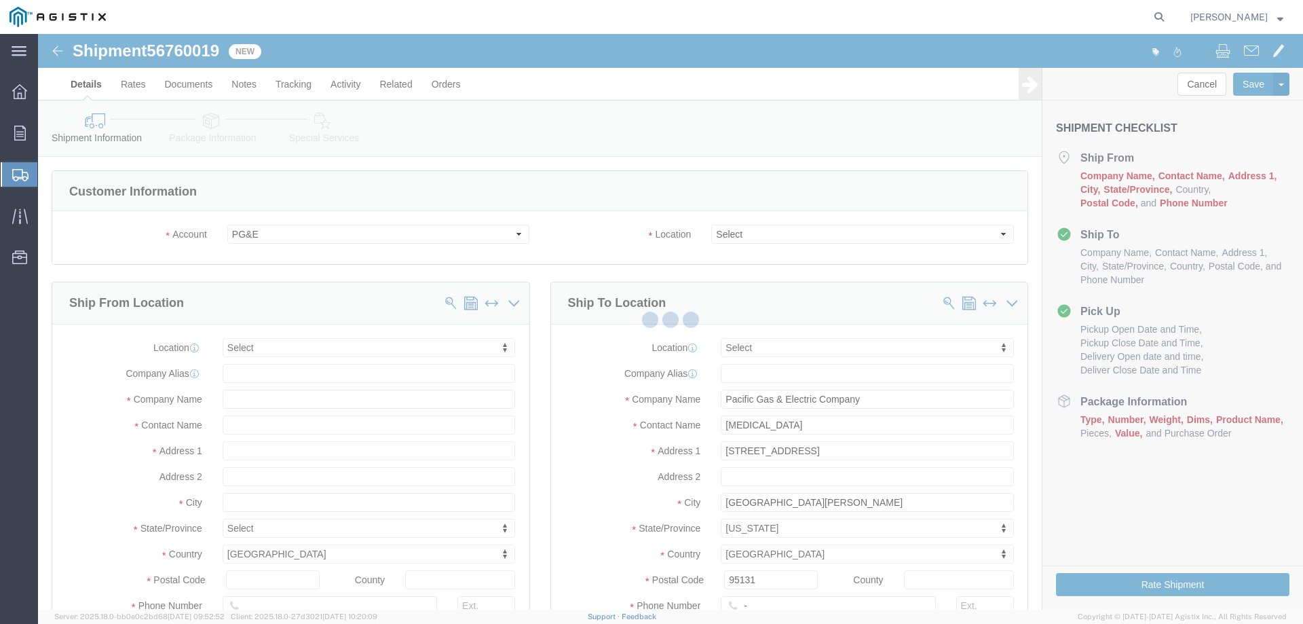
select select
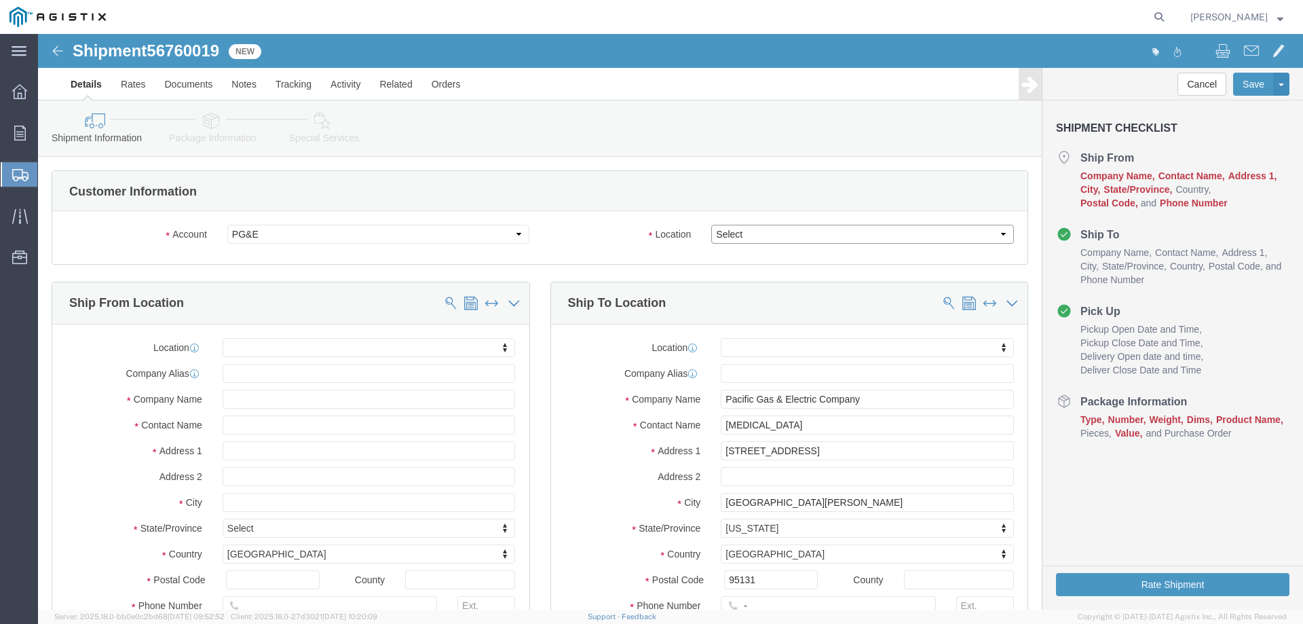
click select "Select All Others [GEOGRAPHIC_DATA] [GEOGRAPHIC_DATA] [GEOGRAPHIC_DATA] [GEOGRA…"
select select "23082"
click select "Select All Others [GEOGRAPHIC_DATA] [GEOGRAPHIC_DATA] [GEOGRAPHIC_DATA] [GEOGRA…"
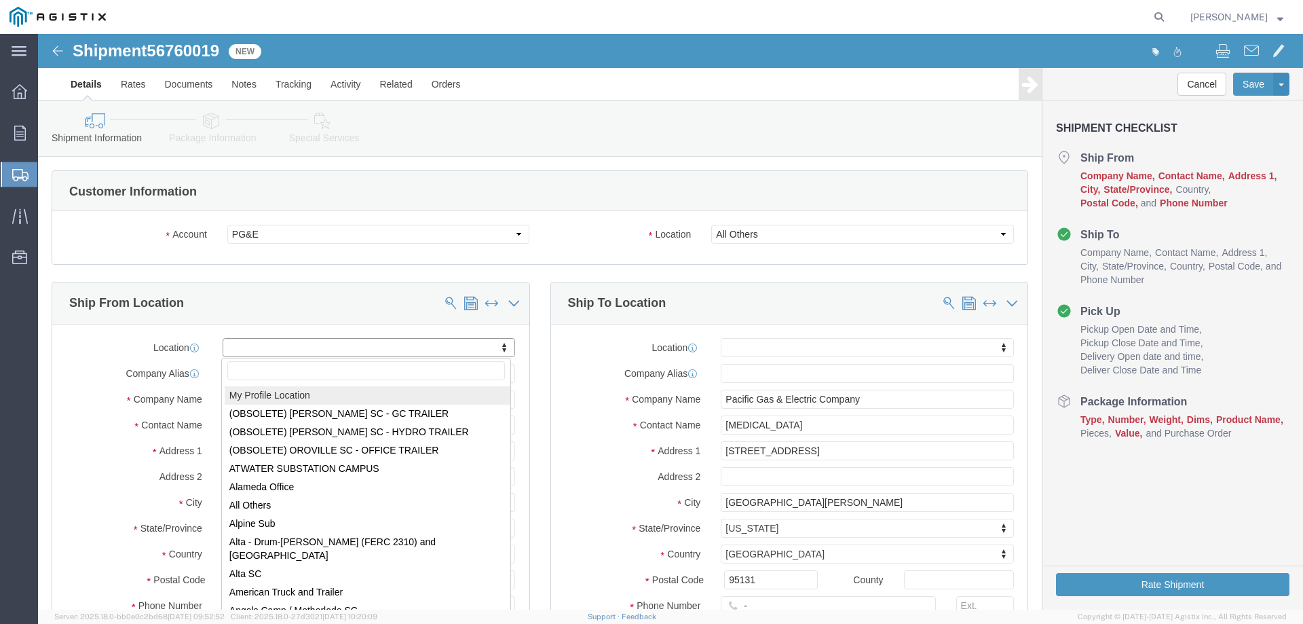
select select "MYPROFILE"
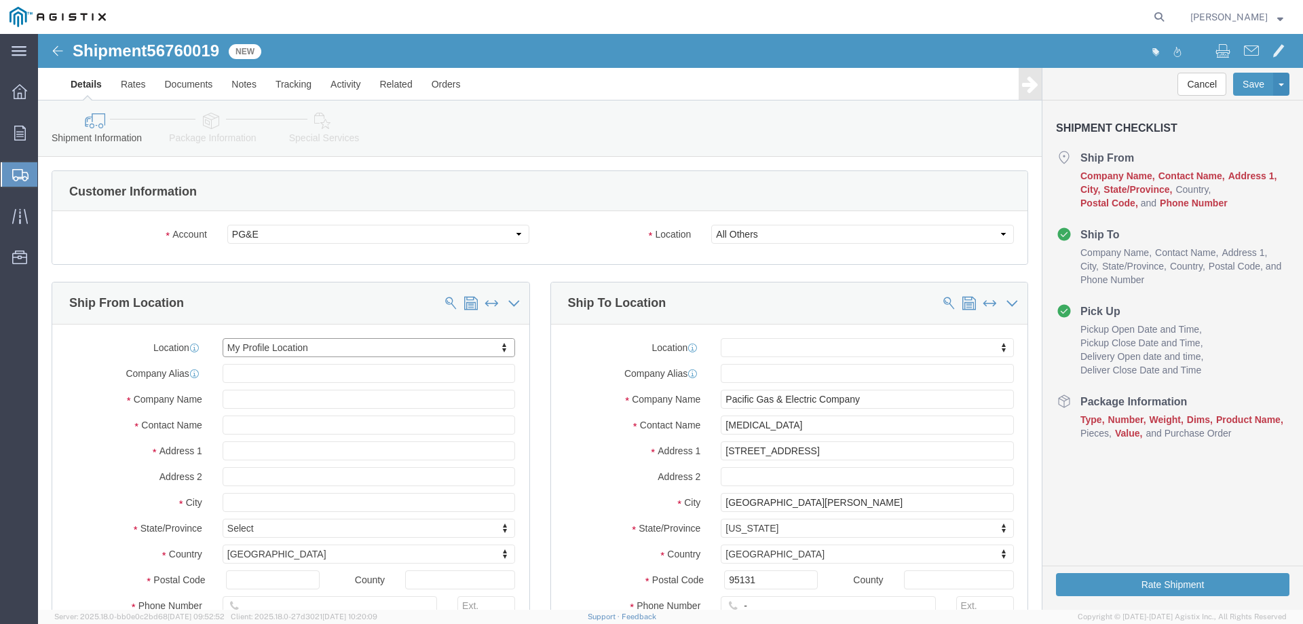
select select "CA"
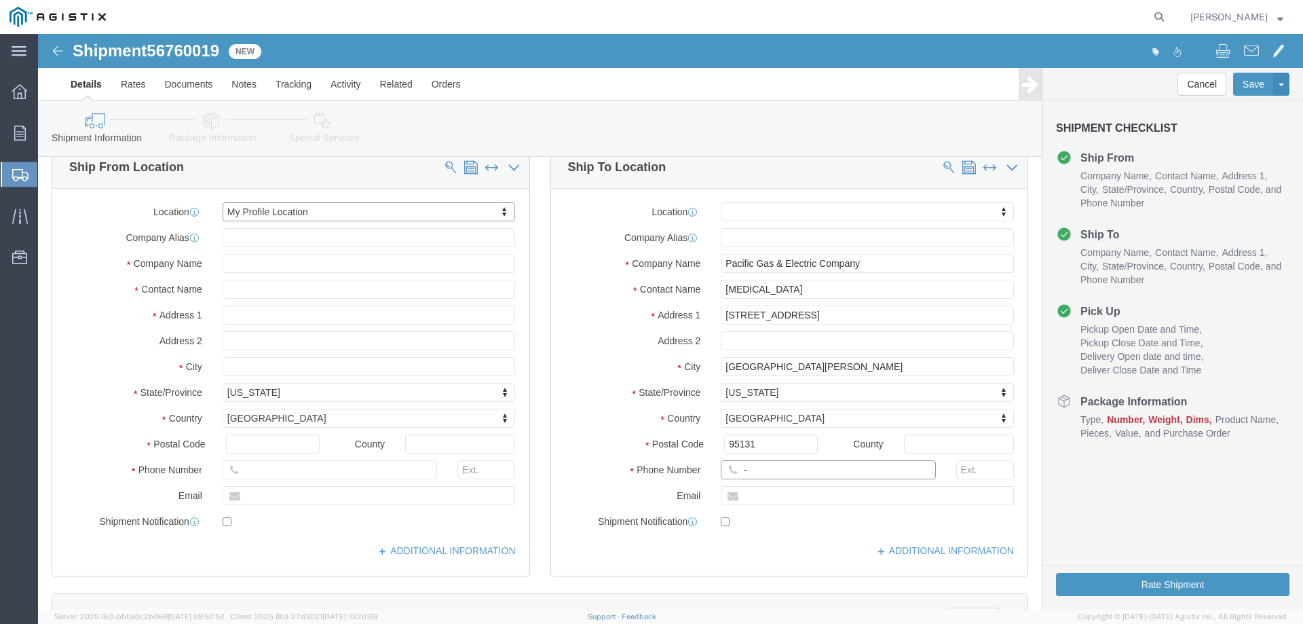
click input "-"
type input "123-456-7891"
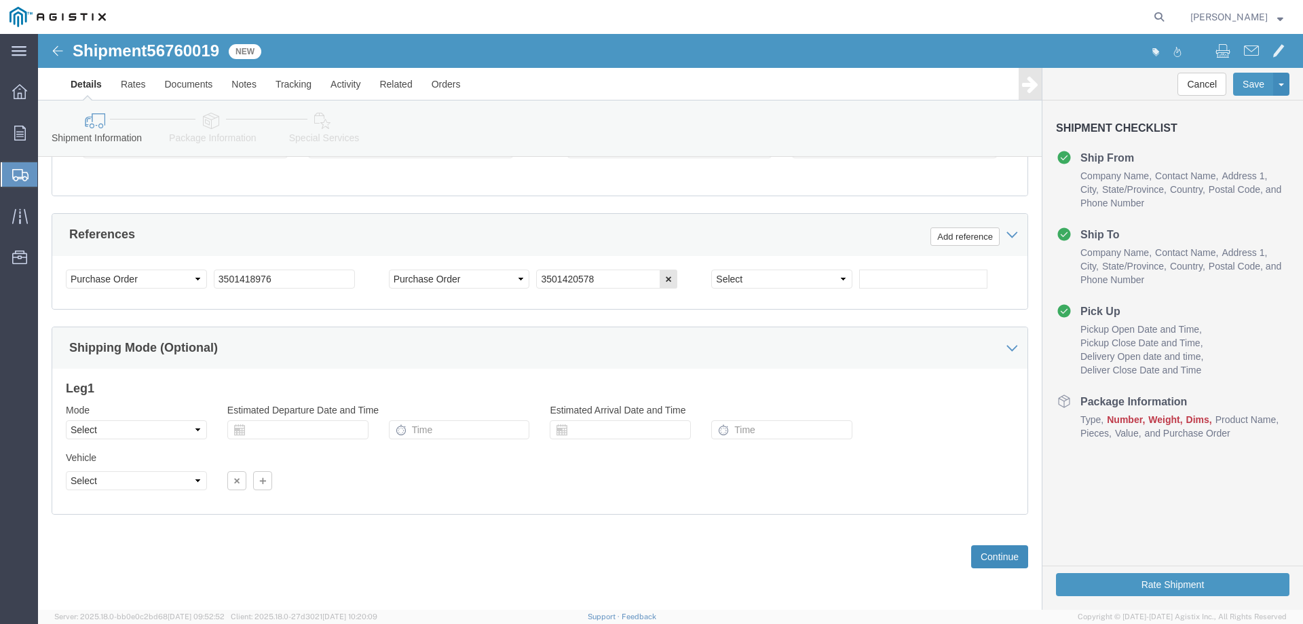
click button "Continue"
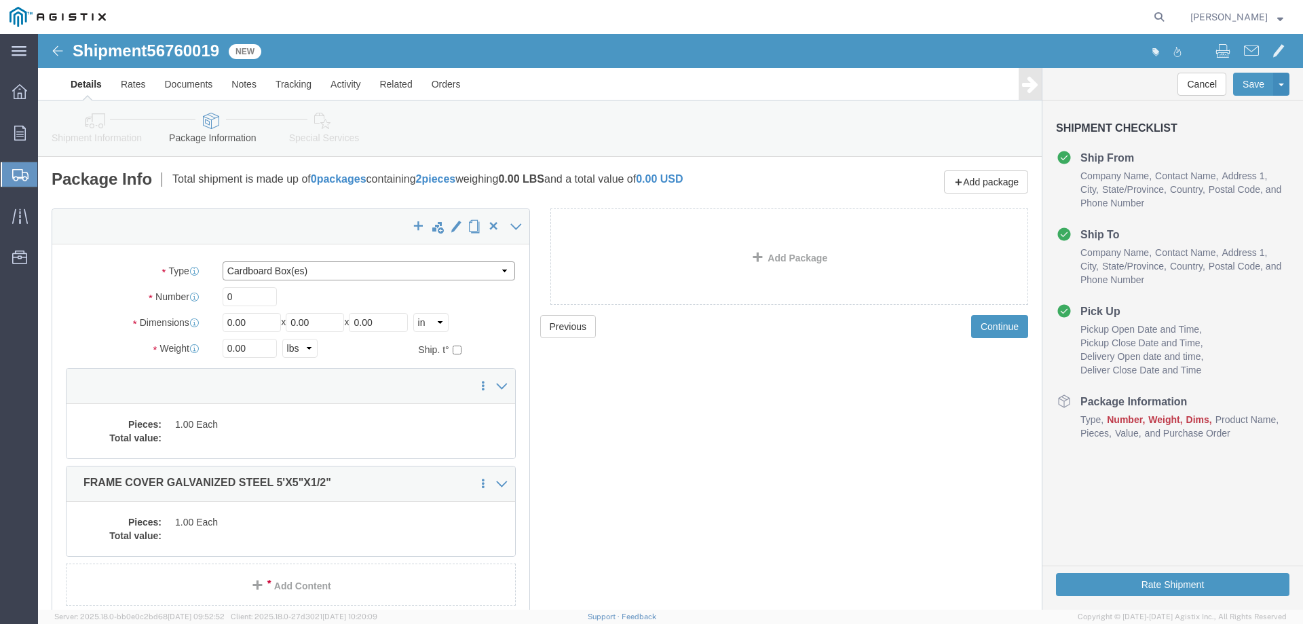
click select "Select Bulk Bundle(s) Cardboard Box(es) Carton(s) Crate(s) Drum(s) (Fiberboard)…"
select select "YRPK"
click select "Select Bulk Bundle(s) Cardboard Box(es) Carton(s) Crate(s) Drum(s) (Fiberboard)…"
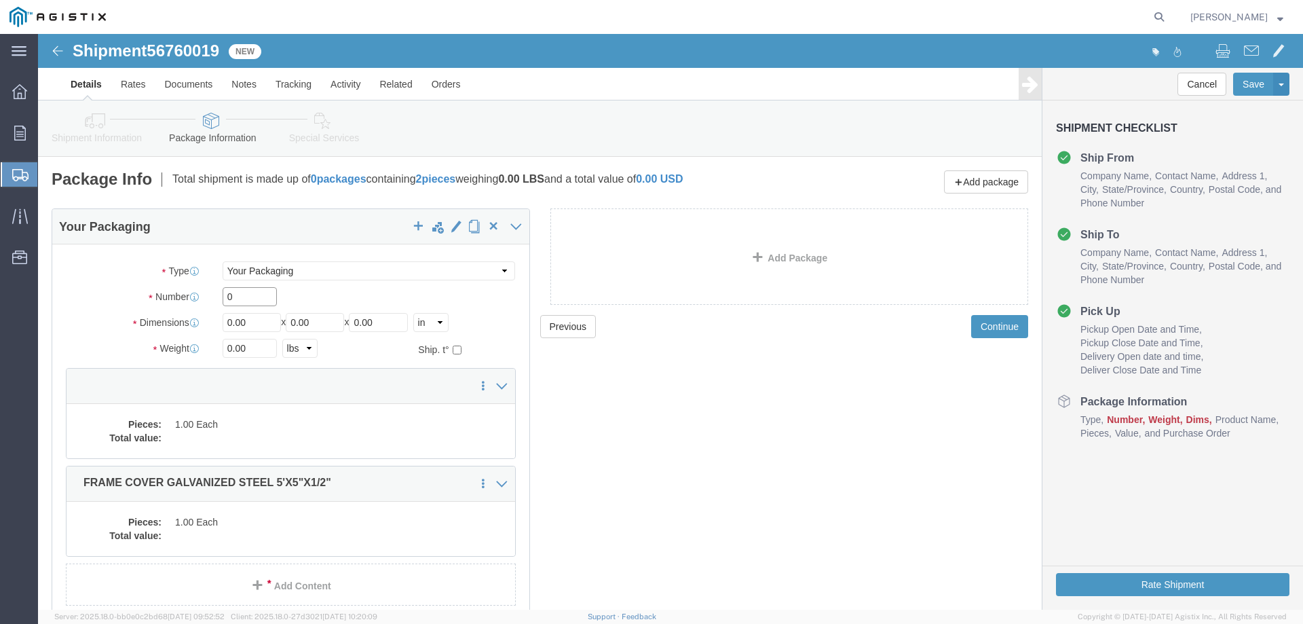
click input "0"
type input "2"
type input "54"
type input "102"
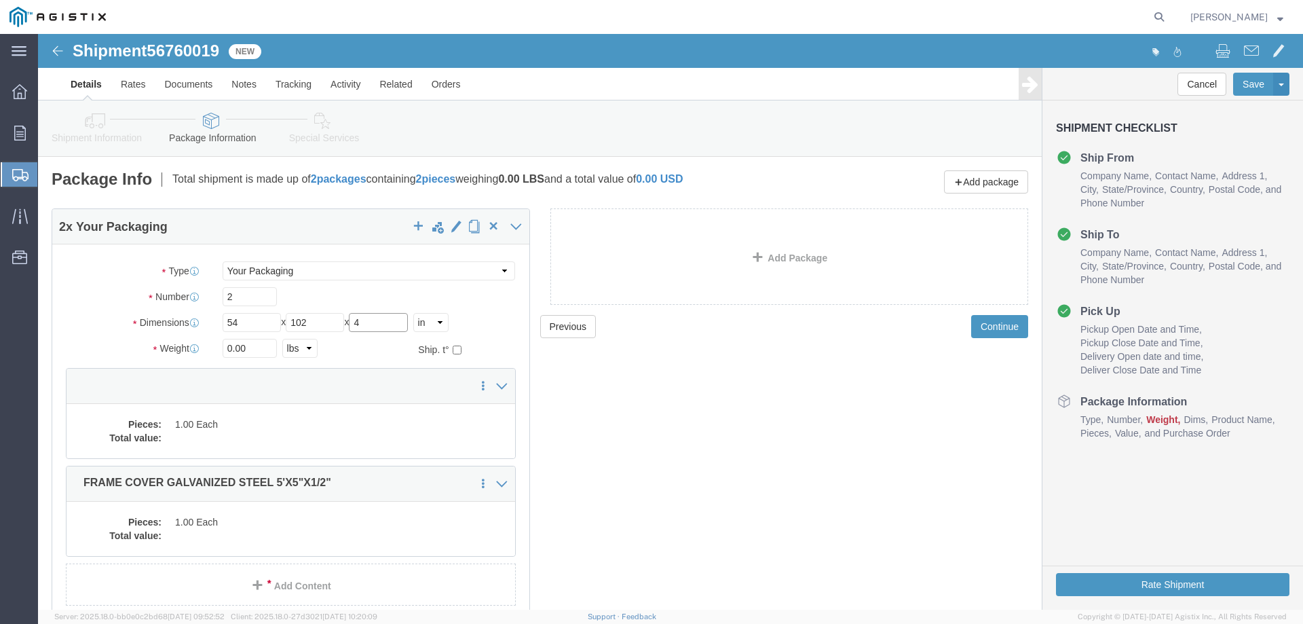
type input "4"
type input "1500"
click dd
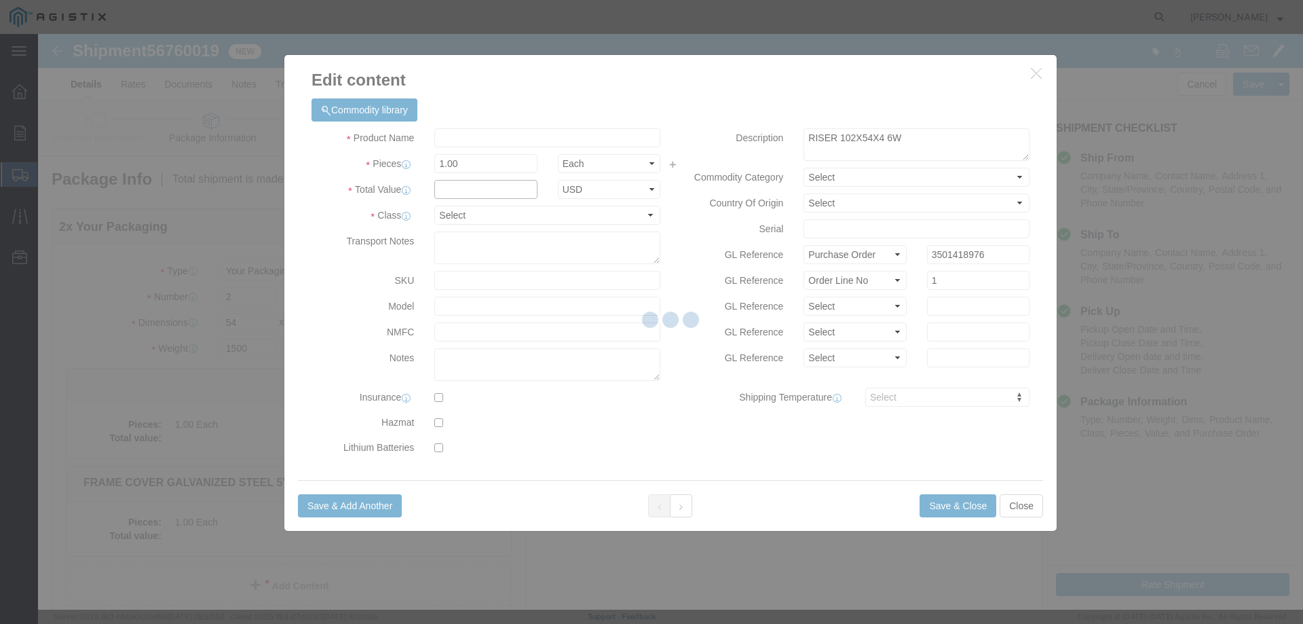
drag, startPoint x: 463, startPoint y: 187, endPoint x: 425, endPoint y: 153, distance: 51.0
click input "text"
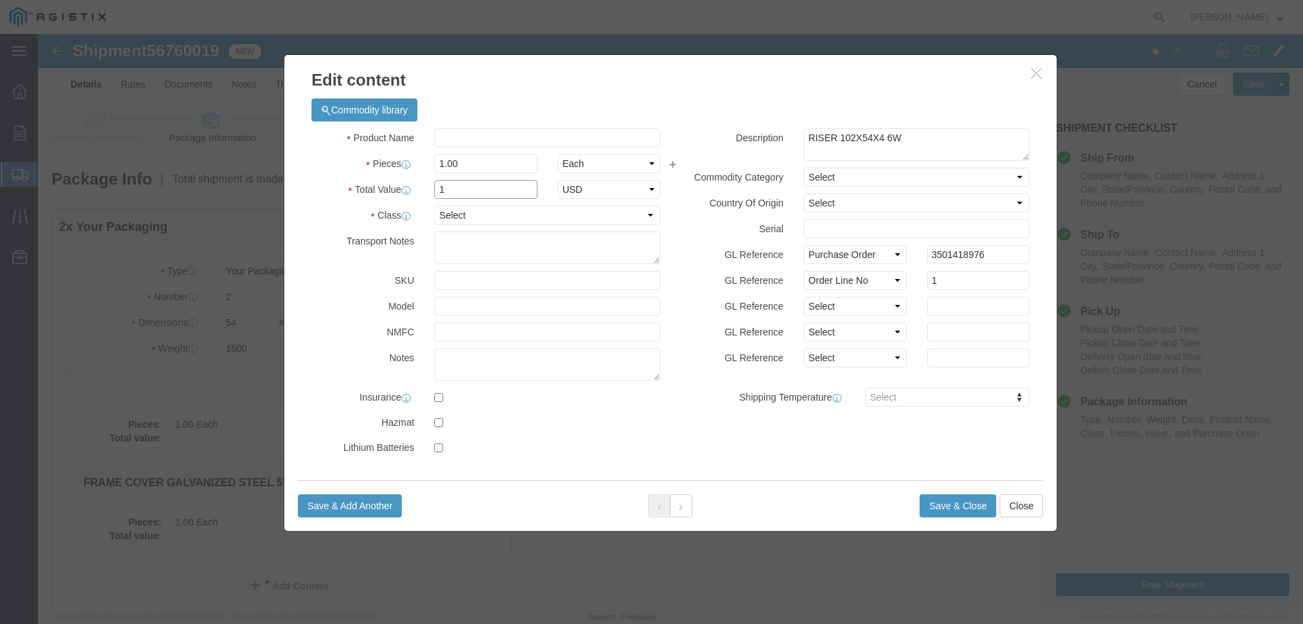
type input "1"
select select "USD"
select select "55"
click button "Save & Close"
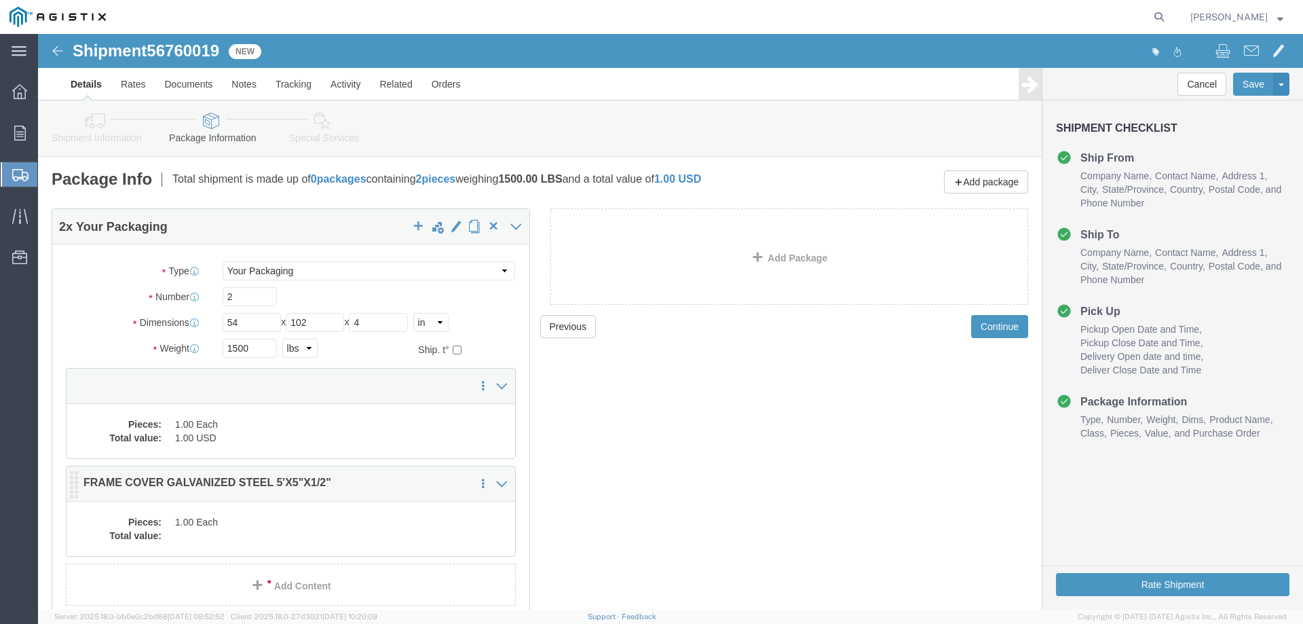
click dd "1.00 Each"
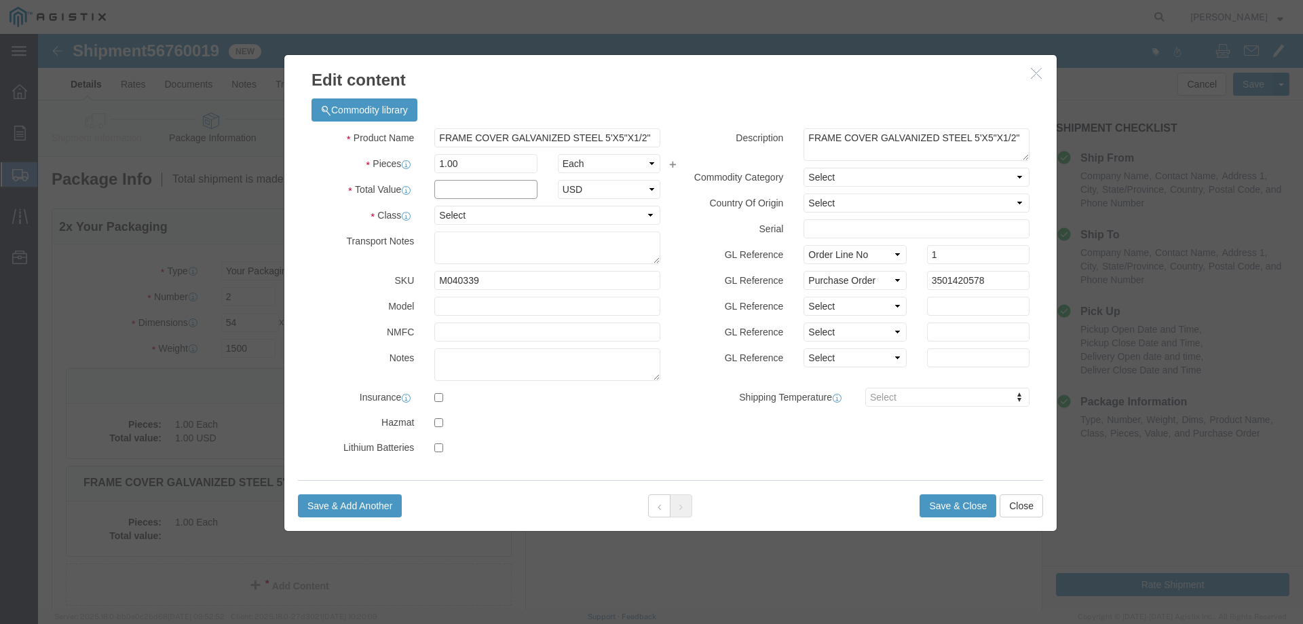
click input "text"
type input "1"
select select "USD"
select select "55"
click button "Save & Close"
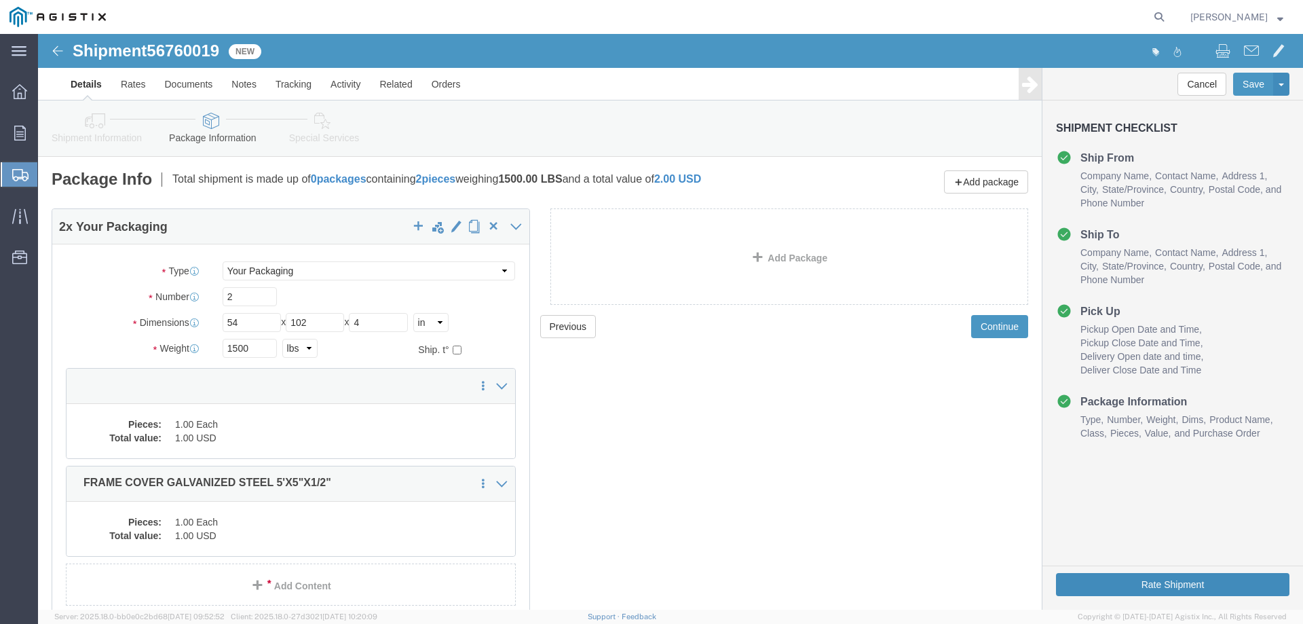
click button "Rate Shipment"
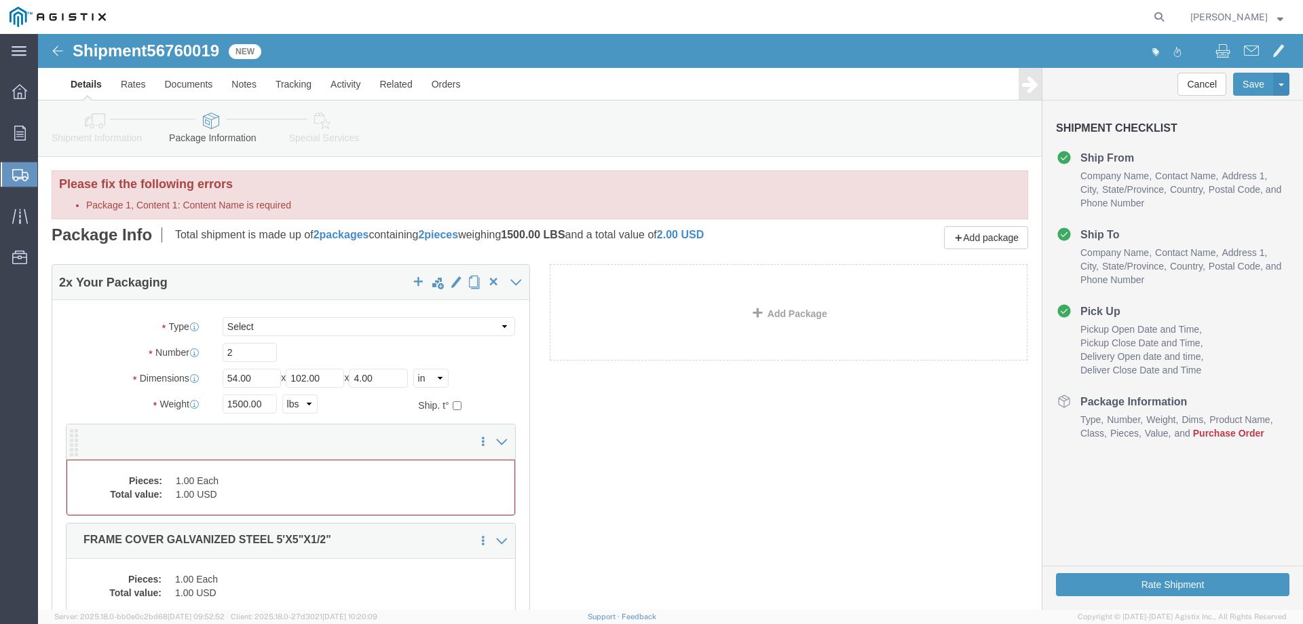
click dd "1.00 Each"
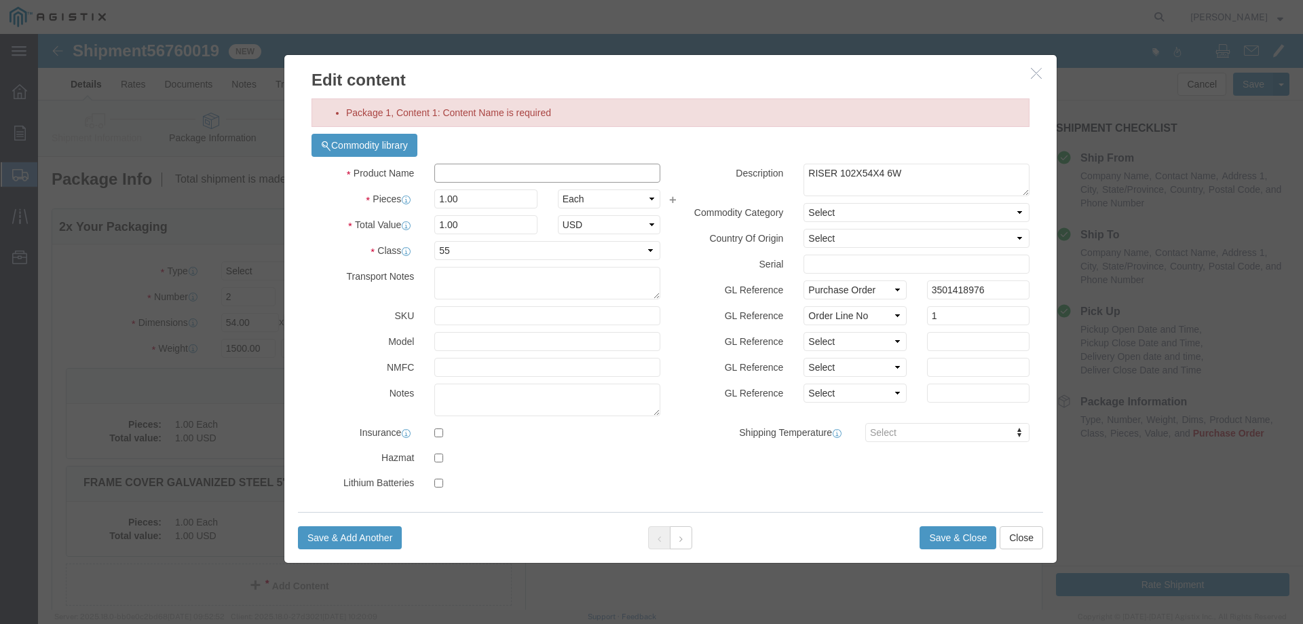
click input "text"
type input "Extension"
click button "Save & Close"
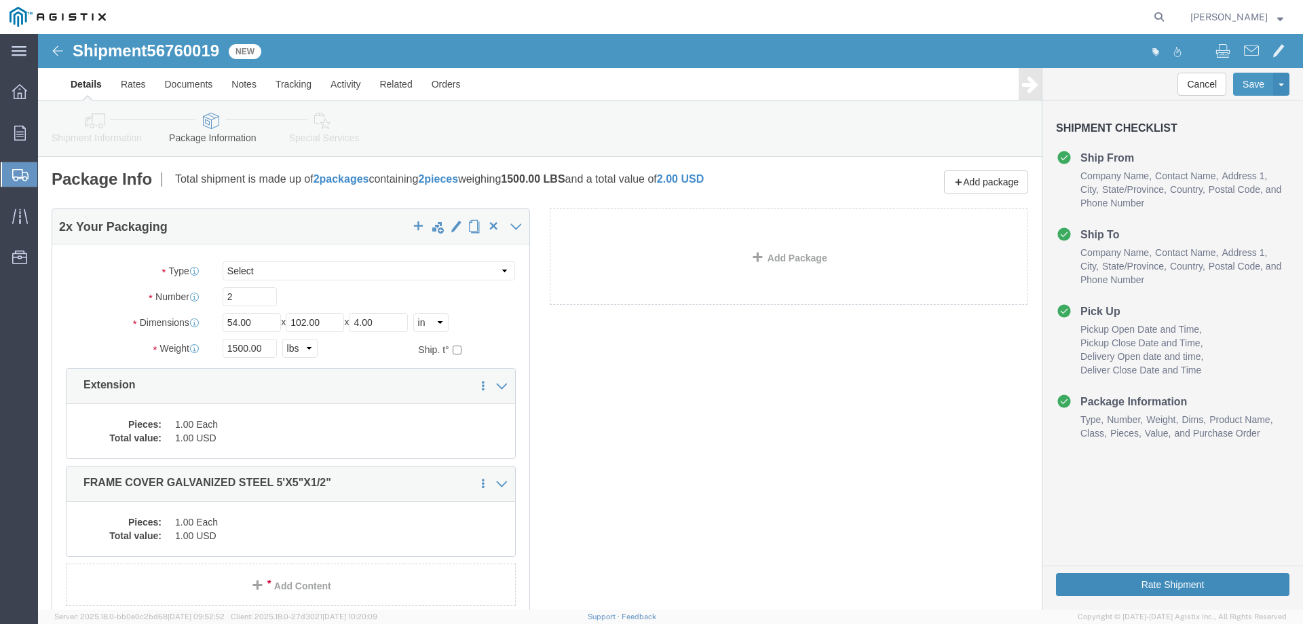
click button "Rate Shipment"
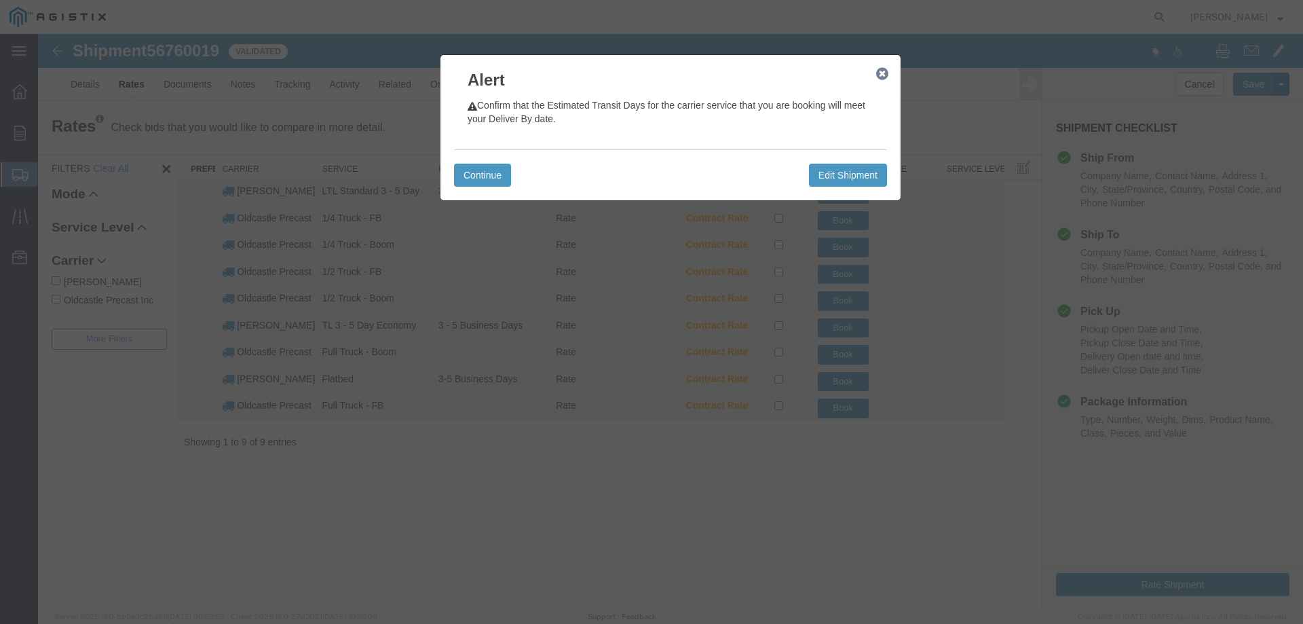
click at [878, 75] on icon "button" at bounding box center [882, 74] width 12 height 11
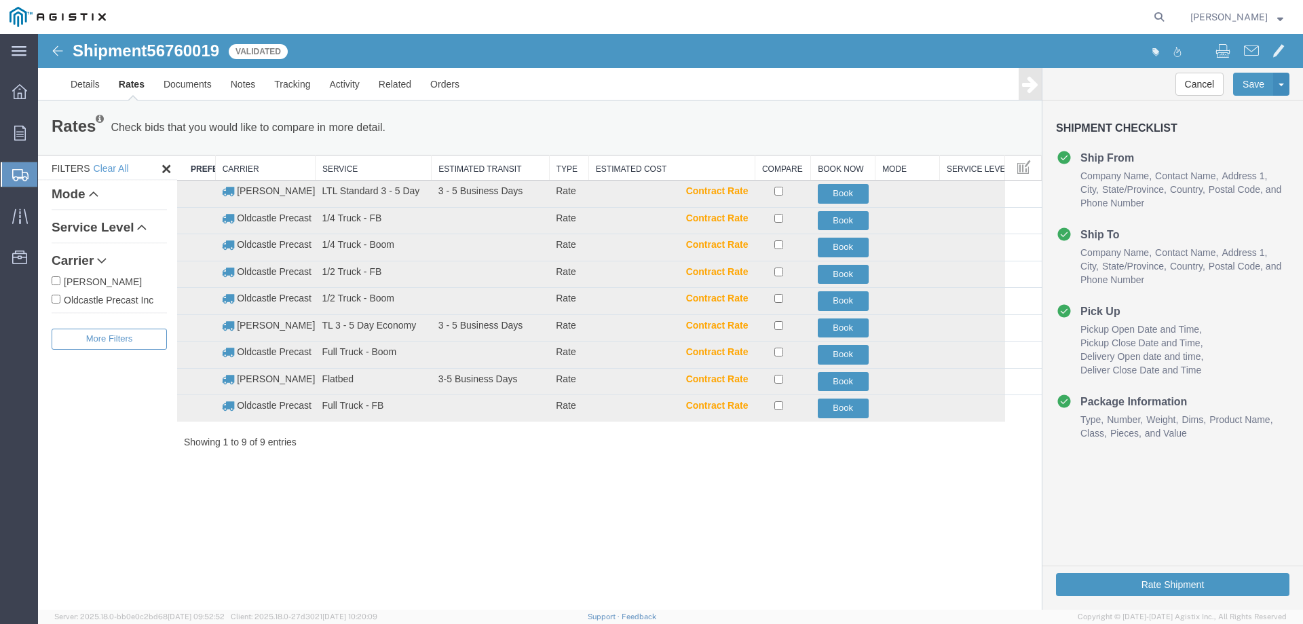
click at [138, 299] on label "Oldcastle Precast Inc" at bounding box center [109, 299] width 115 height 15
click at [60, 299] on input "Oldcastle Precast Inc" at bounding box center [56, 299] width 9 height 9
checkbox input "true"
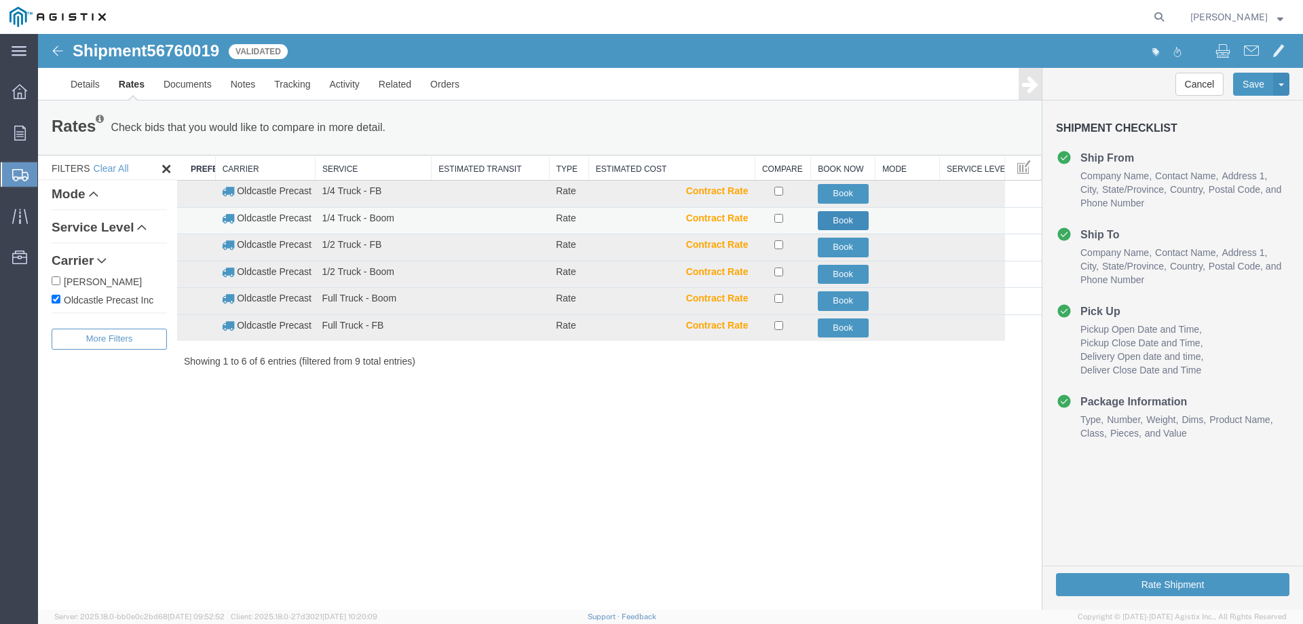
click at [865, 217] on button "Book" at bounding box center [843, 221] width 51 height 20
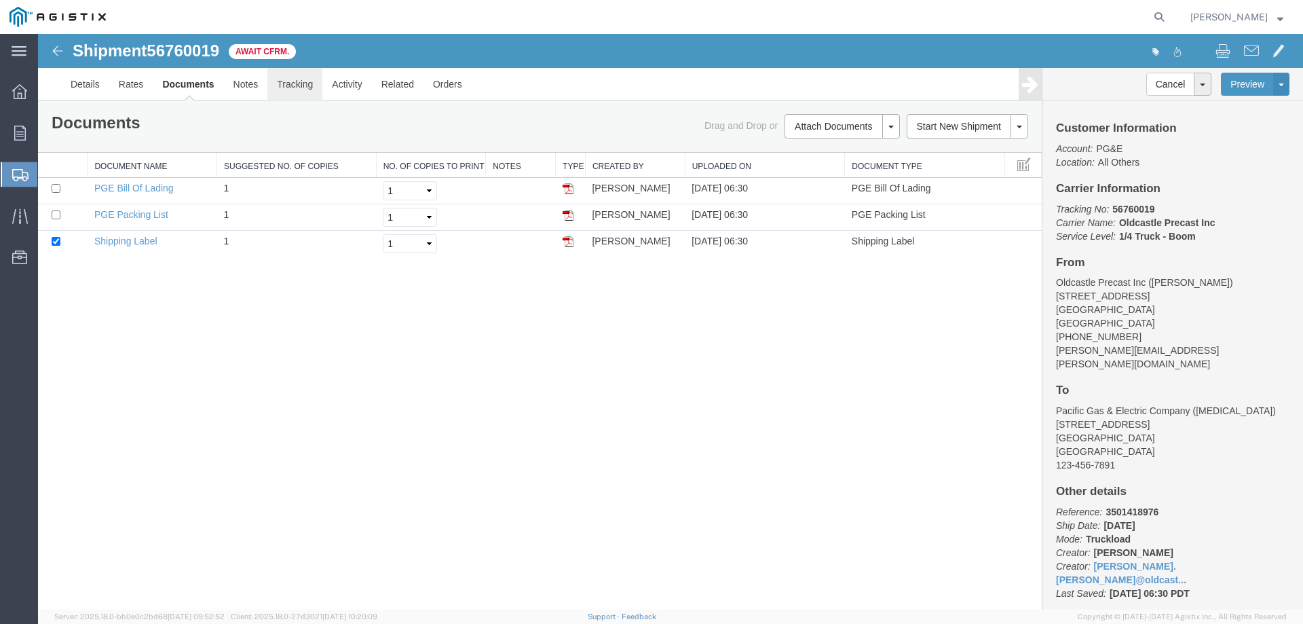
click at [301, 81] on link "Tracking" at bounding box center [294, 84] width 55 height 33
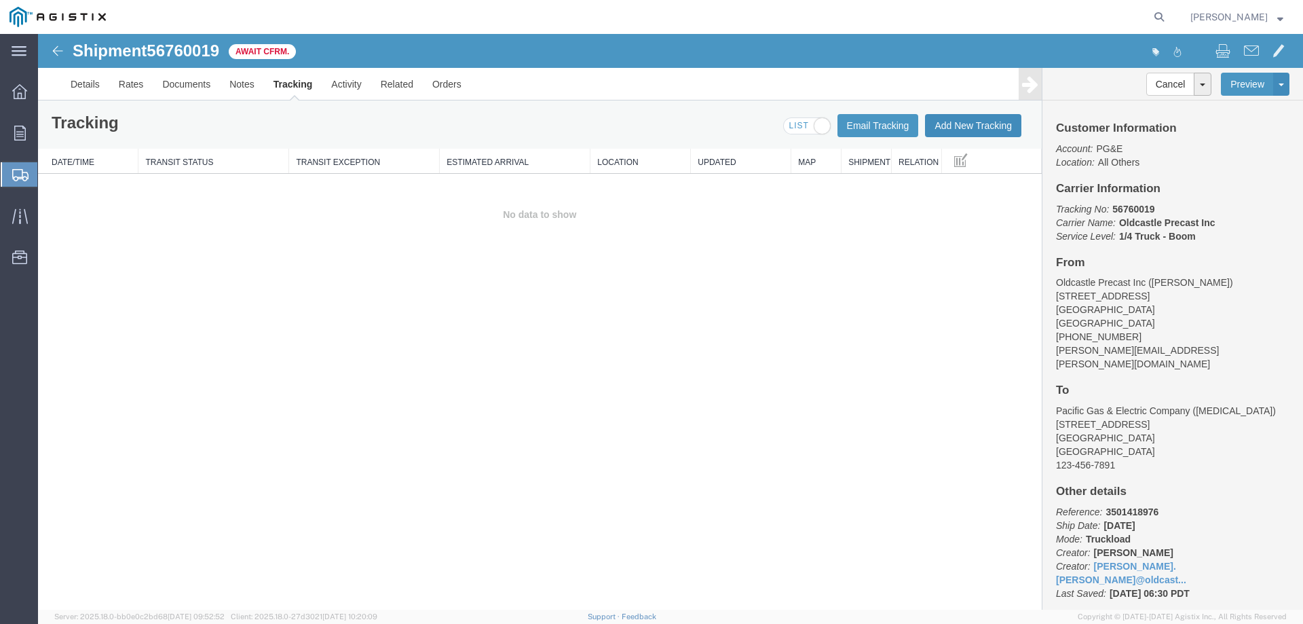
click at [959, 128] on button "Add New Tracking" at bounding box center [973, 125] width 96 height 23
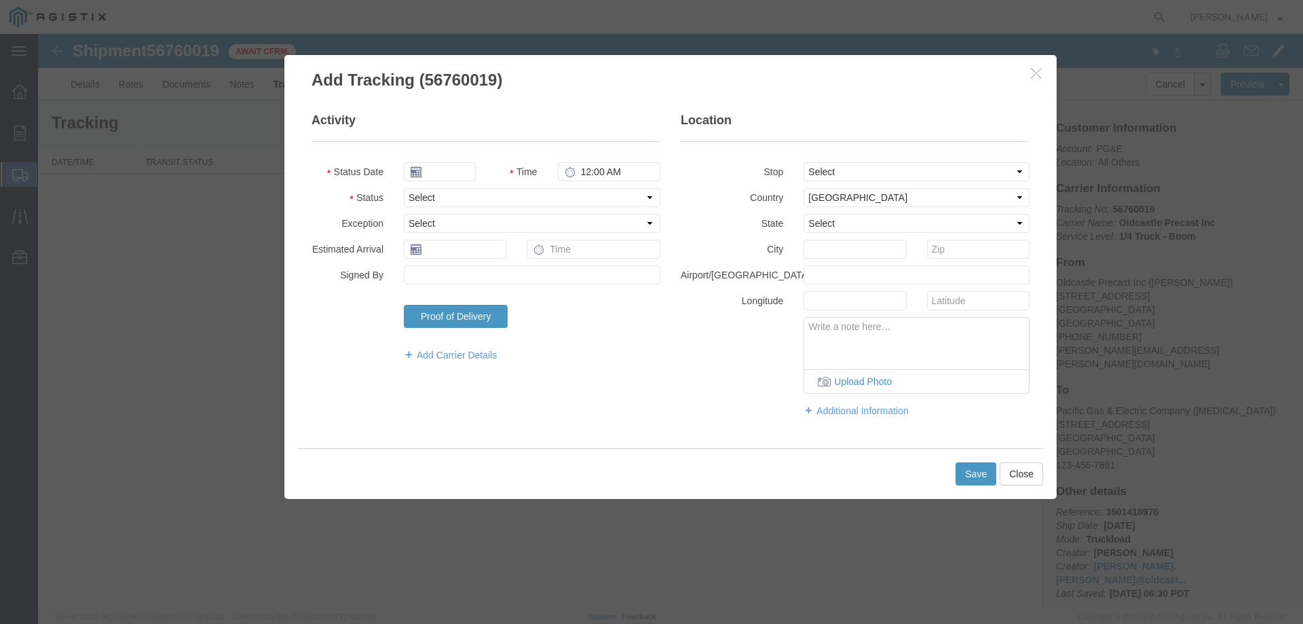
type input "[DATE]"
type input "7:00 AM"
click at [443, 198] on select "Select Arrival Notice Available Arrival Notice Imported Arrive at Delivery Loca…" at bounding box center [532, 197] width 257 height 19
select select "DELIVRED"
click at [404, 188] on select "Select Arrival Notice Available Arrival Notice Imported Arrive at Delivery Loca…" at bounding box center [532, 197] width 257 height 19
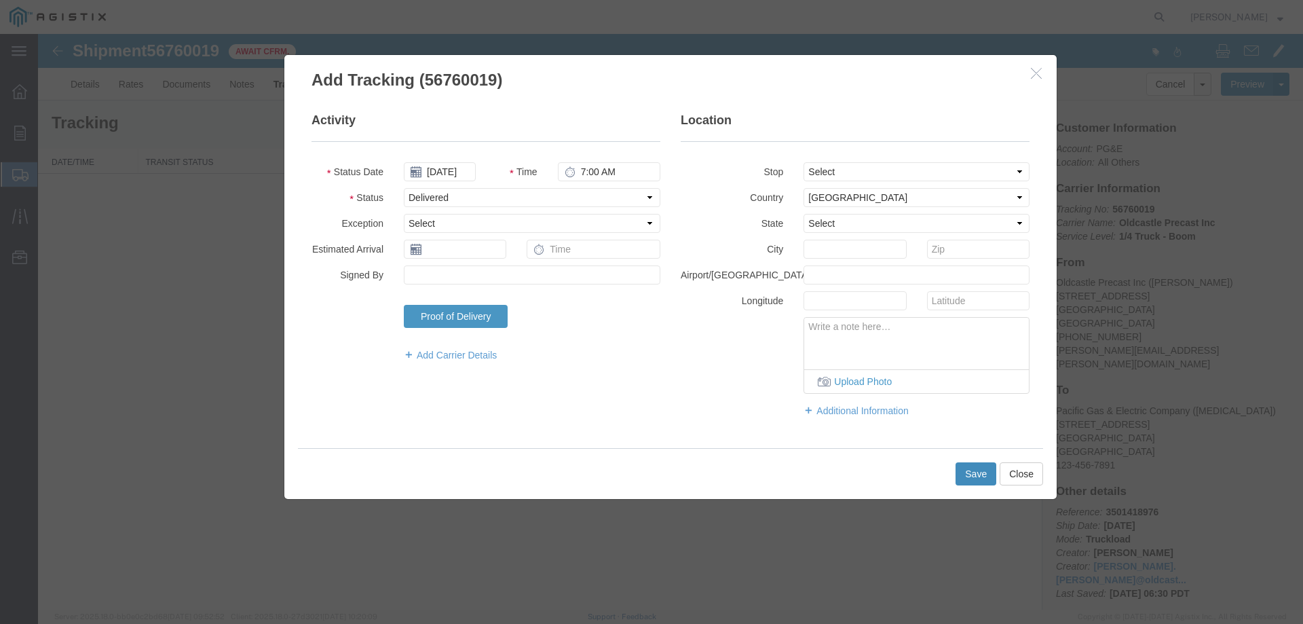
click at [958, 469] on button "Save" at bounding box center [976, 473] width 41 height 23
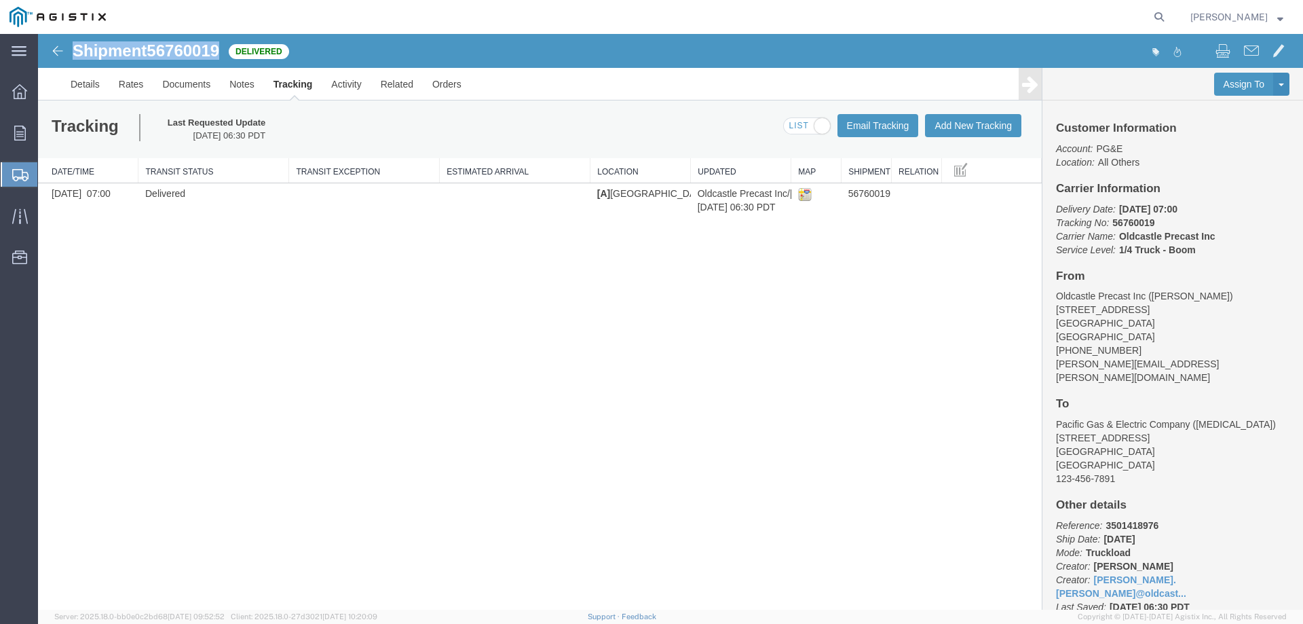
drag, startPoint x: 73, startPoint y: 51, endPoint x: 223, endPoint y: 56, distance: 150.1
click at [219, 56] on h1 "Shipment 56760019" at bounding box center [146, 51] width 147 height 18
copy h1 "Shipment 56760019"
click at [23, 130] on icon at bounding box center [20, 133] width 12 height 15
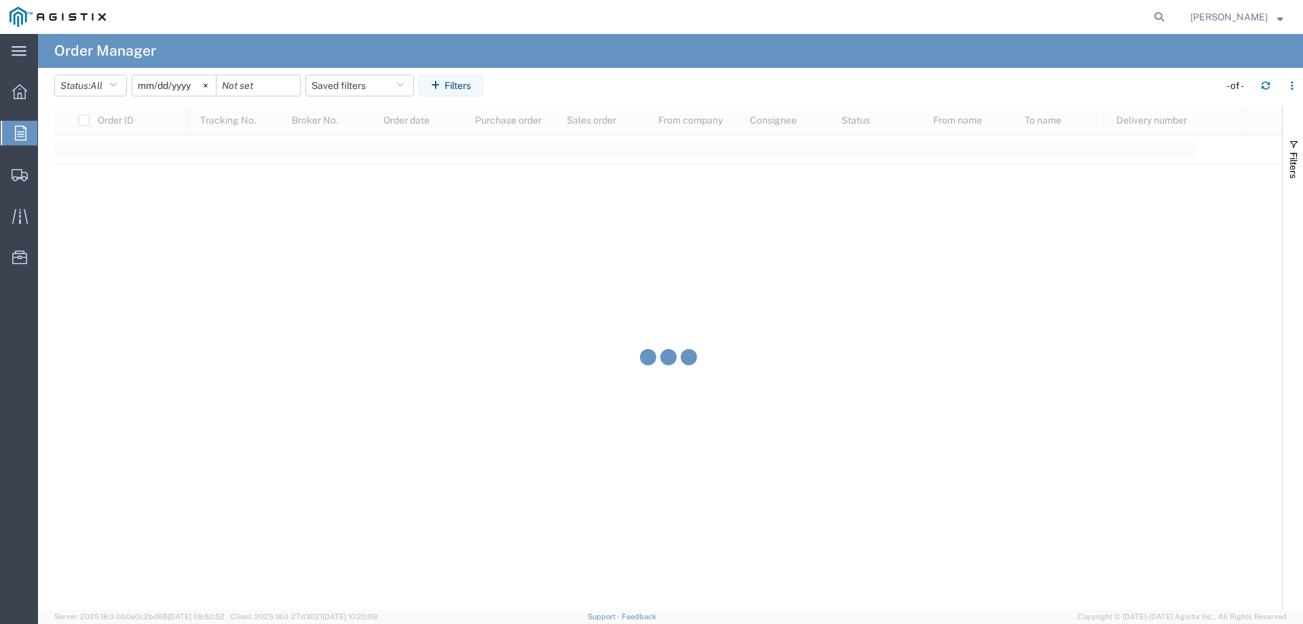
click at [176, 84] on input "[DATE]" at bounding box center [173, 85] width 83 height 20
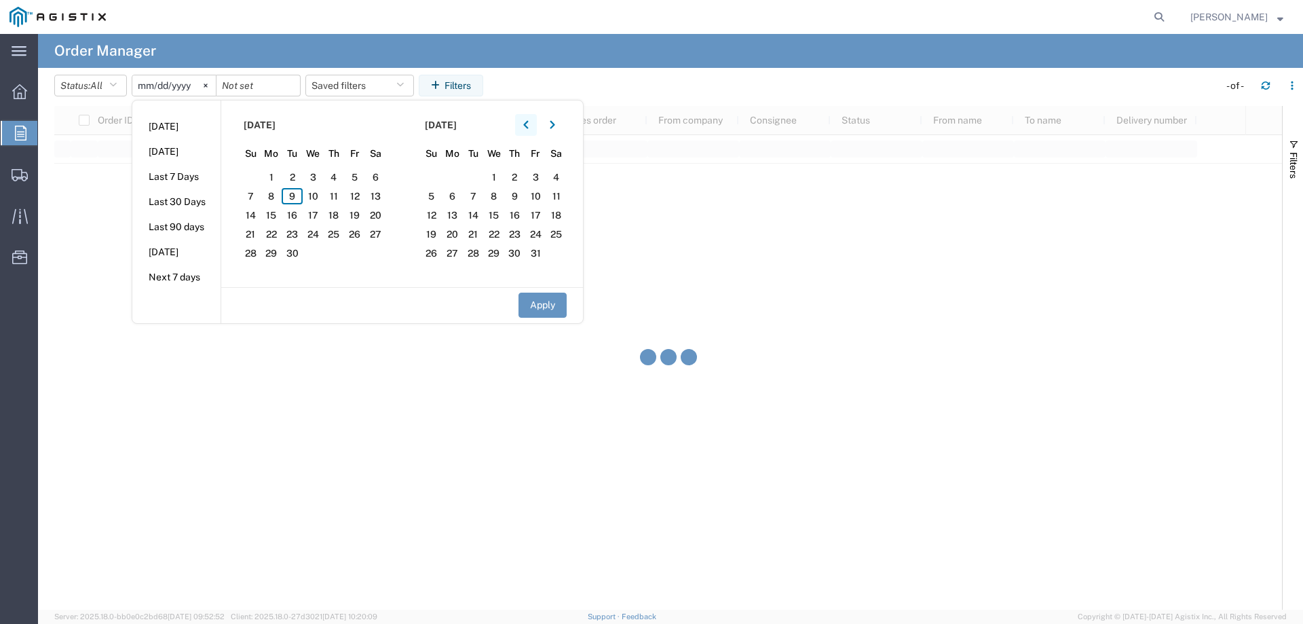
click at [528, 122] on icon "button" at bounding box center [525, 125] width 5 height 8
click at [534, 124] on button "button" at bounding box center [526, 125] width 22 height 22
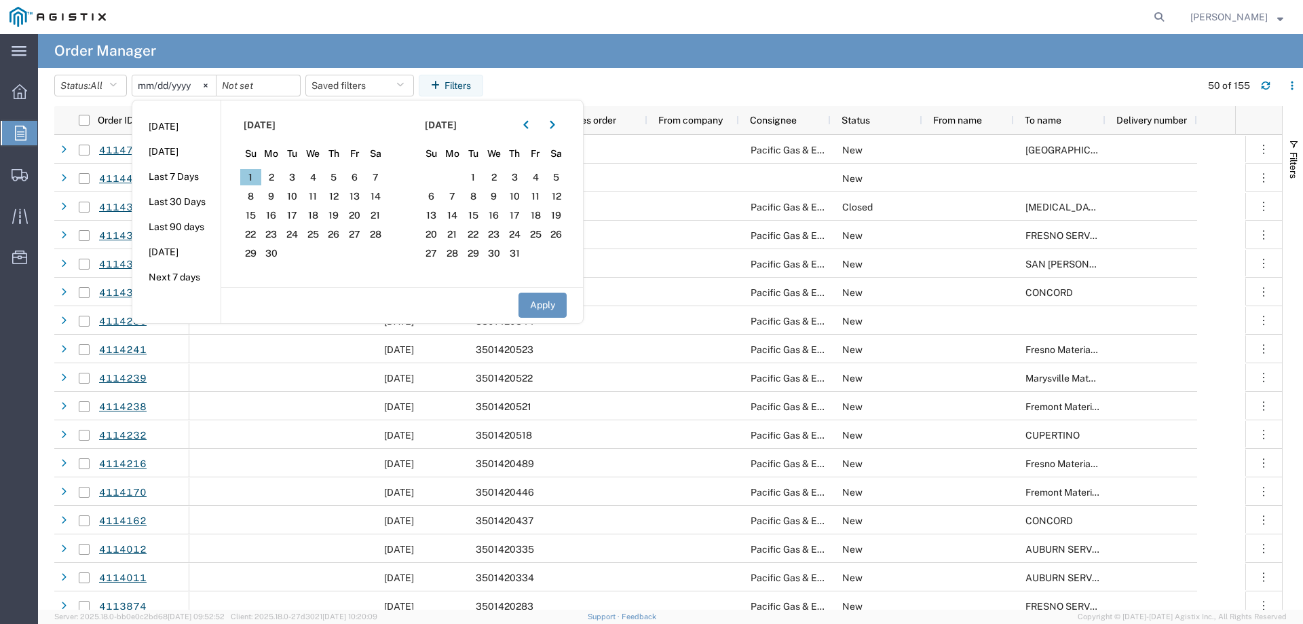
click at [253, 177] on span "1" at bounding box center [250, 177] width 21 height 16
click at [555, 302] on button "Apply" at bounding box center [543, 305] width 48 height 25
type input "[DATE]"
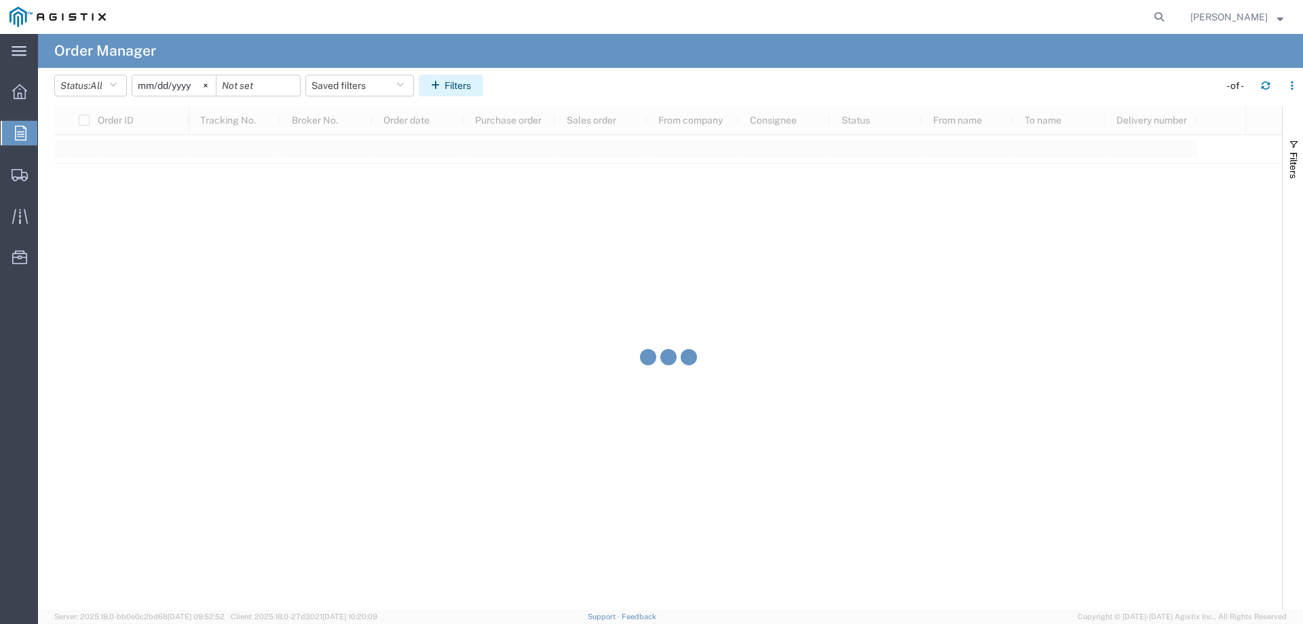
click at [479, 89] on button "Filters" at bounding box center [451, 86] width 64 height 22
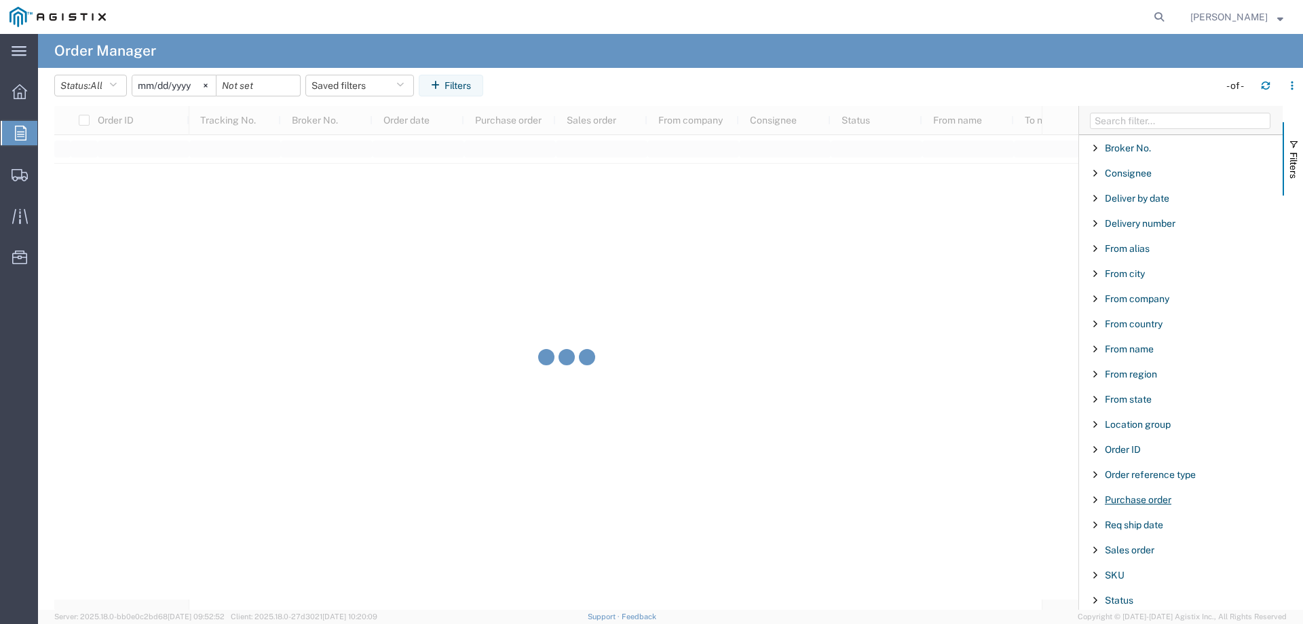
click at [1115, 496] on span "Purchase order" at bounding box center [1138, 499] width 67 height 11
click at [1134, 555] on input "Filter Value" at bounding box center [1186, 556] width 178 height 16
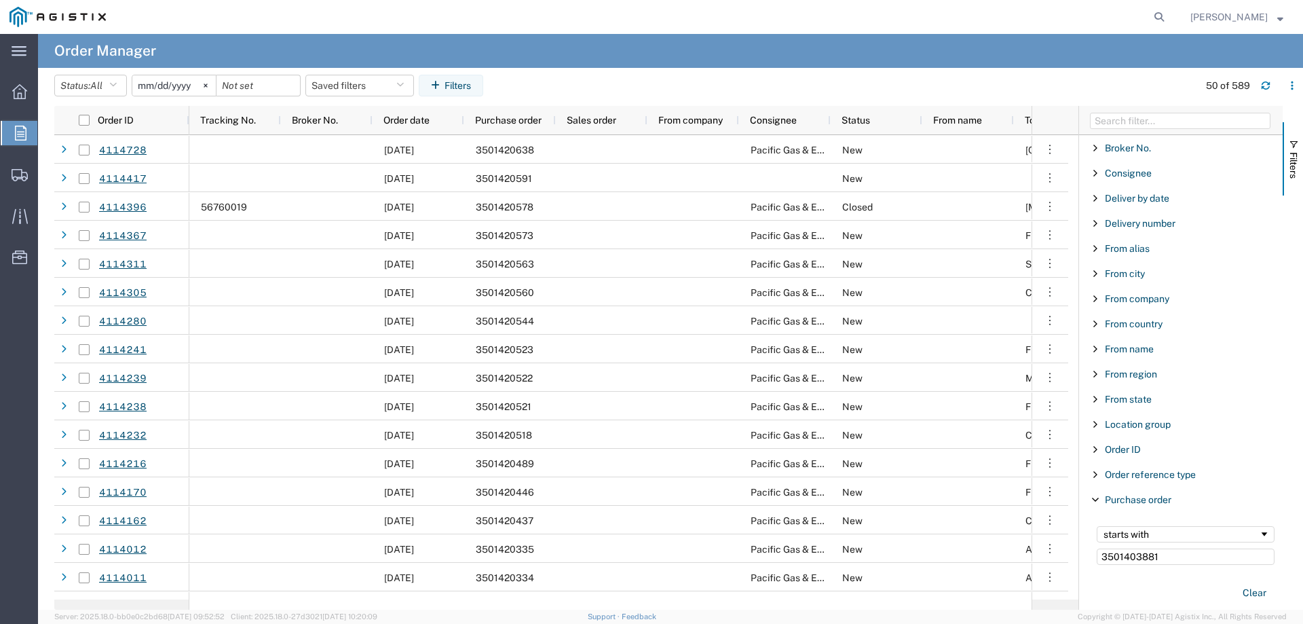
type input "3501403881"
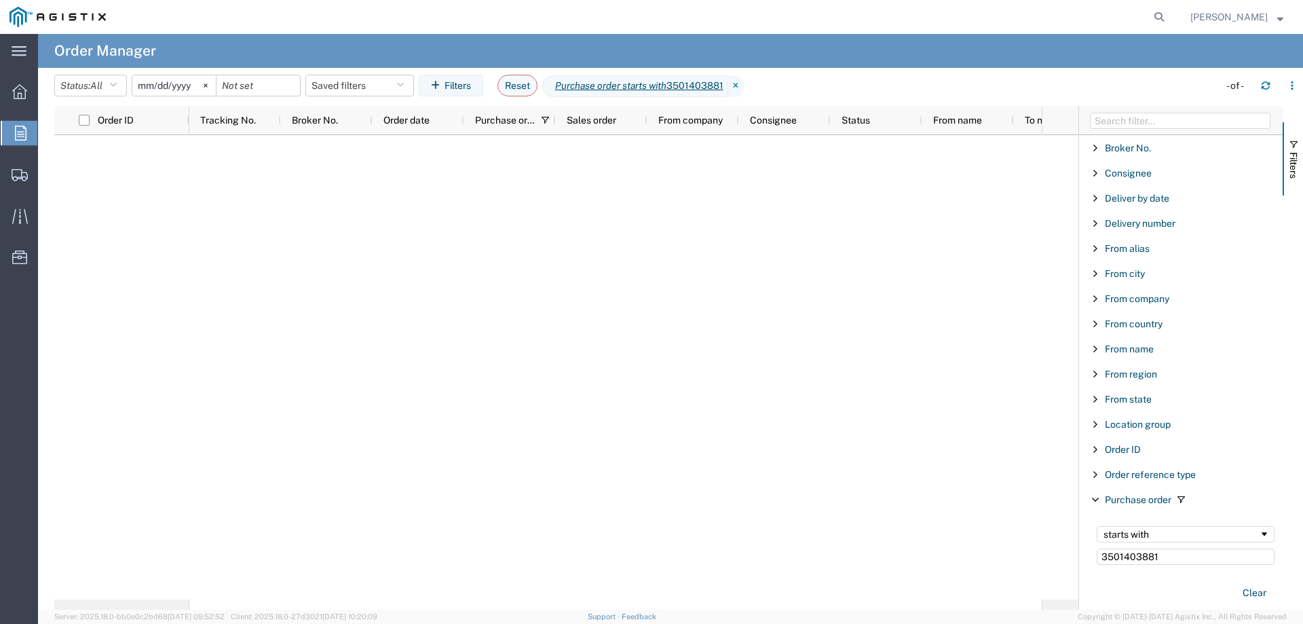
click at [176, 82] on input "[DATE]" at bounding box center [173, 85] width 83 height 20
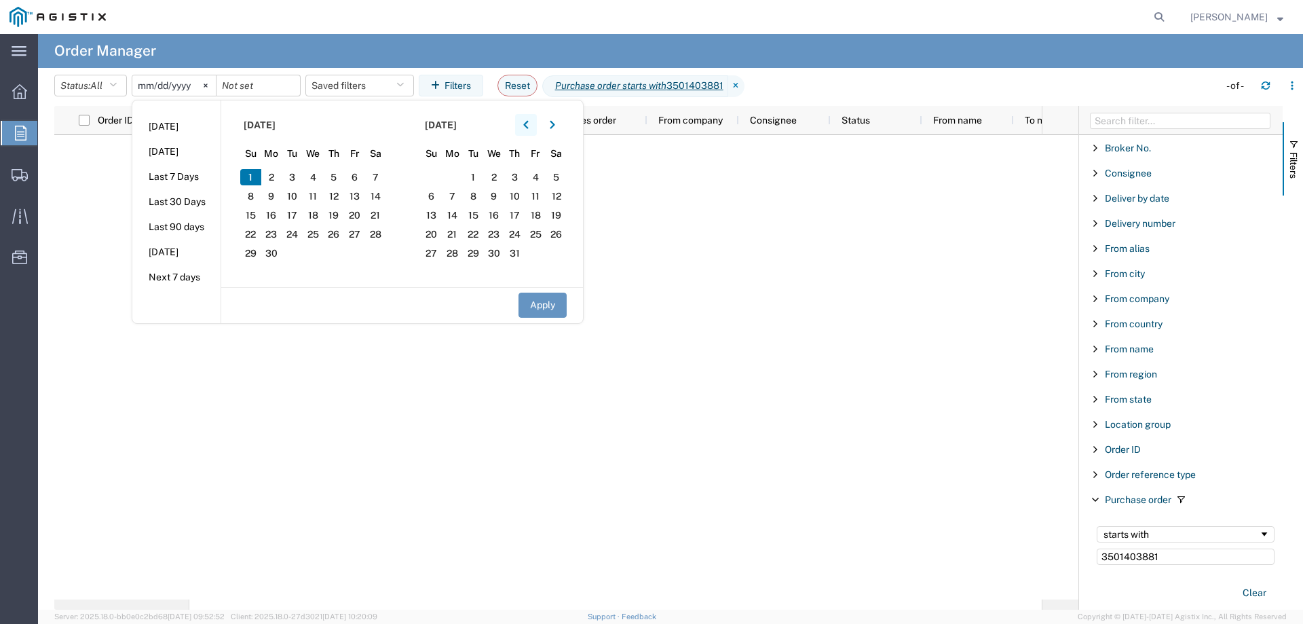
click at [528, 126] on icon "button" at bounding box center [525, 125] width 5 height 8
click at [300, 172] on span "1" at bounding box center [292, 177] width 21 height 16
click at [537, 308] on button "Apply" at bounding box center [543, 305] width 48 height 25
type input "[DATE]"
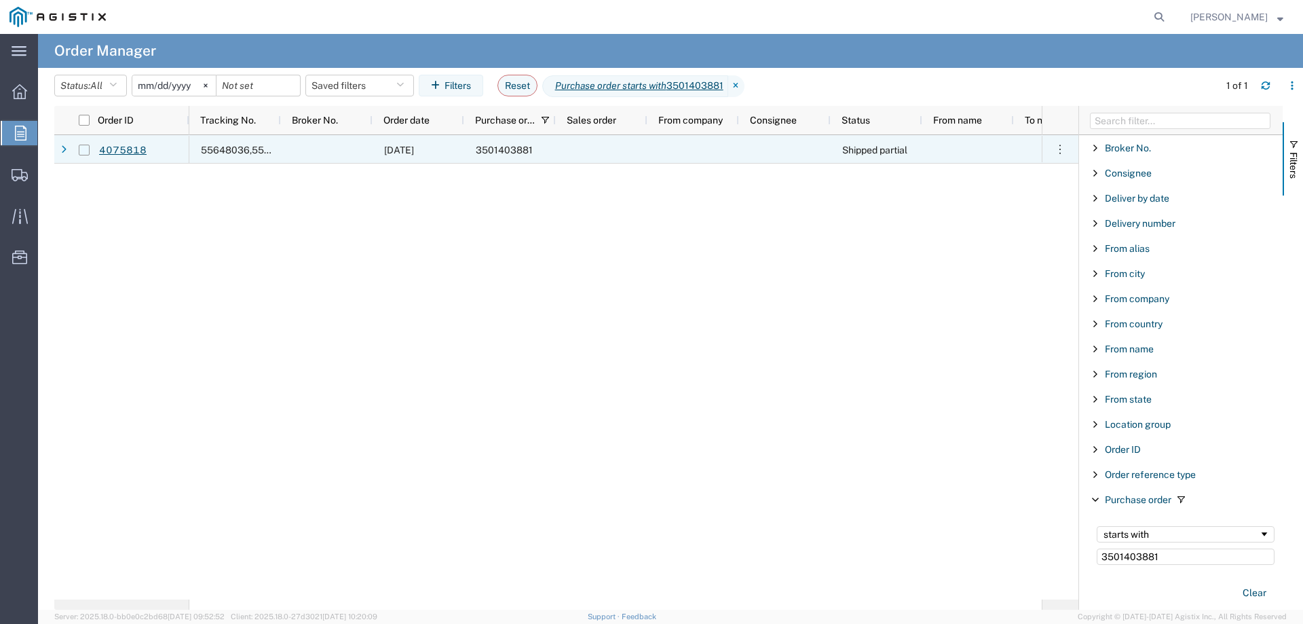
click at [84, 149] on input "Press Space to toggle row selection (unchecked)" at bounding box center [84, 150] width 11 height 11
checkbox input "true"
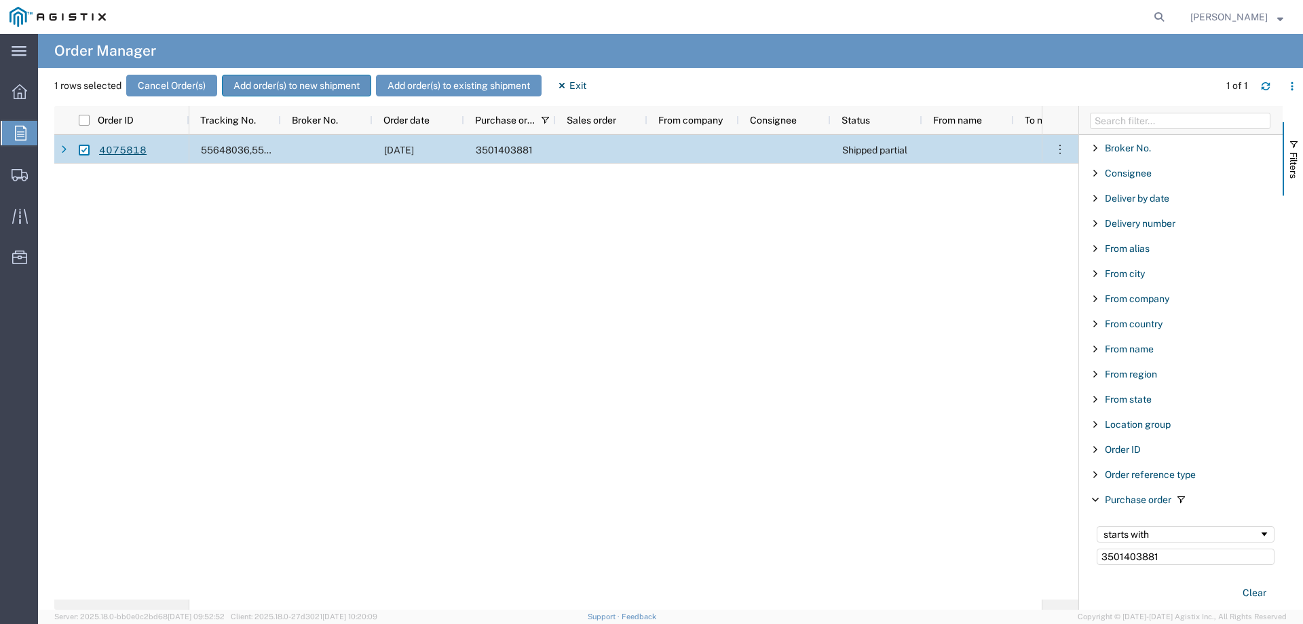
click at [267, 87] on button "Add order(s) to new shipment" at bounding box center [296, 86] width 149 height 22
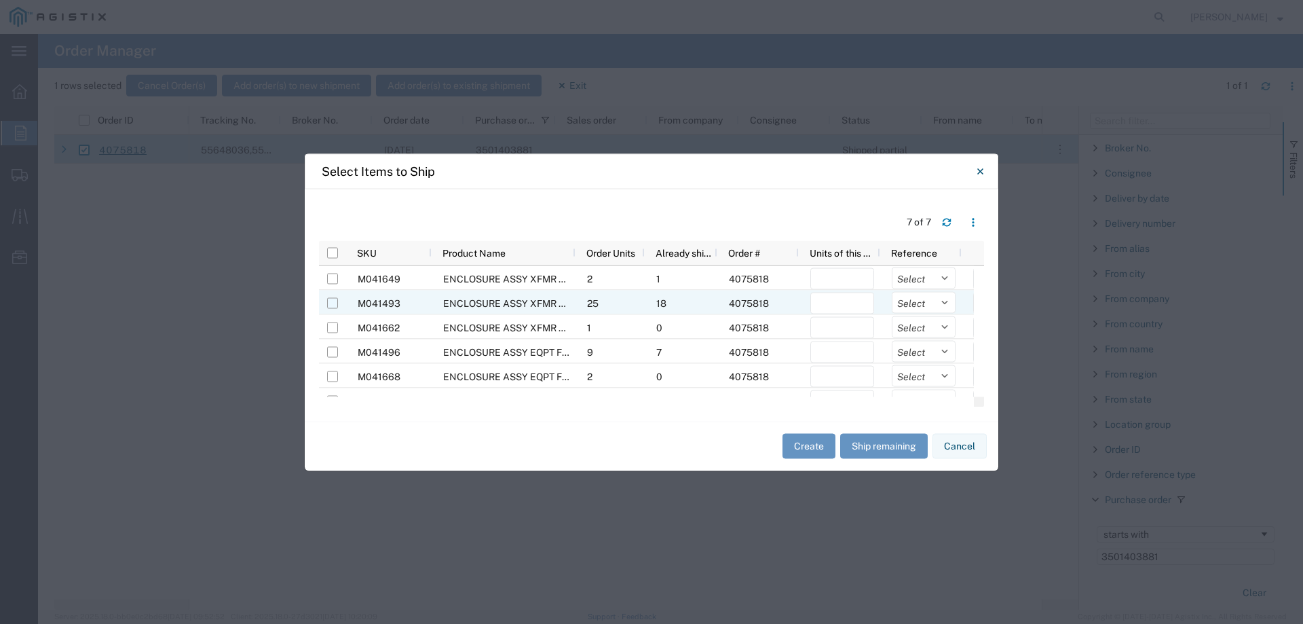
click at [334, 302] on input "Press Space to toggle row selection (unchecked)" at bounding box center [332, 302] width 11 height 11
checkbox input "true"
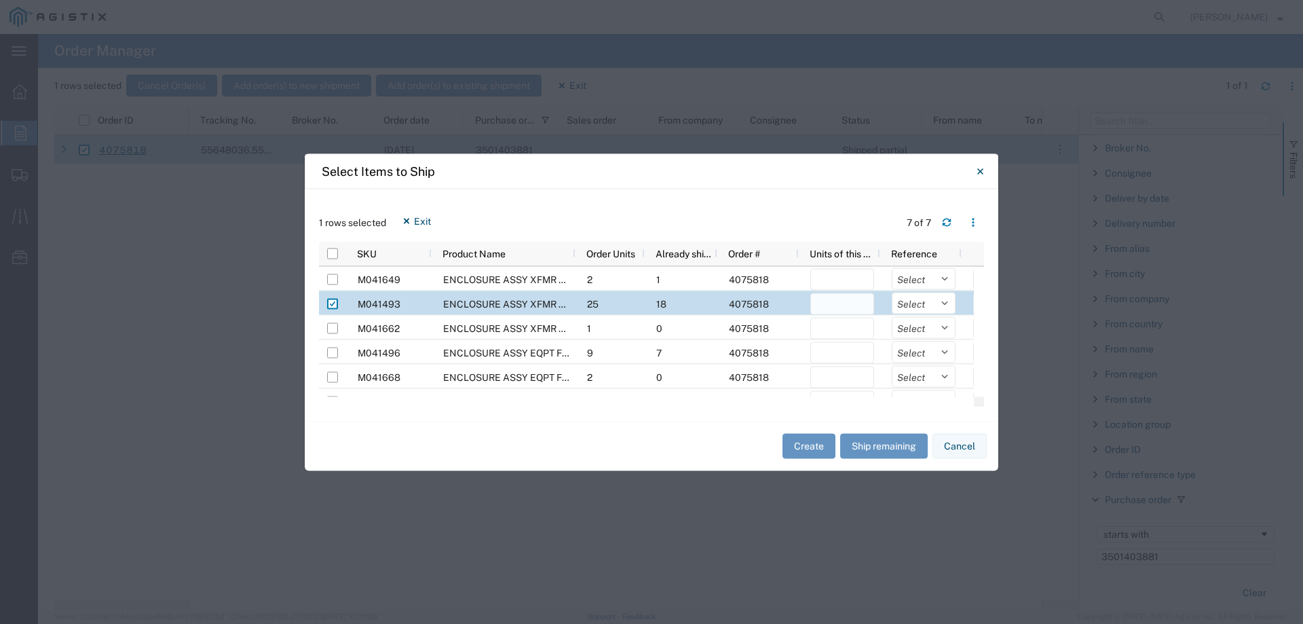
click at [840, 302] on input "number" at bounding box center [842, 304] width 64 height 22
type input "1"
click at [924, 301] on select "Select Purchase Order Delivery Number" at bounding box center [924, 303] width 64 height 22
select select "PURCHORD"
click at [892, 292] on select "Select Purchase Order Delivery Number" at bounding box center [924, 303] width 64 height 22
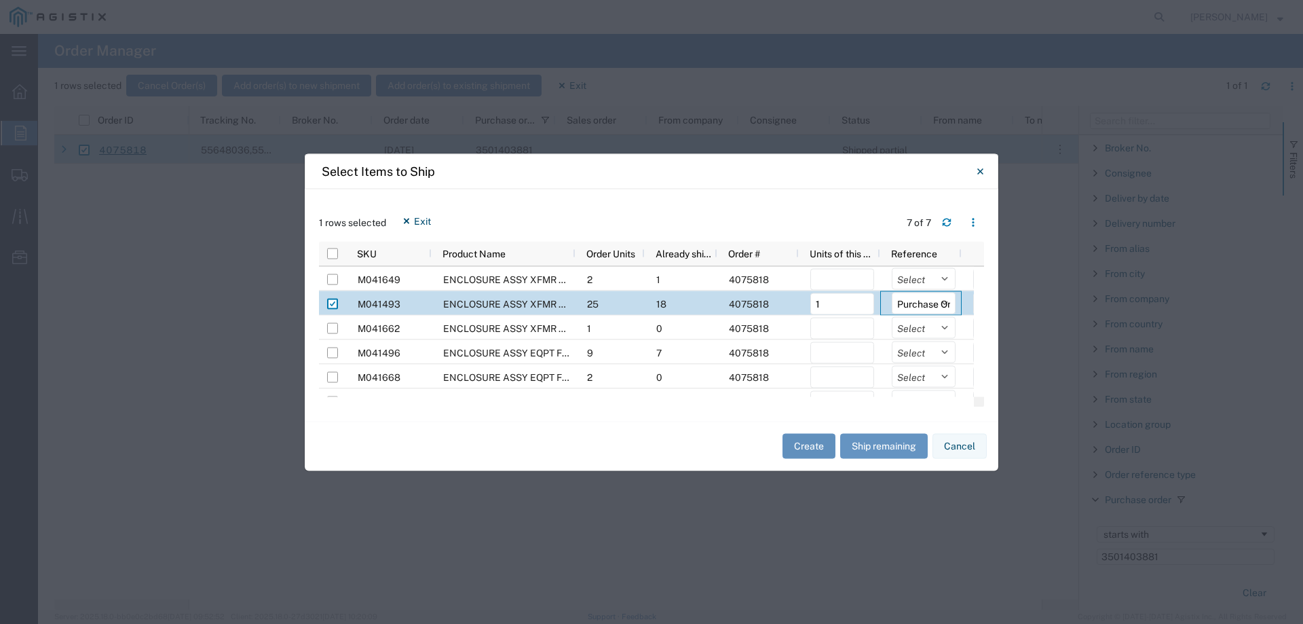
click at [809, 444] on button "Create" at bounding box center [809, 446] width 53 height 25
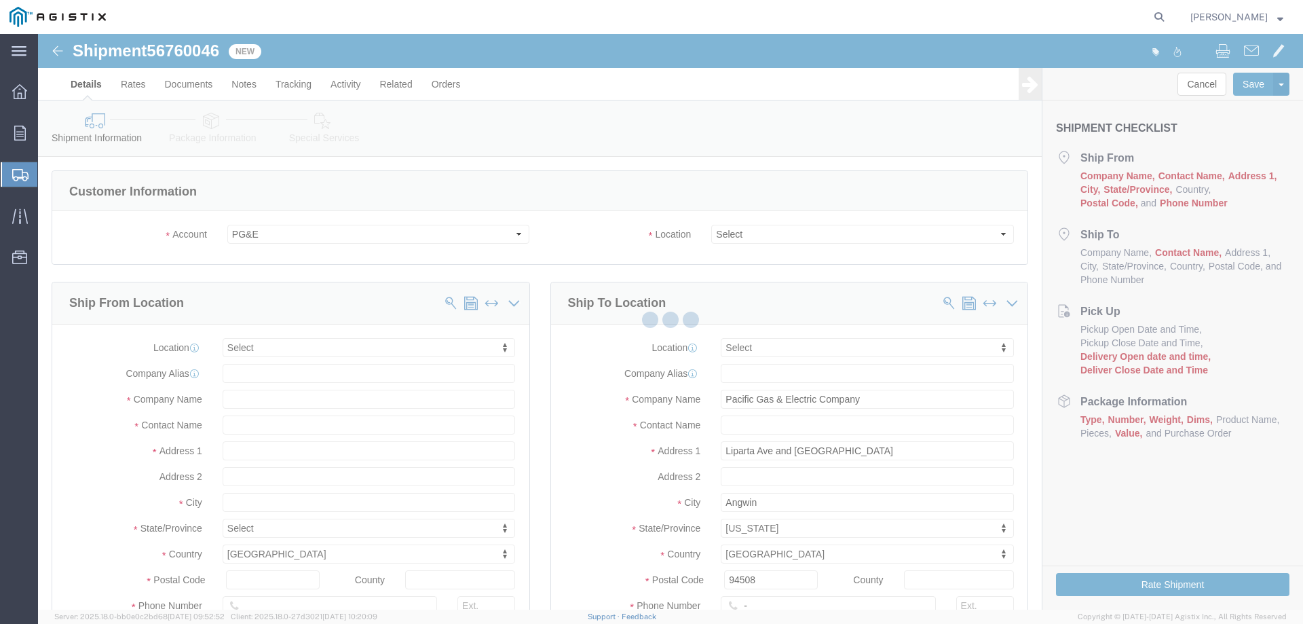
select select
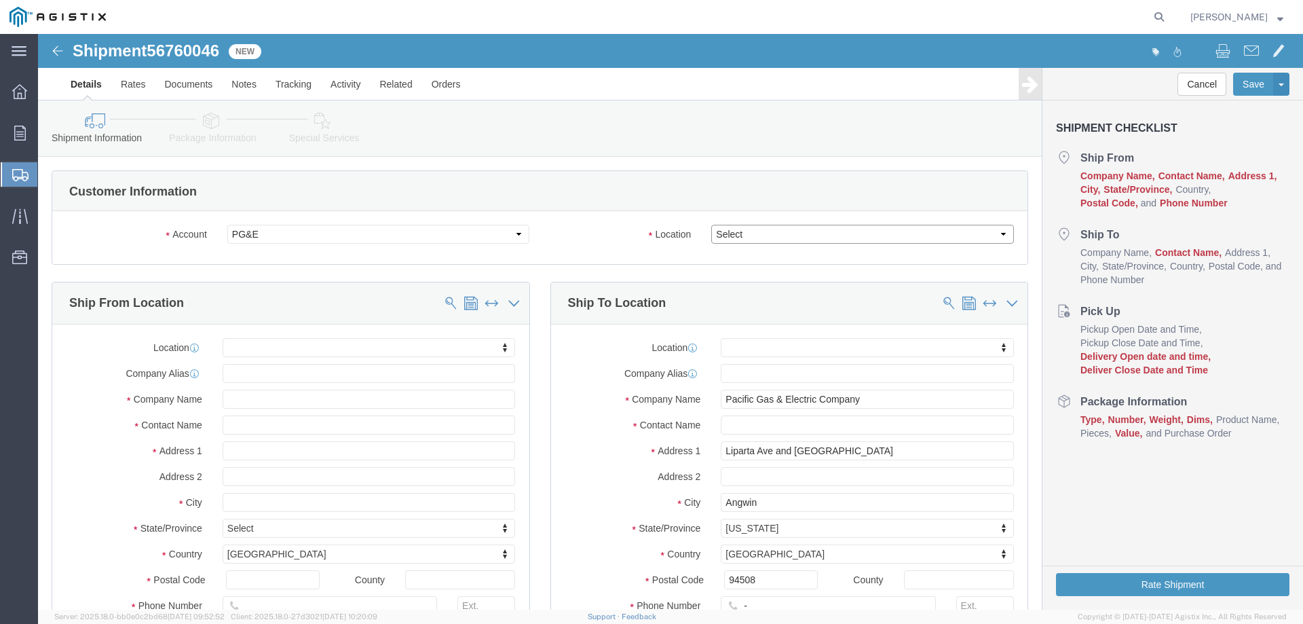
drag, startPoint x: 743, startPoint y: 235, endPoint x: 705, endPoint y: 201, distance: 51.0
click select "Select All Others [GEOGRAPHIC_DATA] [GEOGRAPHIC_DATA] [GEOGRAPHIC_DATA] [GEOGRA…"
select select "23082"
click select "Select All Others [GEOGRAPHIC_DATA] [GEOGRAPHIC_DATA] [GEOGRAPHIC_DATA] [GEOGRA…"
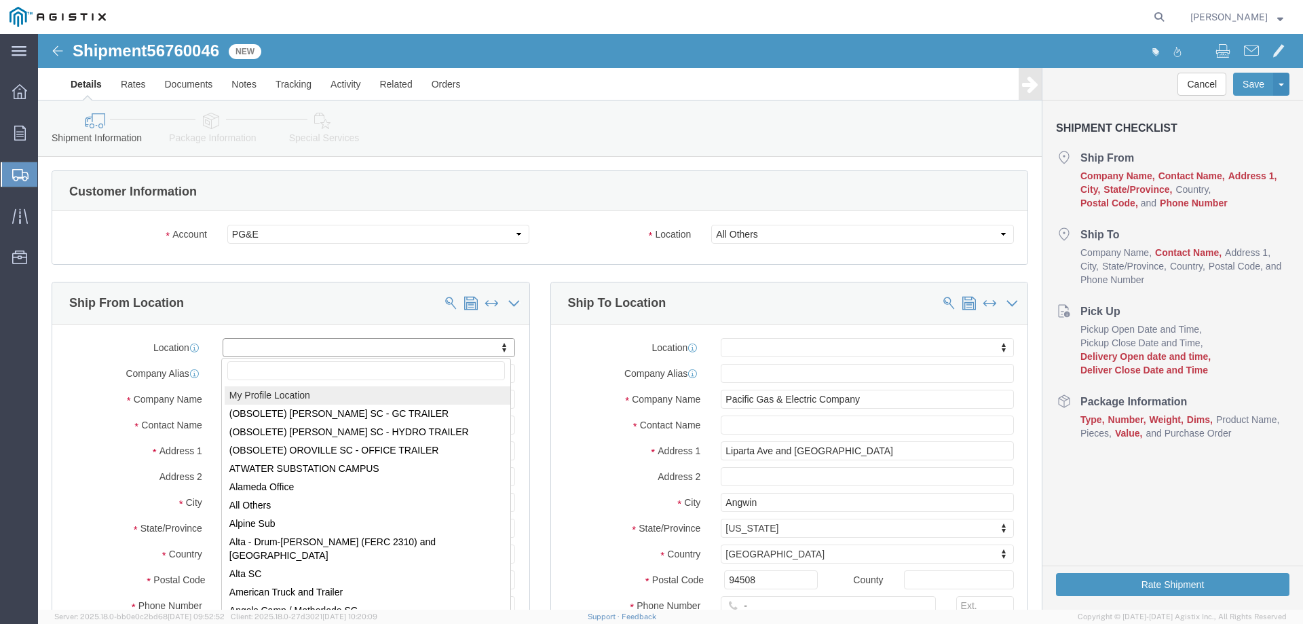
select select "MYPROFILE"
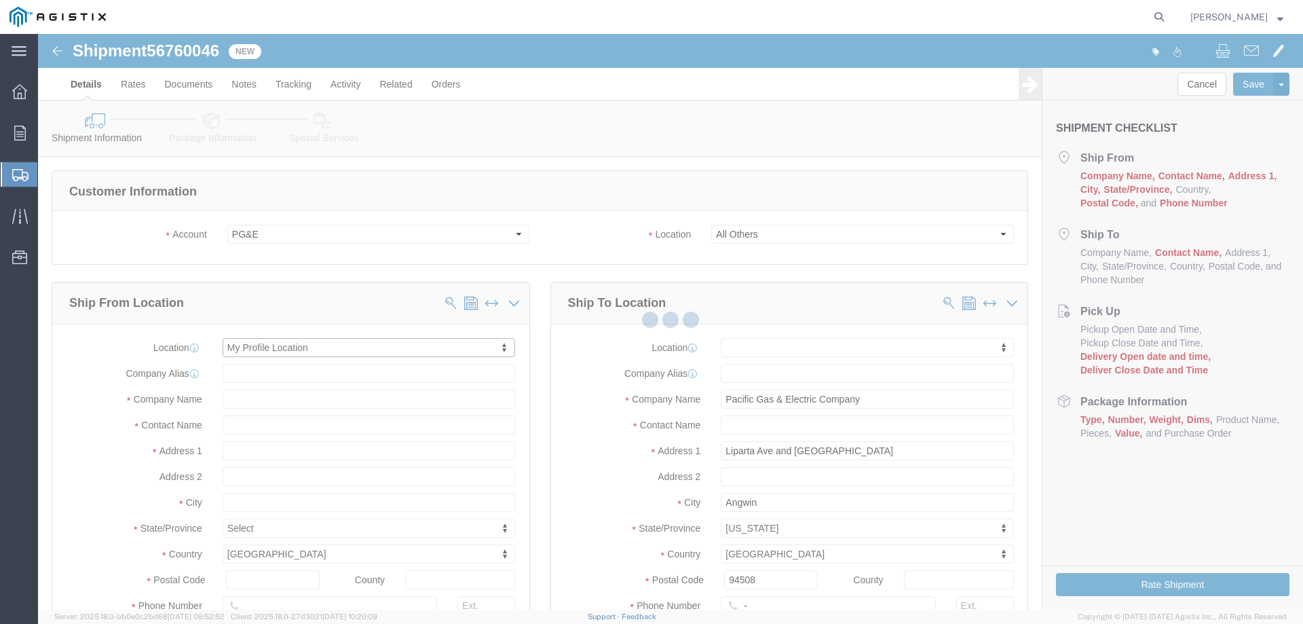
select select "CA"
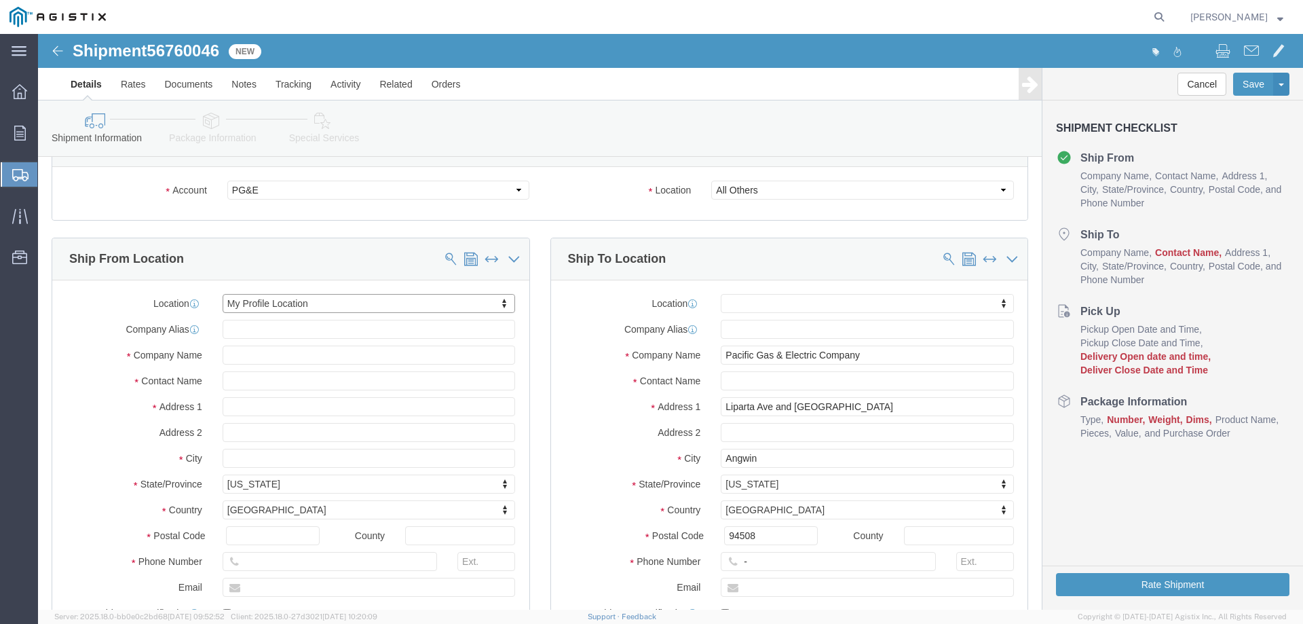
scroll to position [68, 0]
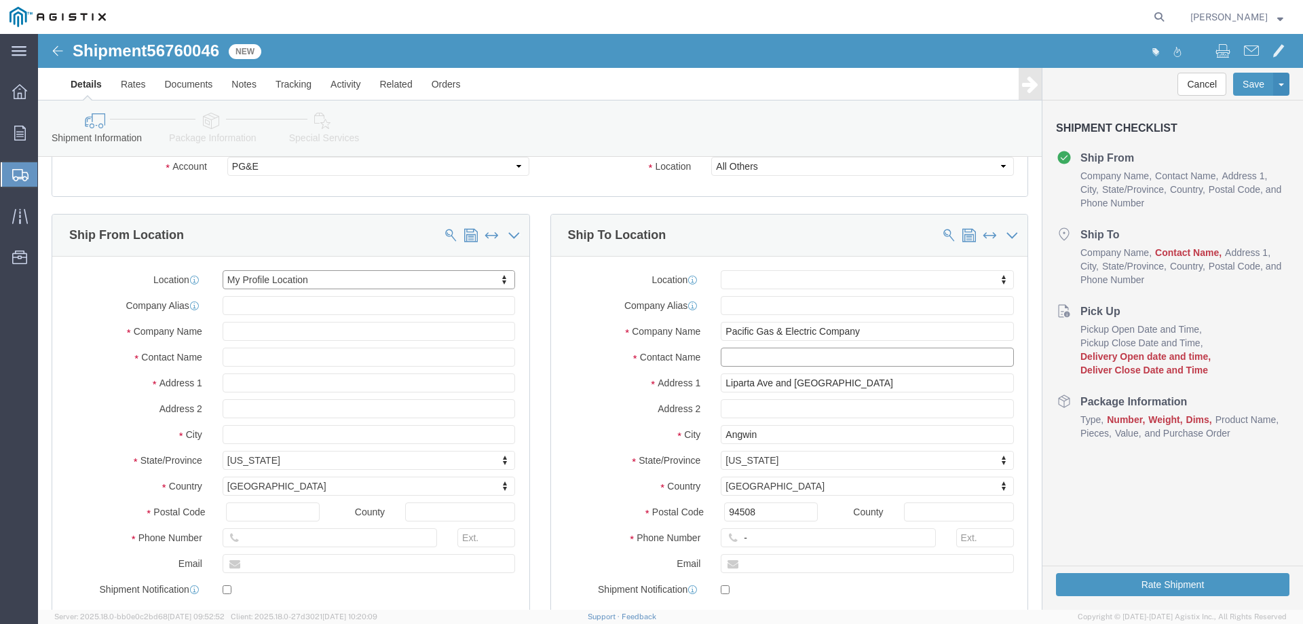
click input "text"
type input "Angwin"
type input "123-456-7891"
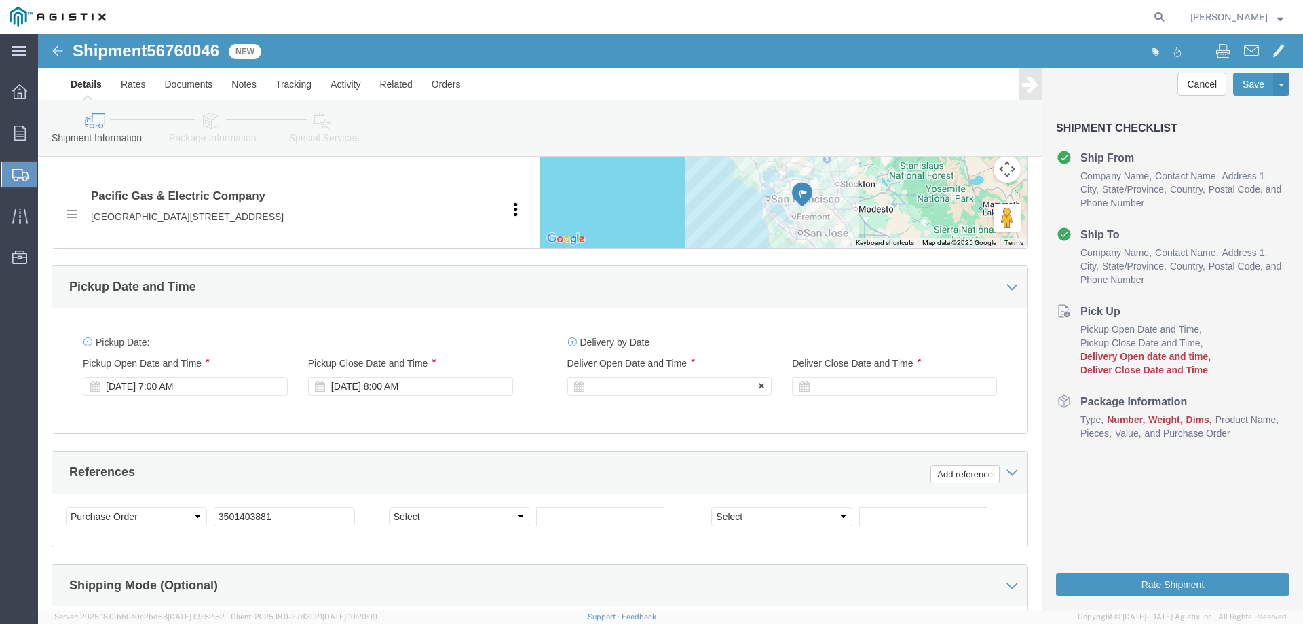
click div
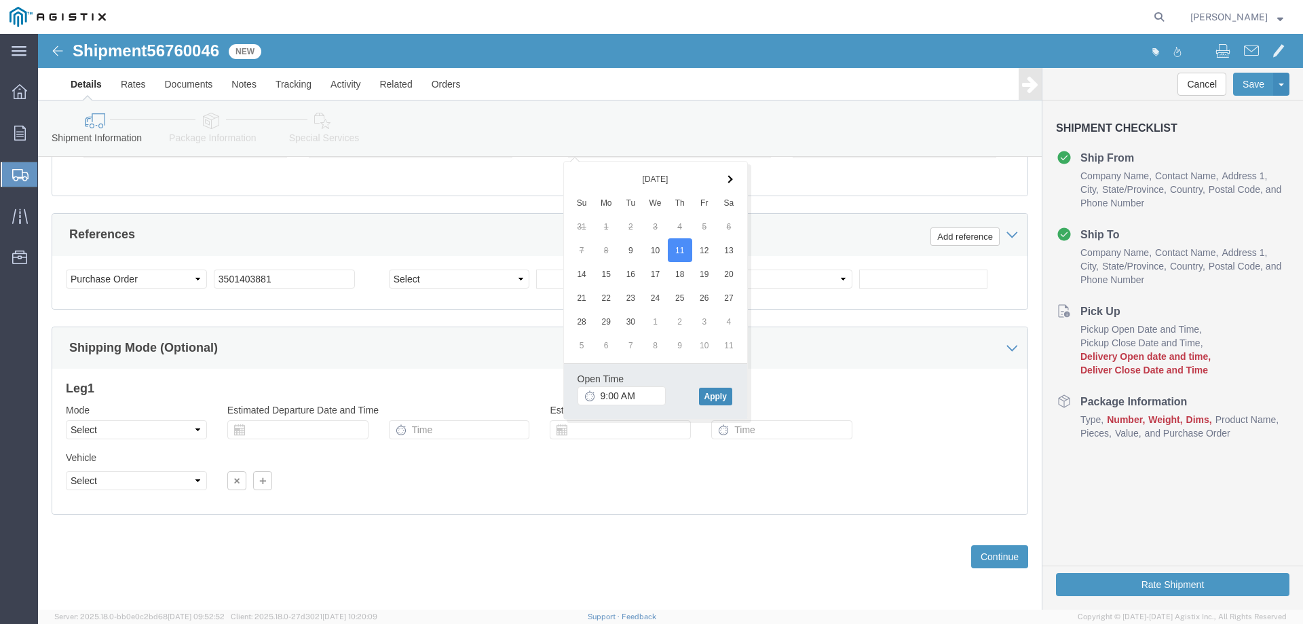
click button "Apply"
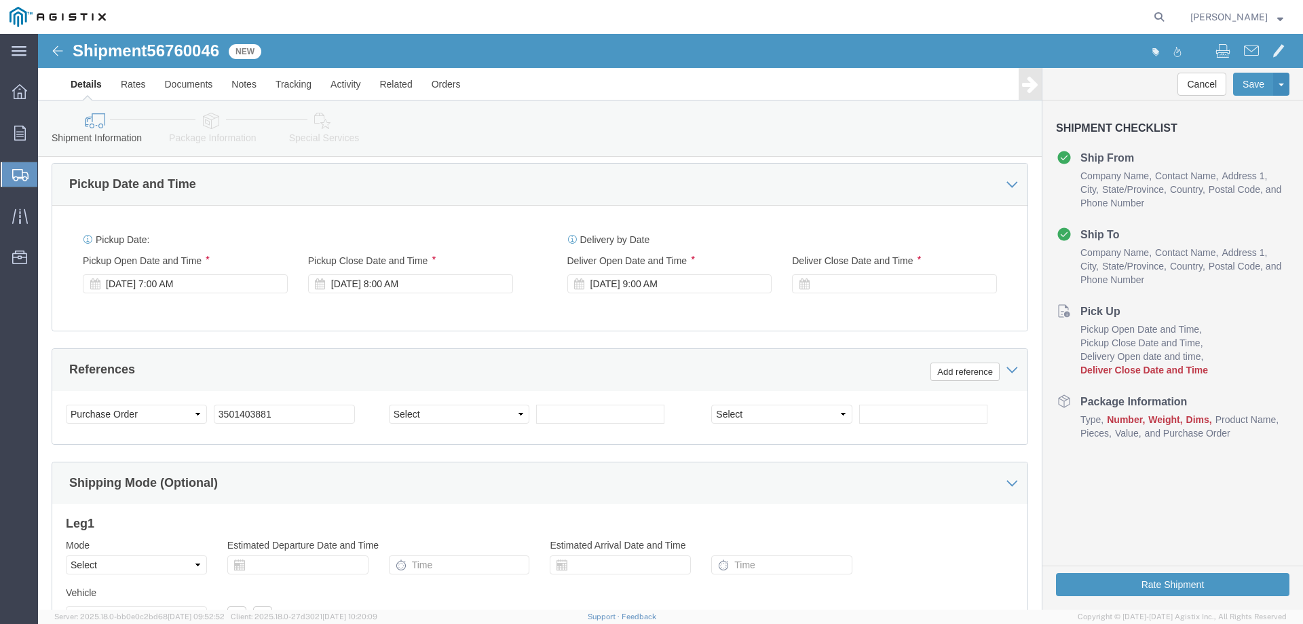
scroll to position [781, 0]
click div
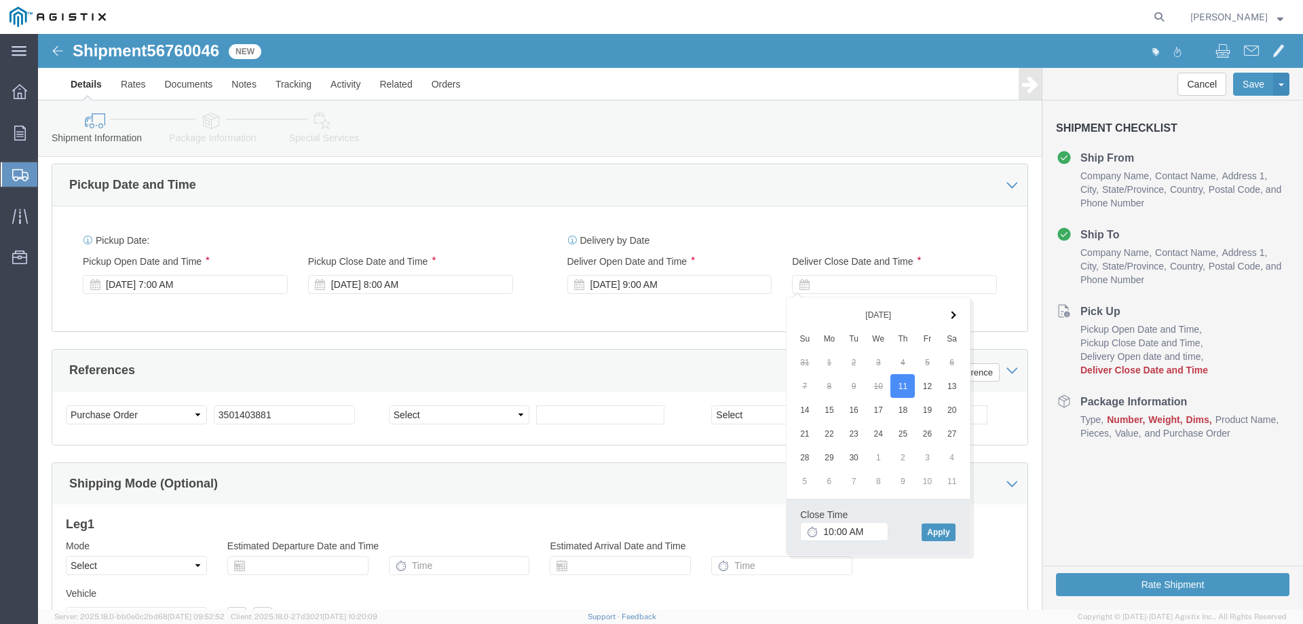
click div "Close Time 10:00 AM [DATE] 10:00 AM - [DATE] 10:00 AM Cancel Apply"
click button "Apply"
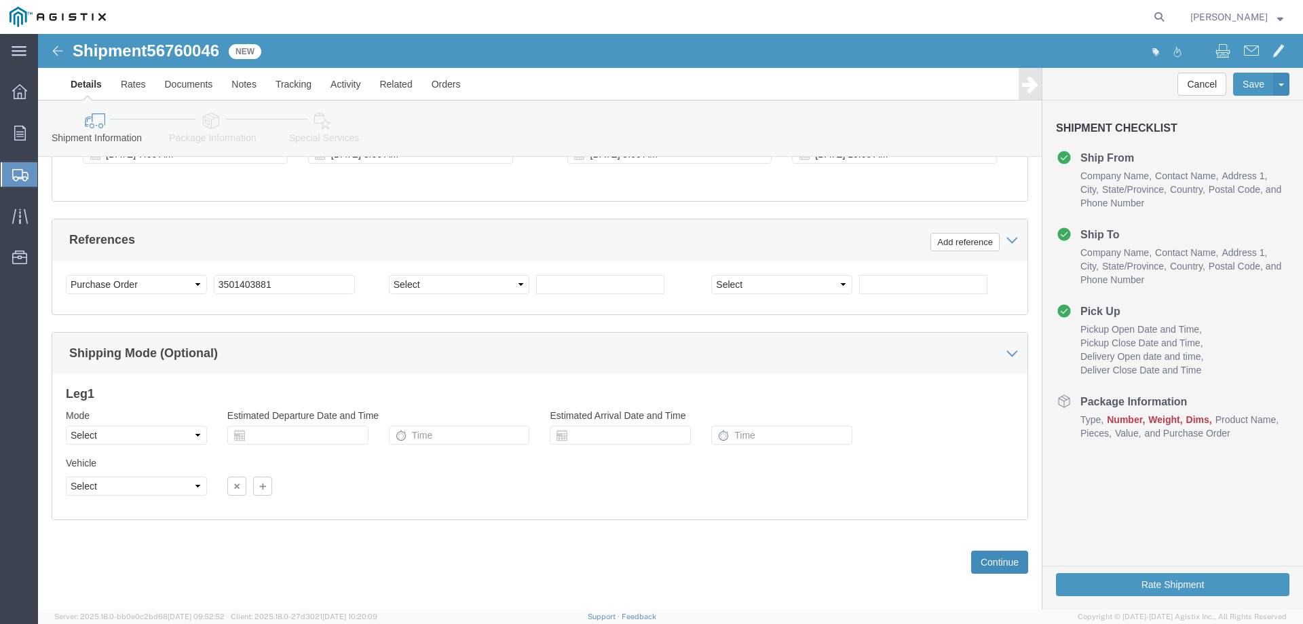
scroll to position [916, 0]
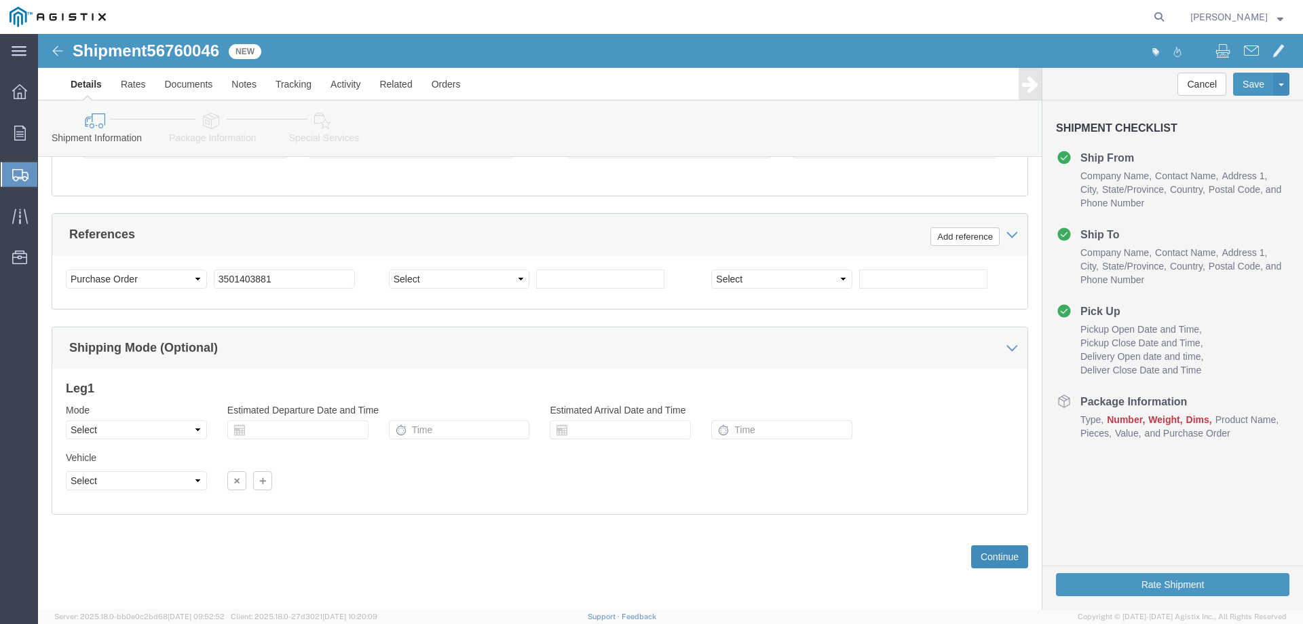
click button "Continue"
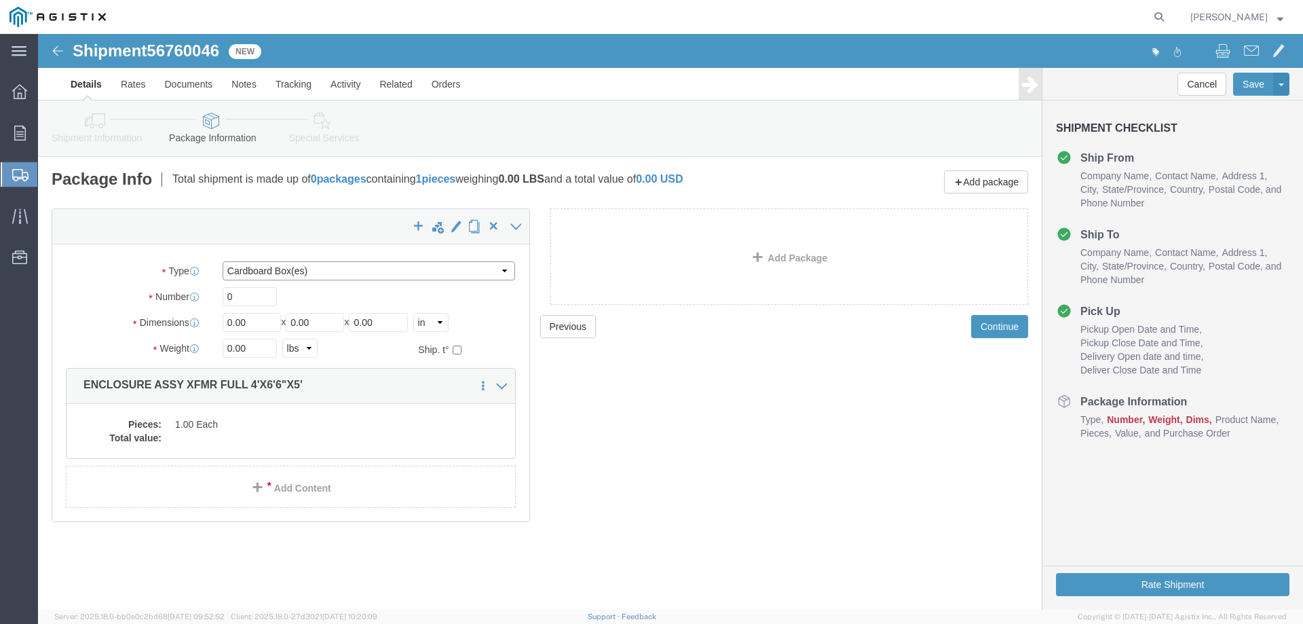
click select "Select Bulk Bundle(s) Cardboard Box(es) Carton(s) Crate(s) Drum(s) (Fiberboard)…"
select select "YRPK"
click select "Select Bulk Bundle(s) Cardboard Box(es) Carton(s) Crate(s) Drum(s) (Fiberboard)…"
click input "0"
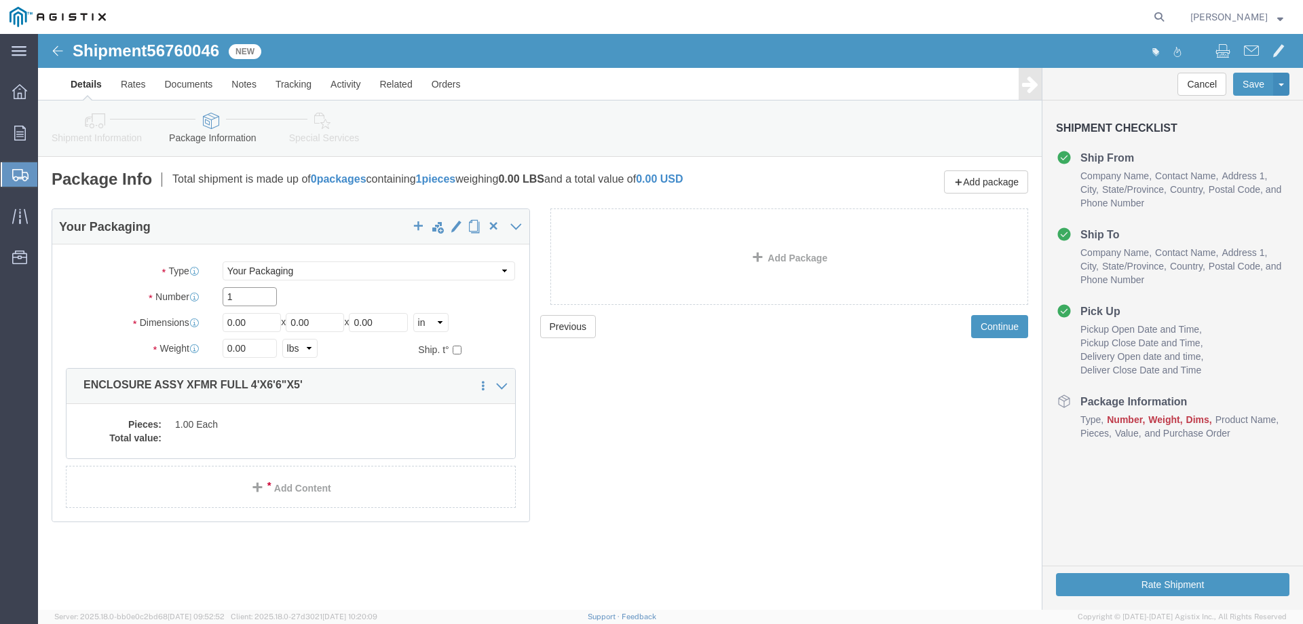
type input "1"
type input "48"
type input "78"
type input "60"
type input "13000"
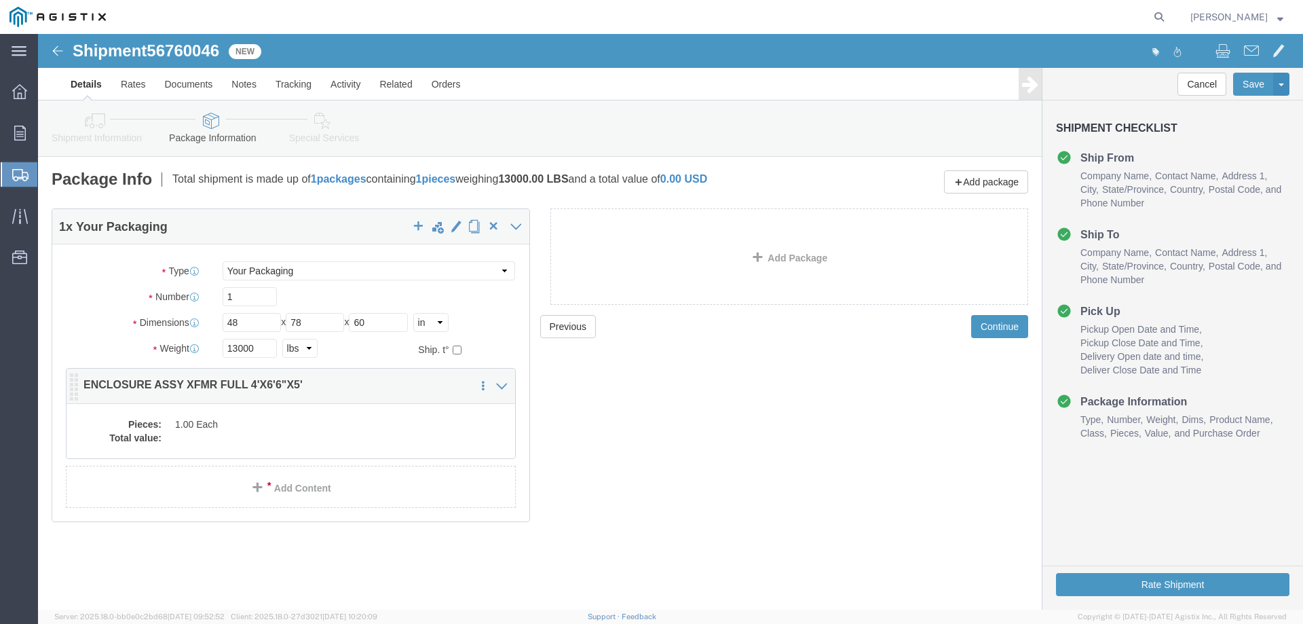
click dd "1.00 Each"
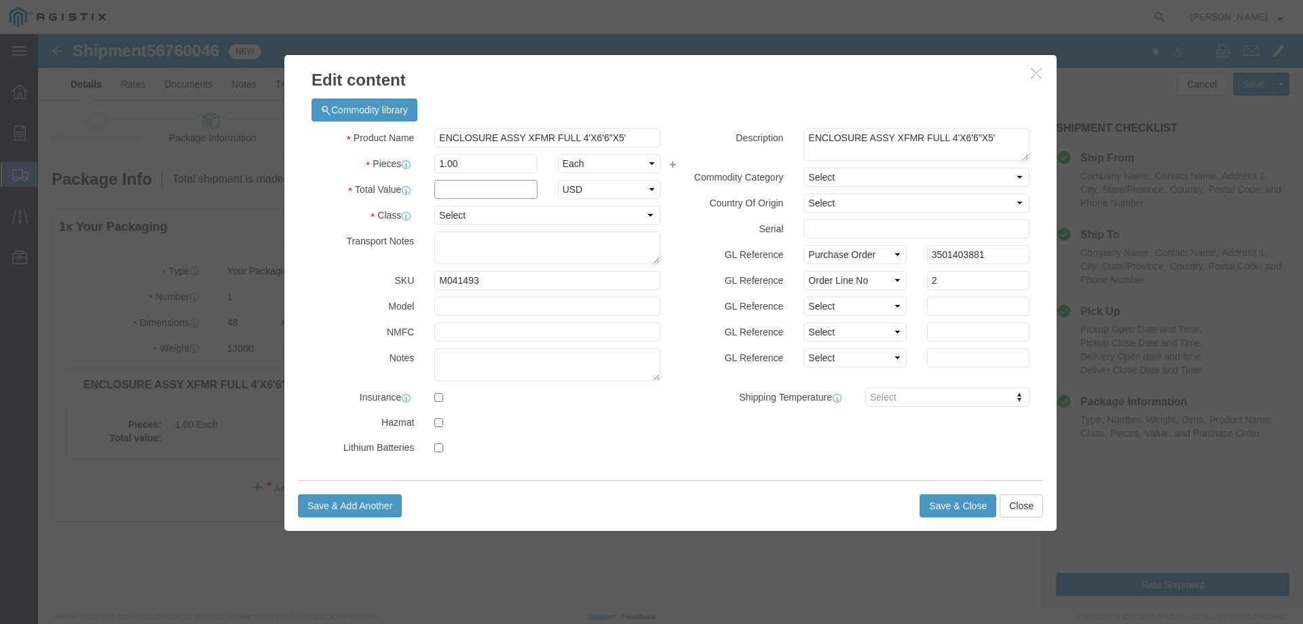
click input "text"
type input "1"
select select "USD"
select select "55"
click button "Save & Close"
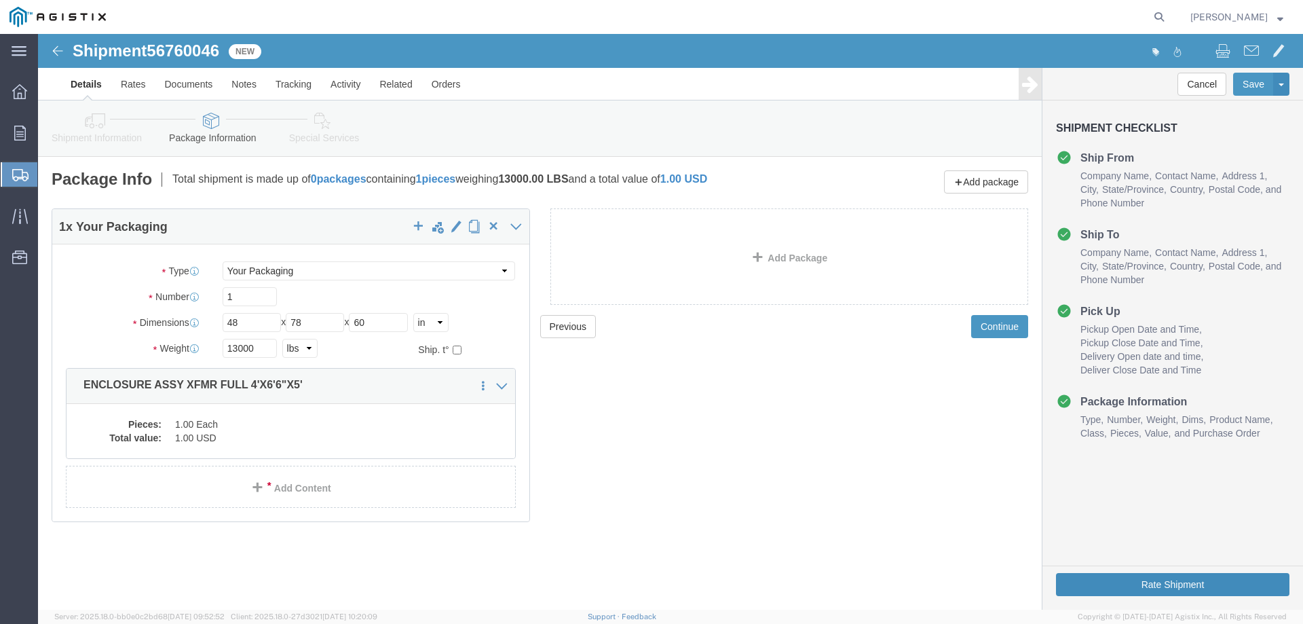
click button "Rate Shipment"
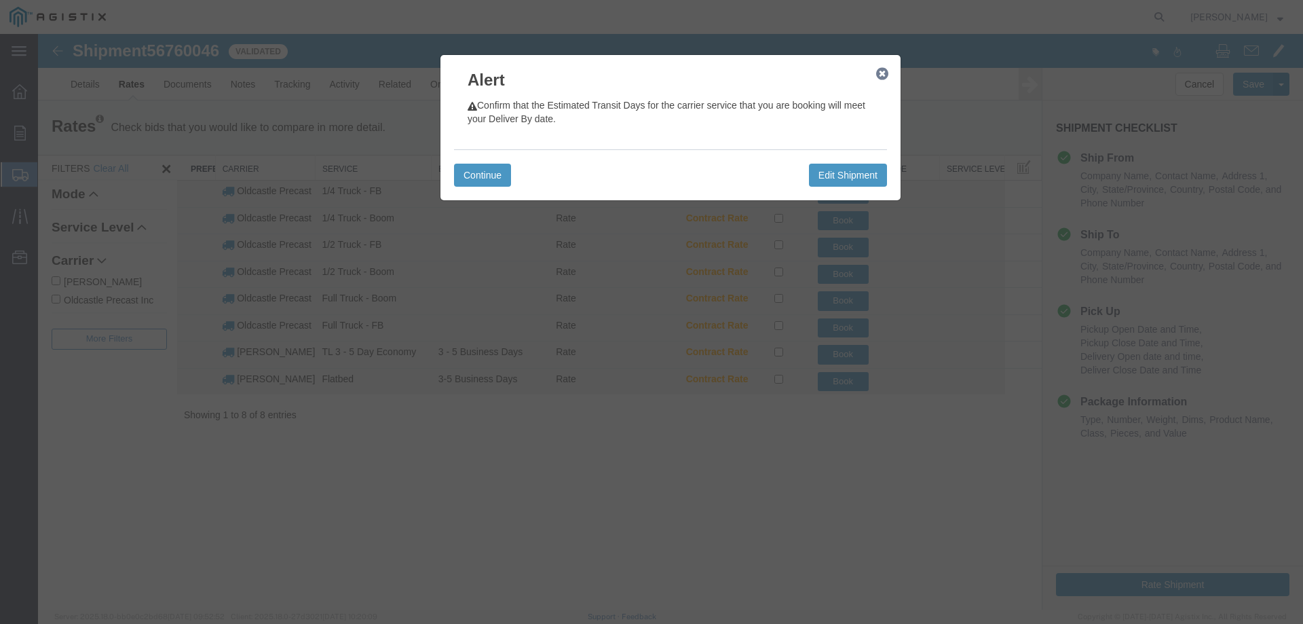
click at [884, 79] on icon "button" at bounding box center [882, 74] width 12 height 11
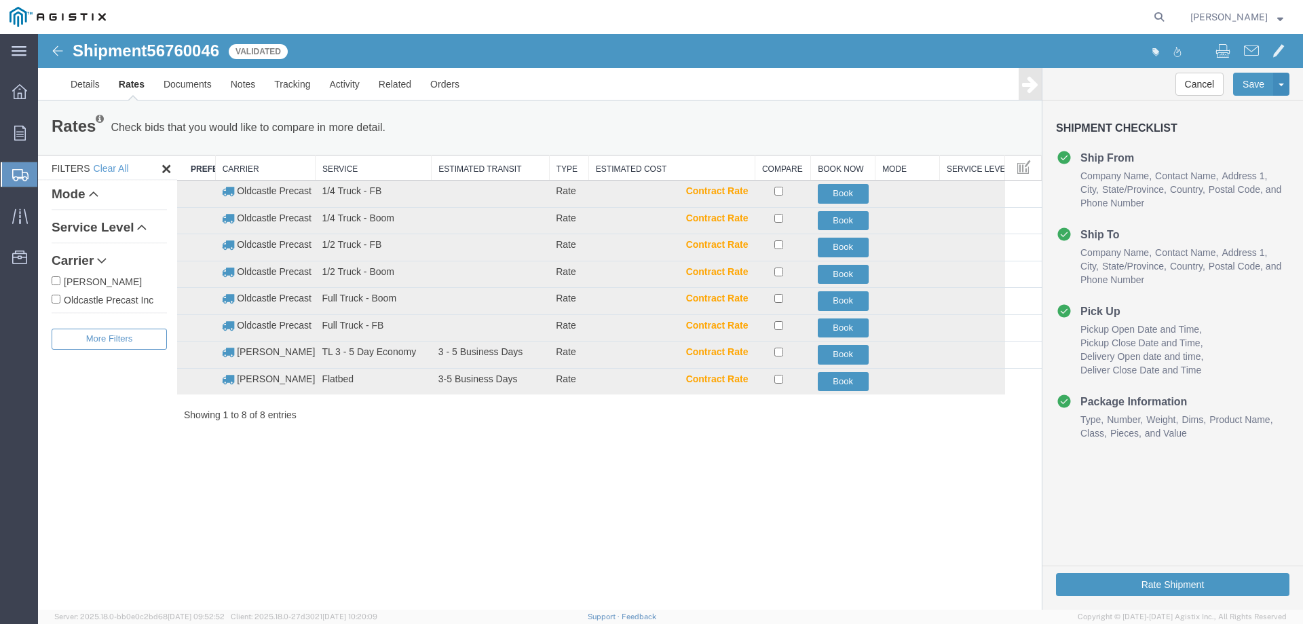
click at [109, 299] on label "Oldcastle Precast Inc" at bounding box center [109, 299] width 115 height 15
click at [60, 299] on input "Oldcastle Precast Inc" at bounding box center [56, 299] width 9 height 9
checkbox input "true"
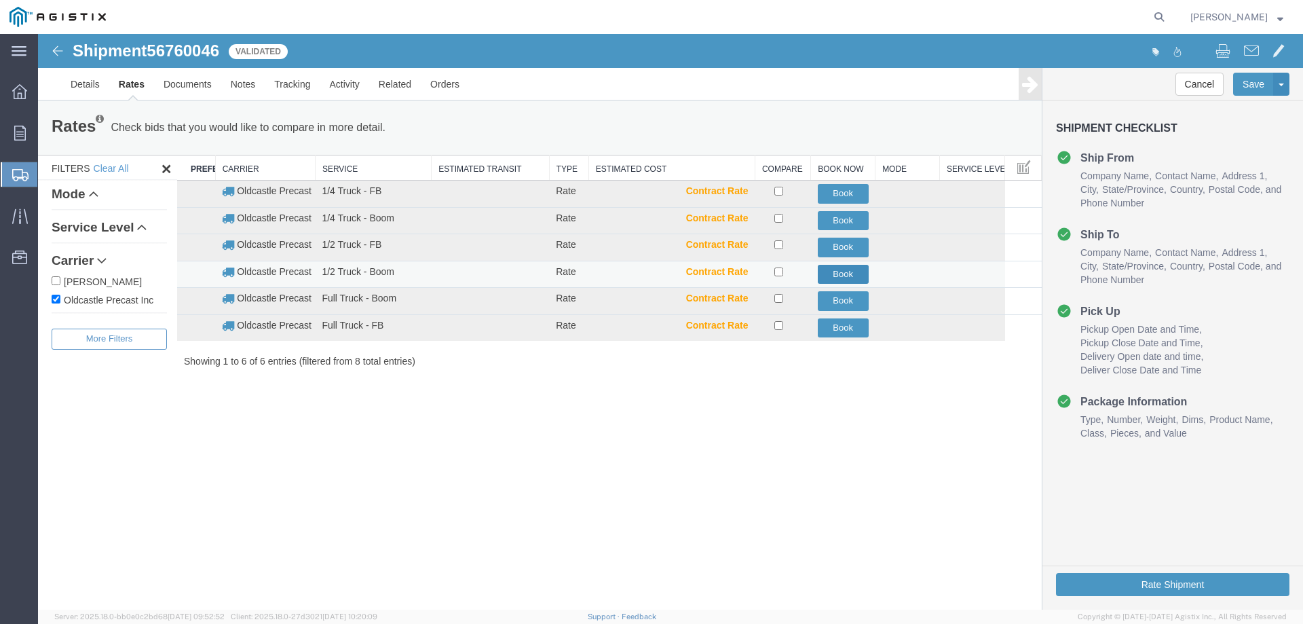
click at [839, 276] on button "Book" at bounding box center [843, 275] width 51 height 20
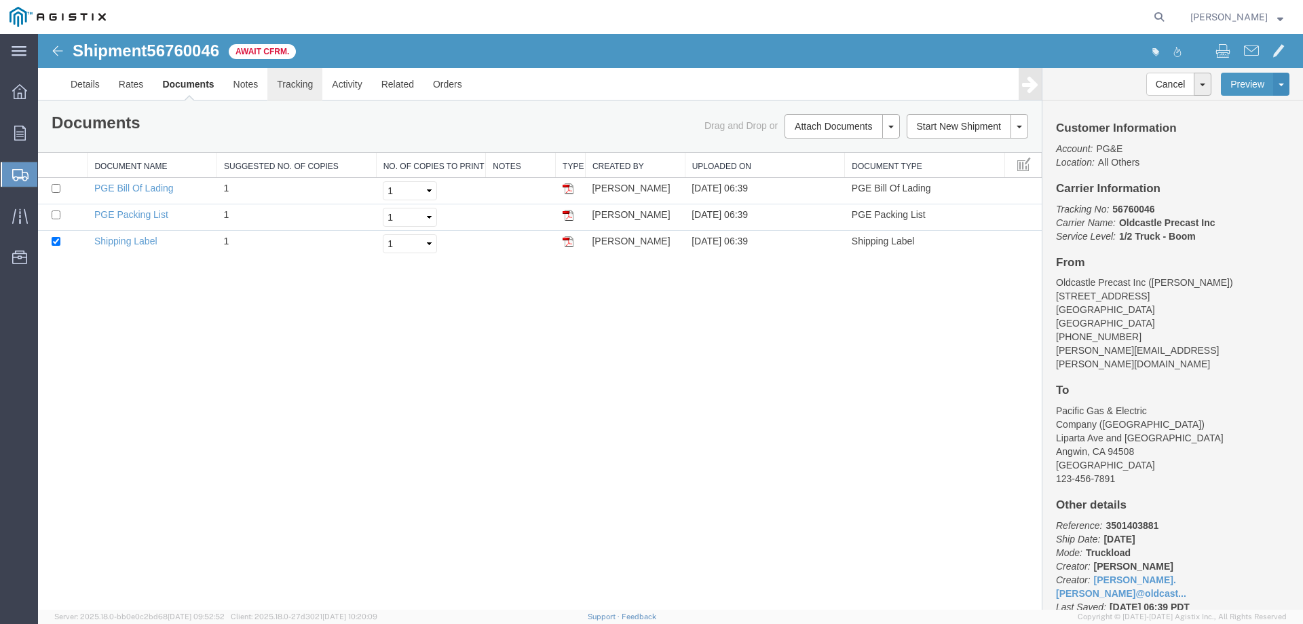
click at [300, 88] on link "Tracking" at bounding box center [294, 84] width 55 height 33
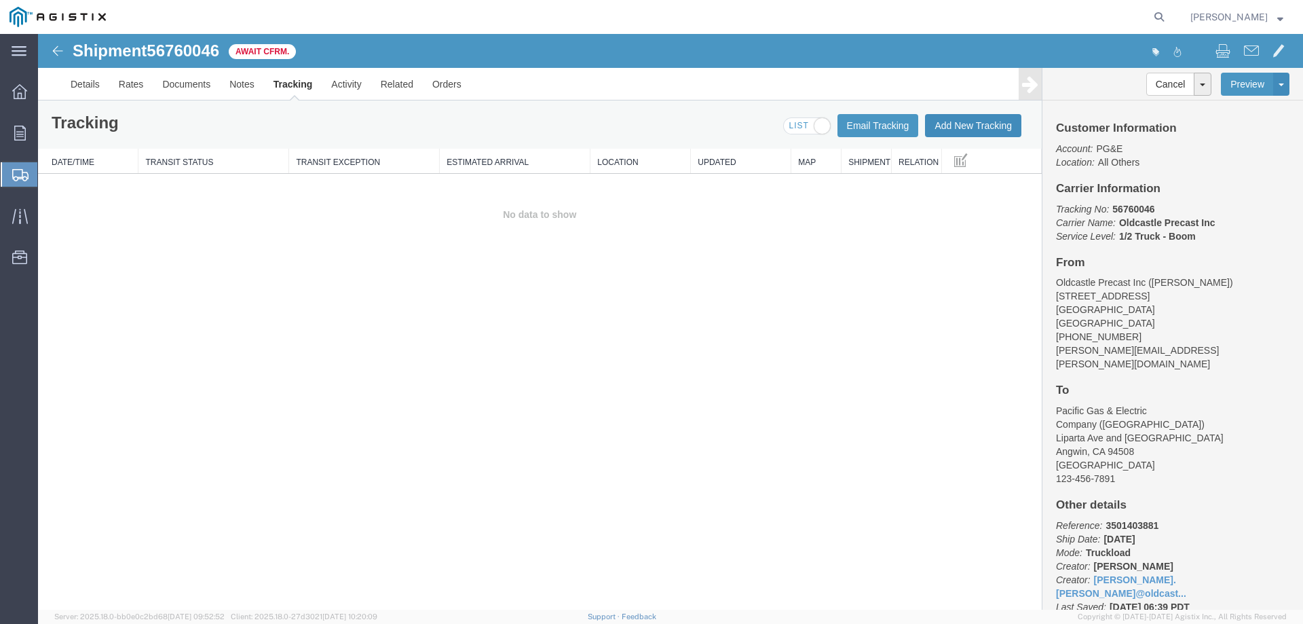
click at [973, 128] on button "Add New Tracking" at bounding box center [973, 125] width 96 height 23
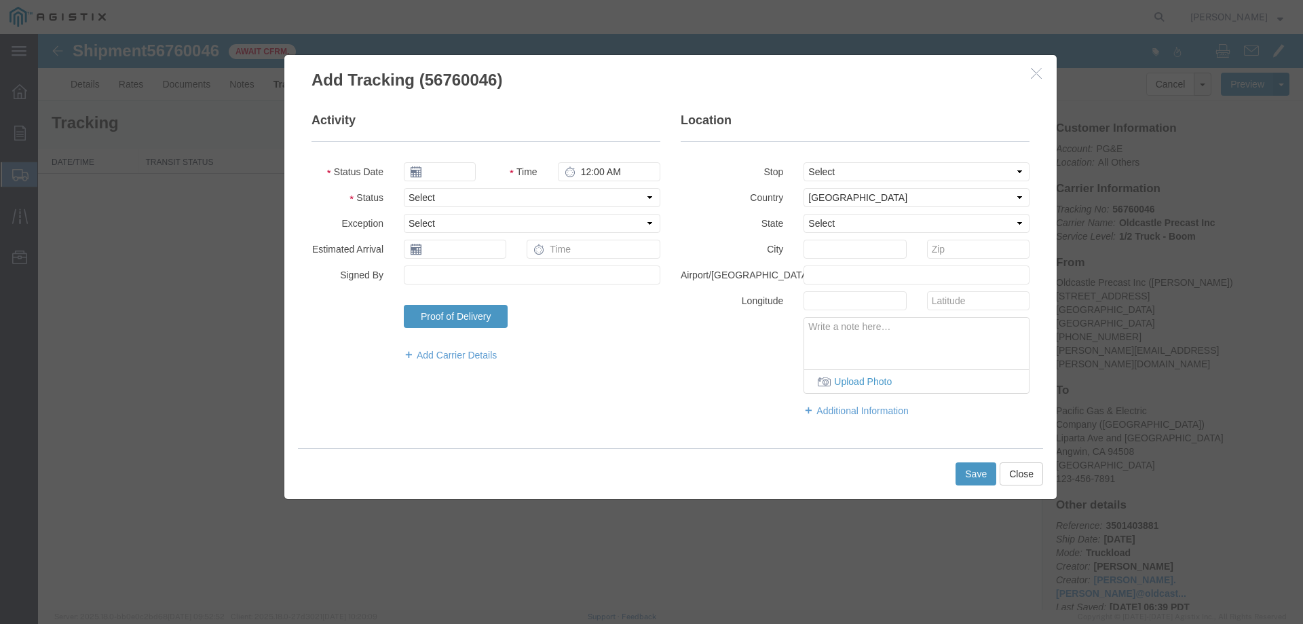
type input "[DATE]"
type input "7:00 AM"
click at [432, 193] on select "Select Arrival Notice Available Arrival Notice Imported Arrive at Delivery Loca…" at bounding box center [532, 197] width 257 height 19
select select "DELIVRED"
click at [404, 188] on select "Select Arrival Notice Available Arrival Notice Imported Arrive at Delivery Loca…" at bounding box center [532, 197] width 257 height 19
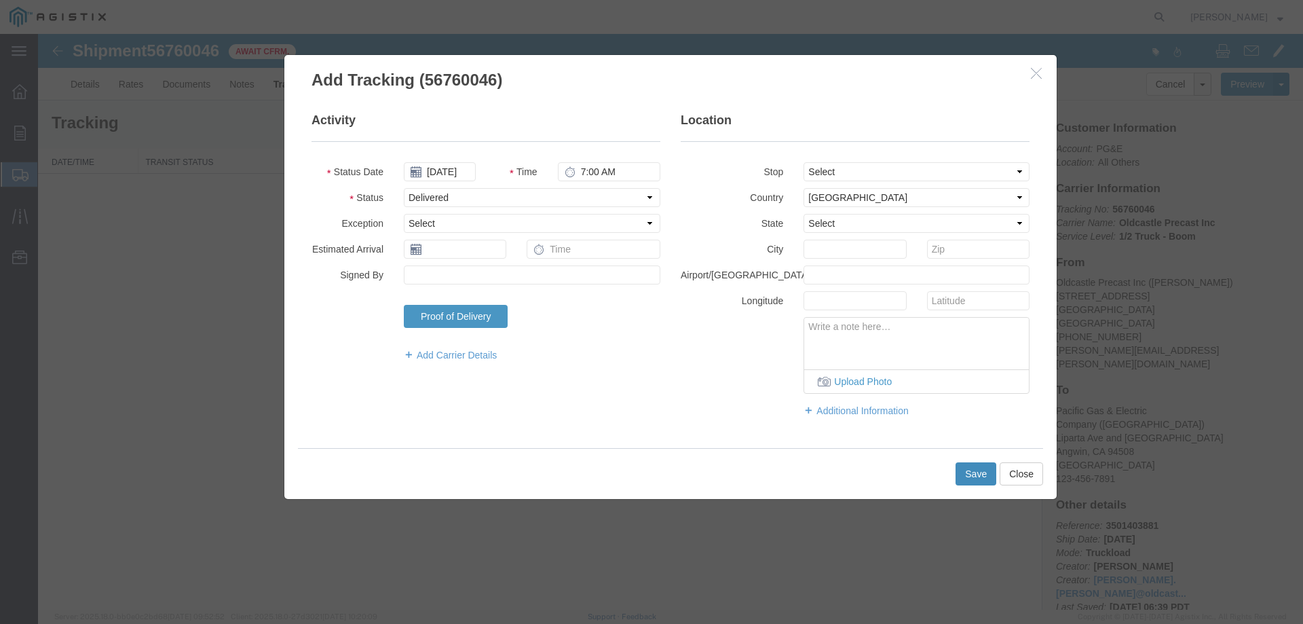
click at [981, 474] on button "Save" at bounding box center [976, 473] width 41 height 23
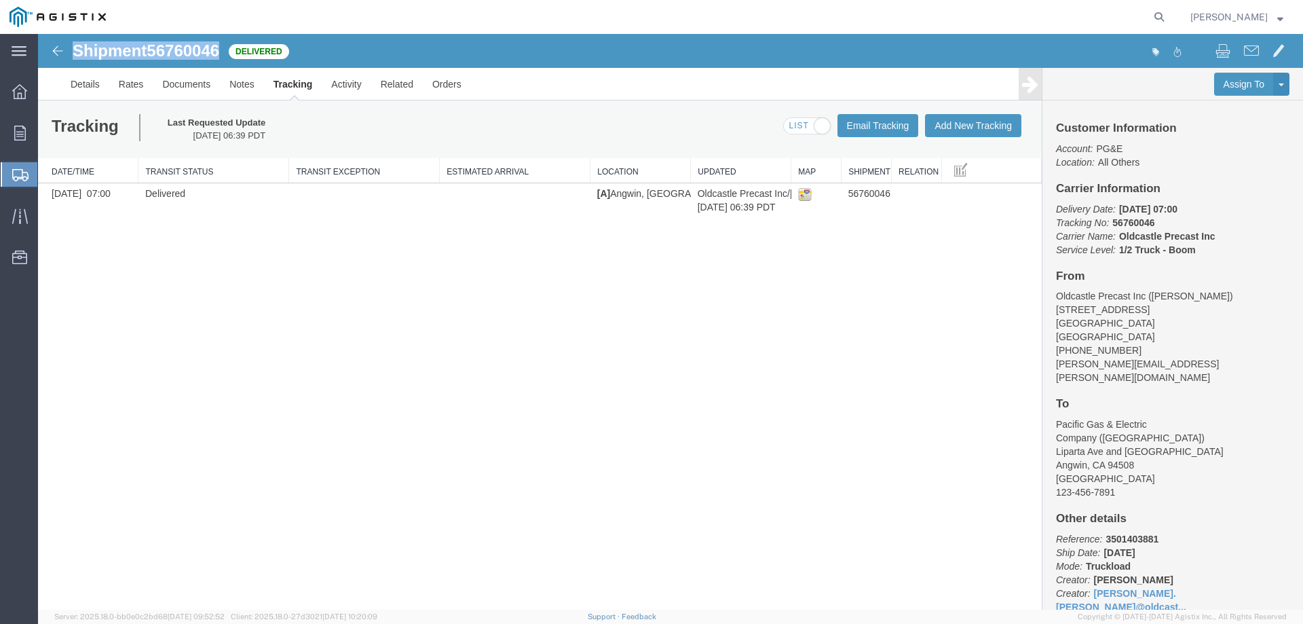
drag, startPoint x: 73, startPoint y: 52, endPoint x: 222, endPoint y: 54, distance: 148.7
click at [219, 54] on h1 "Shipment 56760046" at bounding box center [146, 51] width 147 height 18
copy h1 "Shipment 56760046"
